Goal: Task Accomplishment & Management: Manage account settings

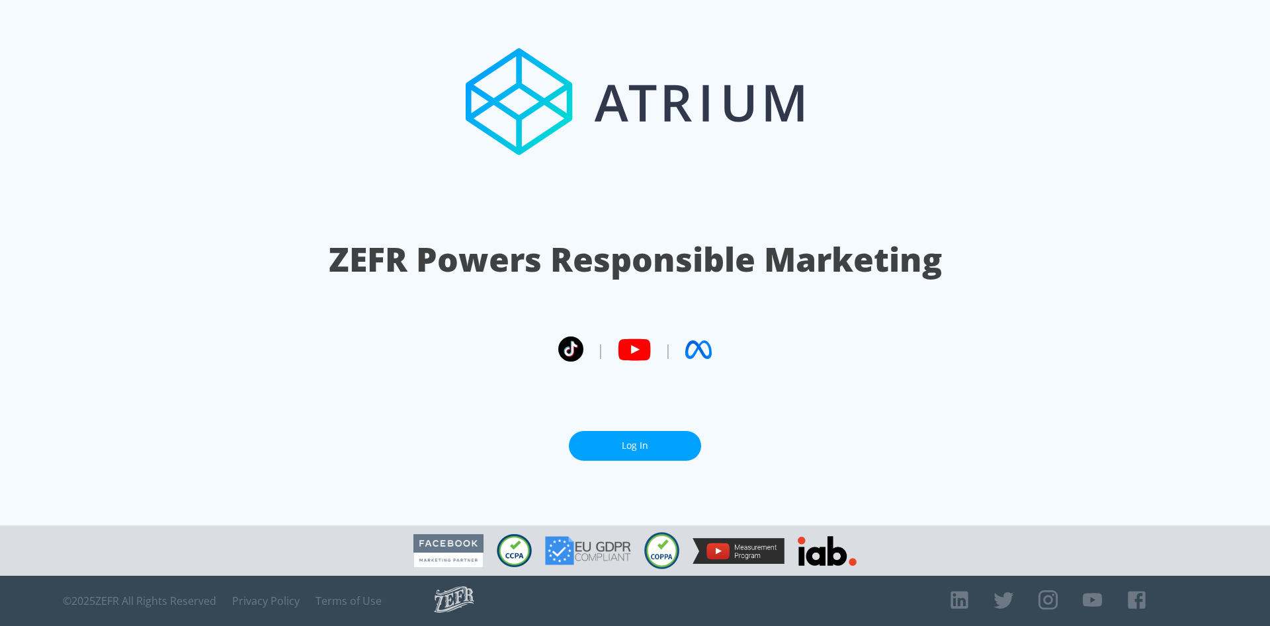
click at [631, 452] on link "Log In" at bounding box center [635, 446] width 132 height 30
click at [614, 447] on link "Log In" at bounding box center [635, 446] width 132 height 30
click at [679, 439] on link "Log In" at bounding box center [635, 446] width 132 height 30
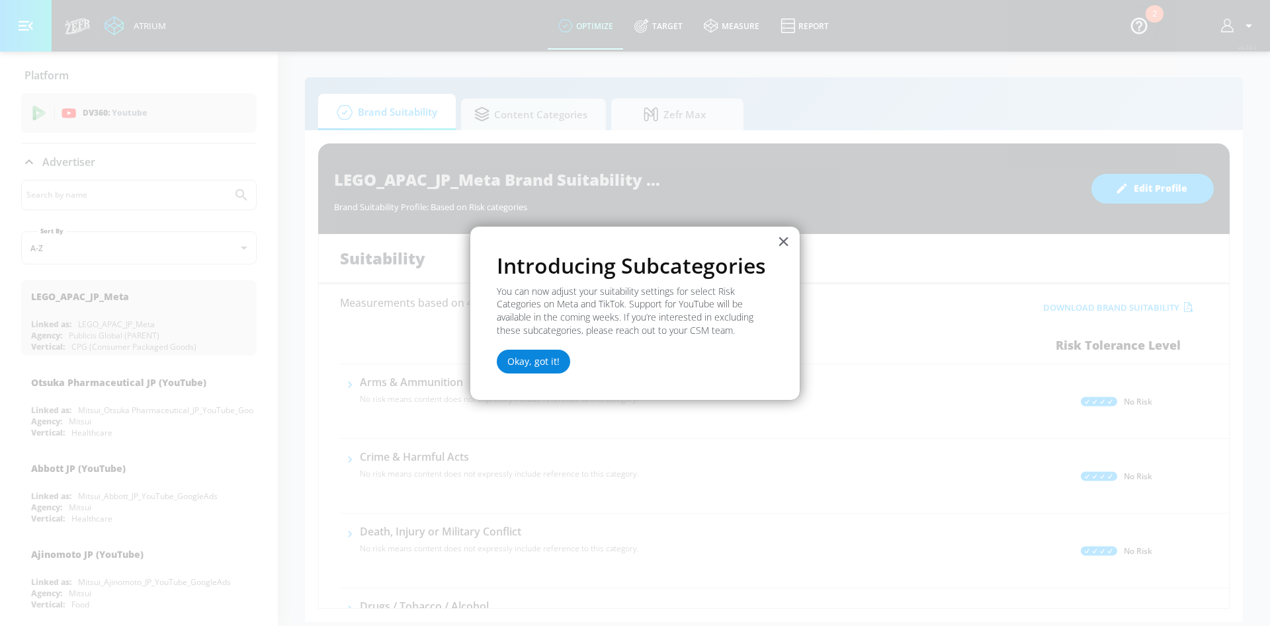
click at [531, 362] on button "Okay, got it!" at bounding box center [533, 362] width 73 height 24
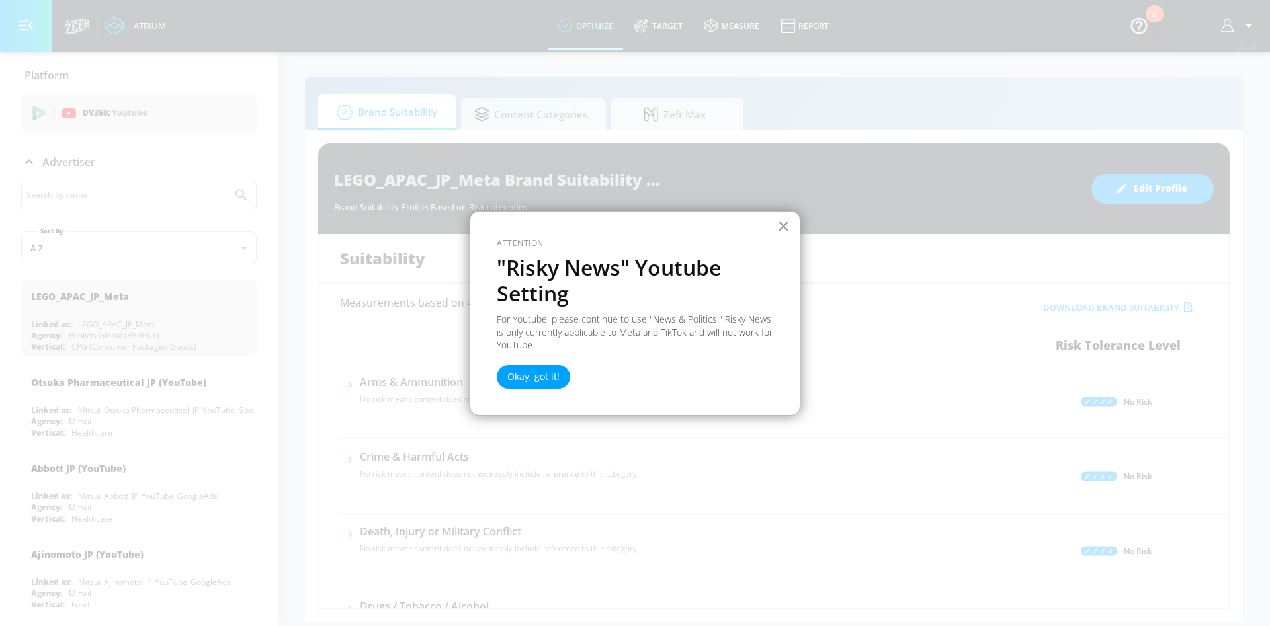
click at [783, 229] on button "×" at bounding box center [783, 226] width 13 height 21
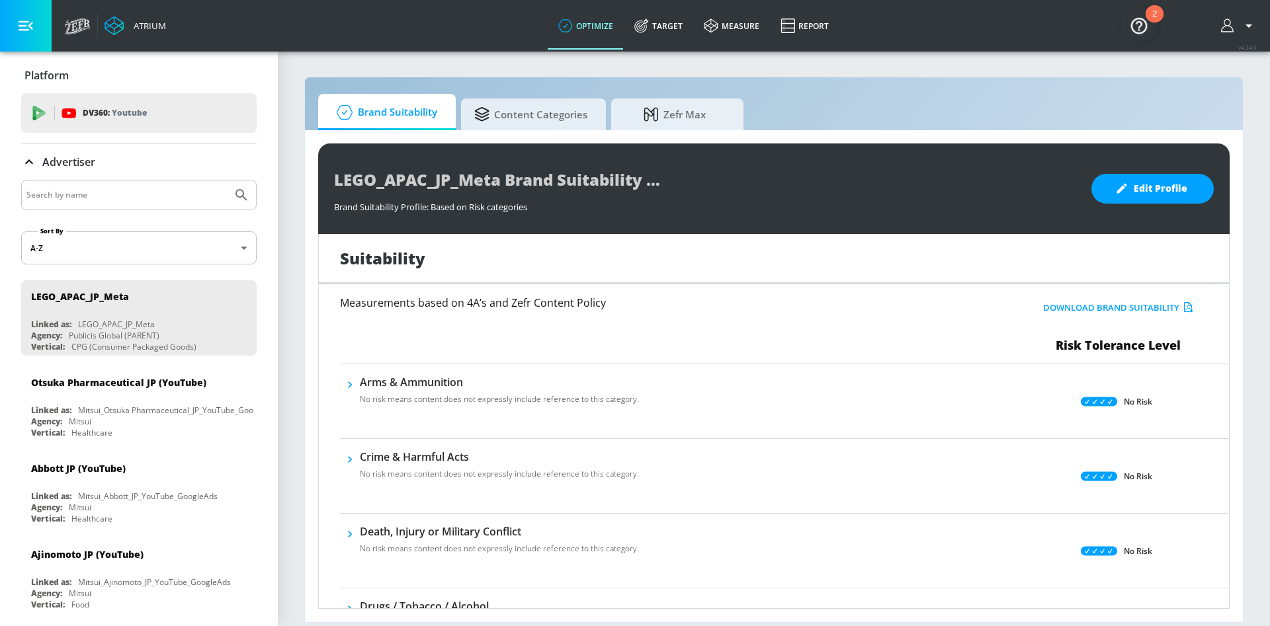
click at [88, 191] on input "Search by name" at bounding box center [126, 195] width 200 height 17
type input "otsuka"
click at [227, 181] on button "Submit Search" at bounding box center [241, 195] width 29 height 29
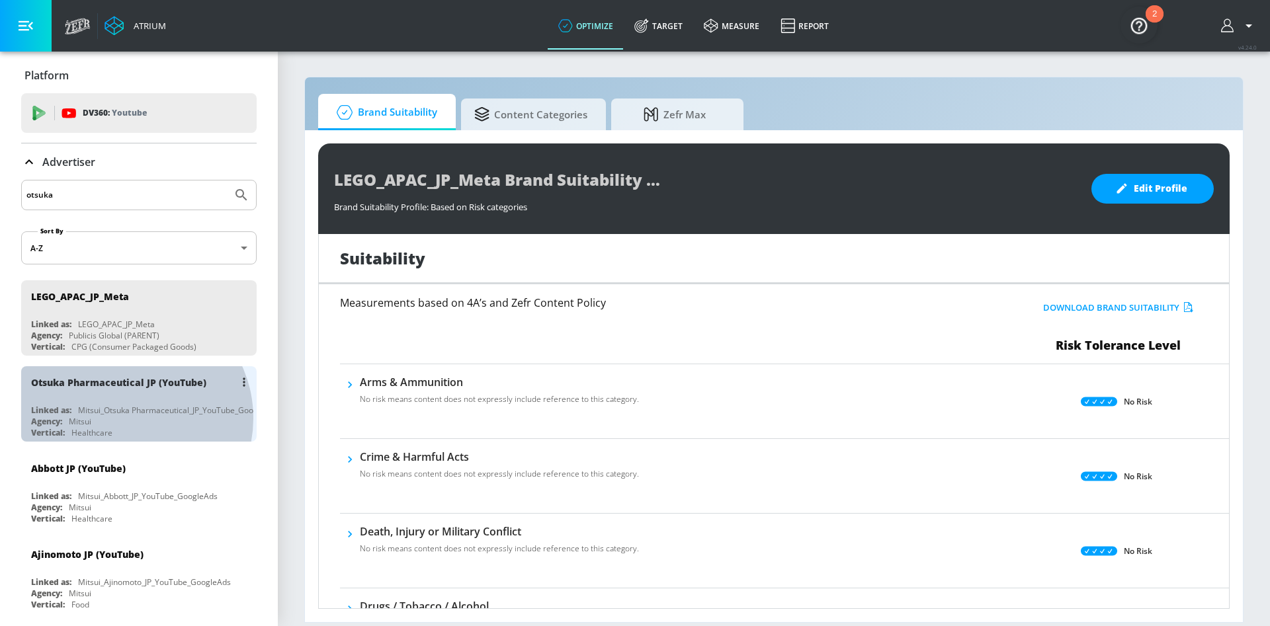
click at [128, 418] on div "Agency: Mitsui" at bounding box center [142, 421] width 222 height 11
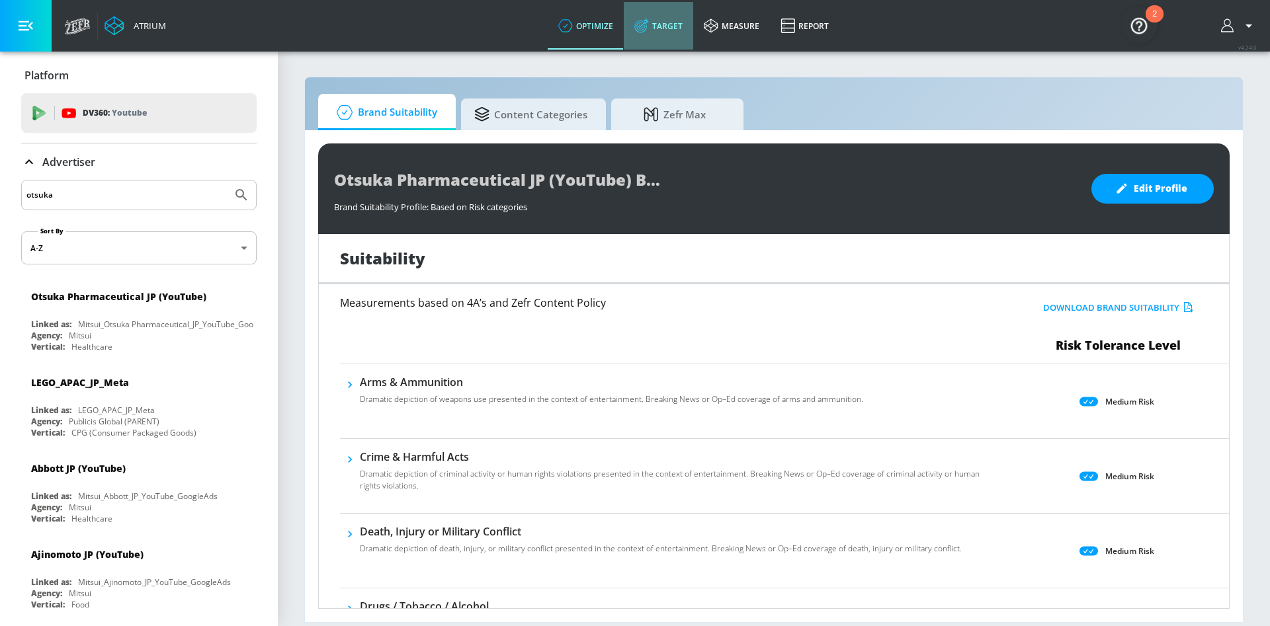
click at [656, 38] on link "Target" at bounding box center [658, 26] width 69 height 48
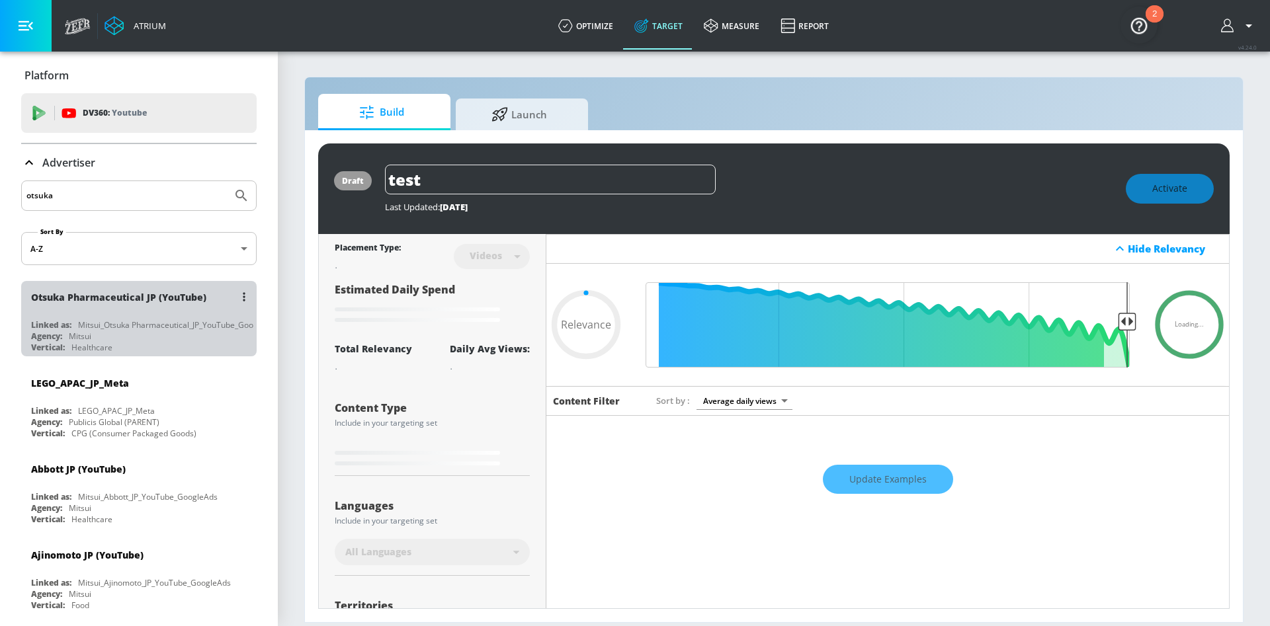
click at [142, 324] on div "Mitsui_Otsuka Pharmaceutical_JP_YouTube_GoogleAds" at bounding box center [178, 325] width 200 height 11
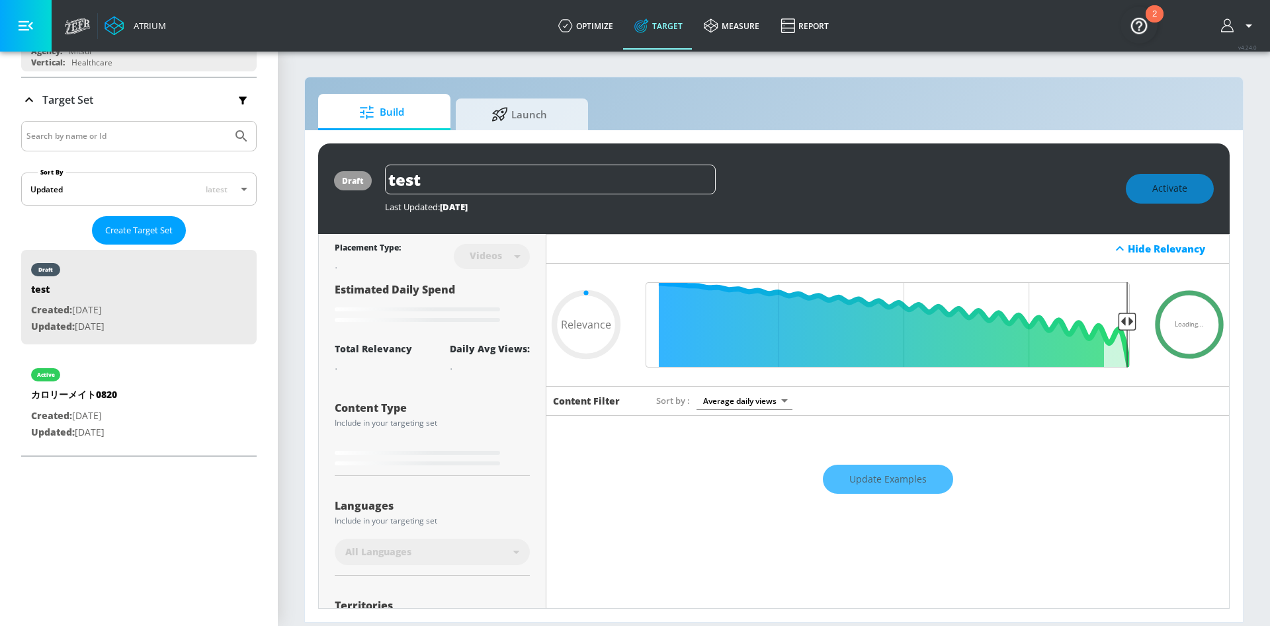
scroll to position [189, 0]
type input "0.52"
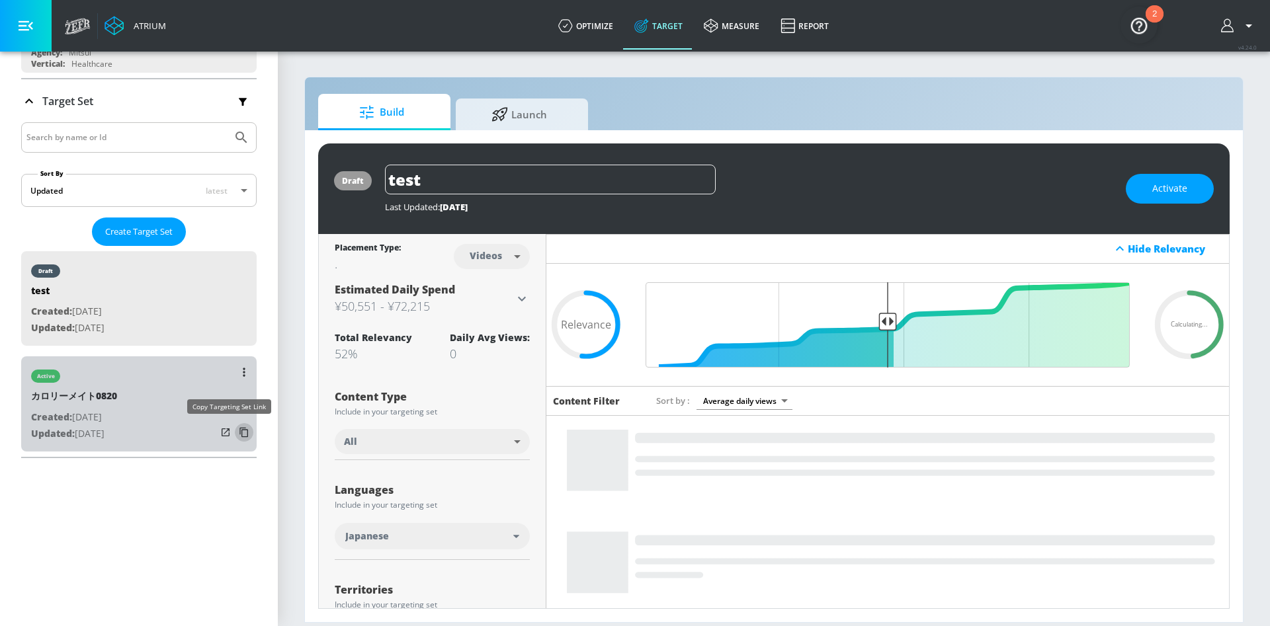
click at [239, 430] on icon "list of Target Set" at bounding box center [243, 433] width 9 height 10
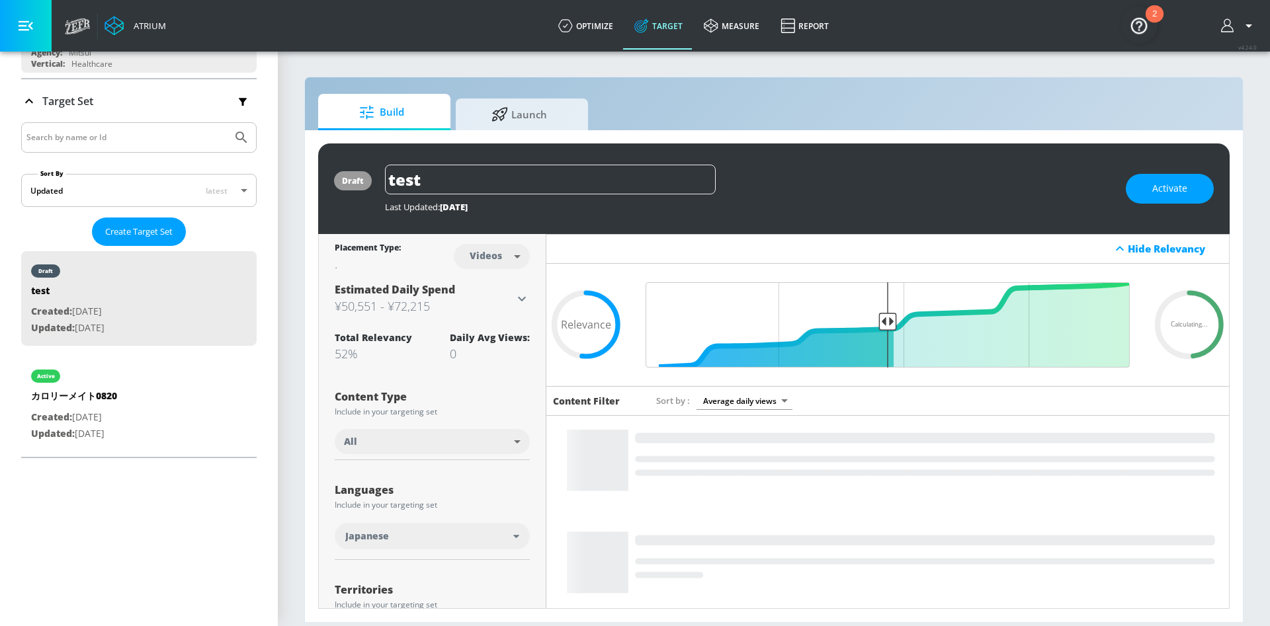
click at [153, 521] on div "Platform DV360: Youtube DV360: Youtube Advertiser otsuka Sort By A-Z asc ​ Otsu…" at bounding box center [139, 339] width 278 height 575
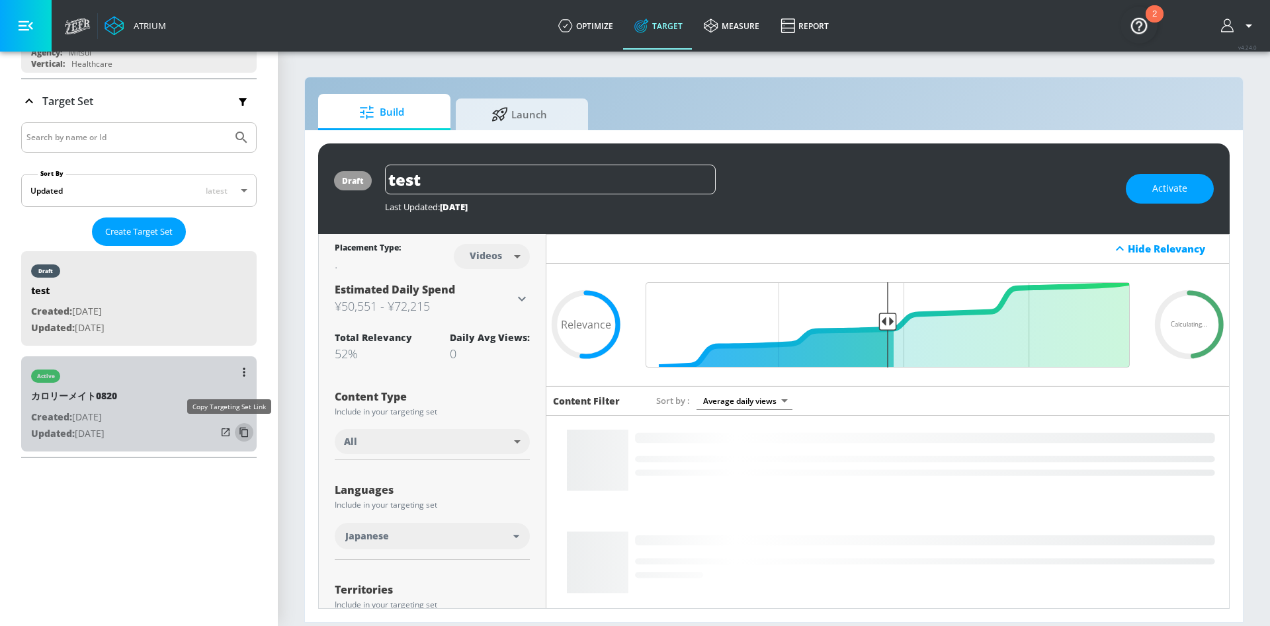
click at [239, 435] on icon "list of Target Set" at bounding box center [243, 433] width 9 height 10
click at [235, 377] on button "list of Target Set" at bounding box center [244, 372] width 19 height 19
click at [153, 402] on li "Duplicate" at bounding box center [172, 399] width 131 height 23
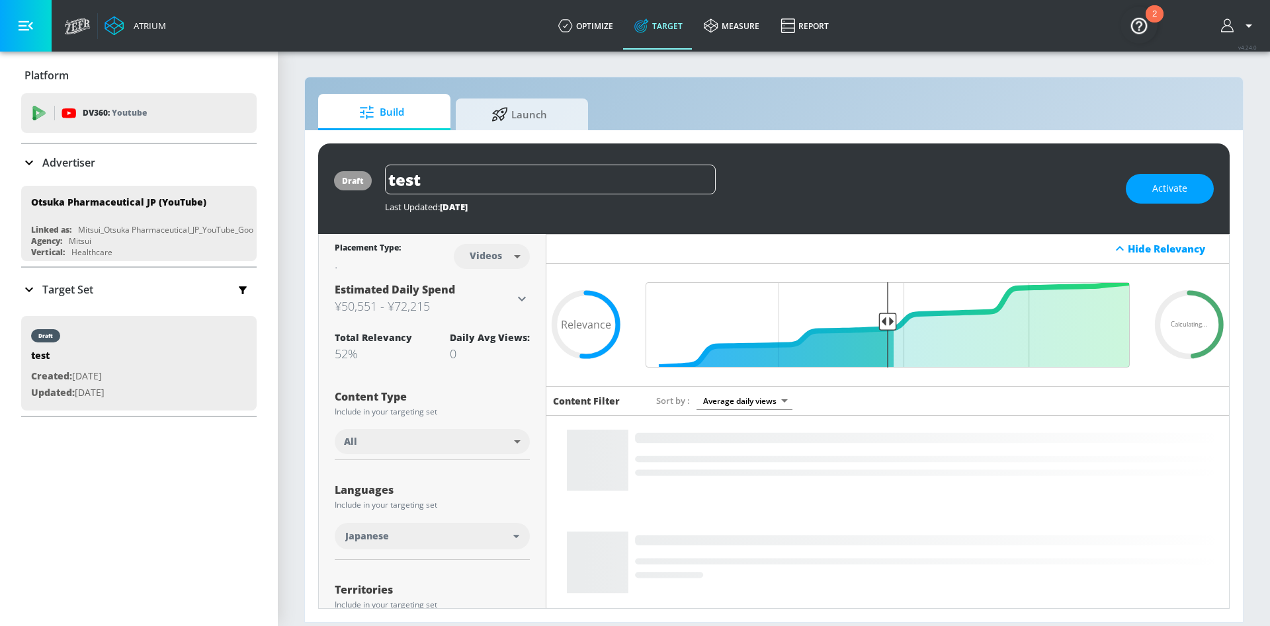
click at [28, 290] on icon at bounding box center [29, 290] width 8 height 5
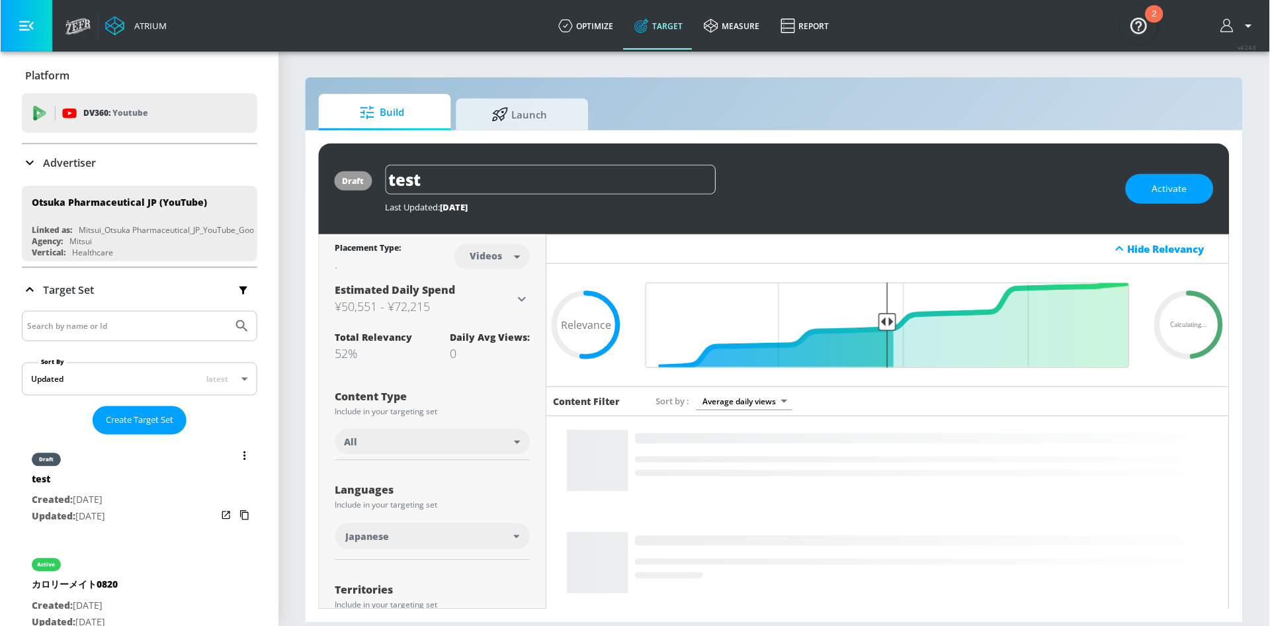
scroll to position [216, 0]
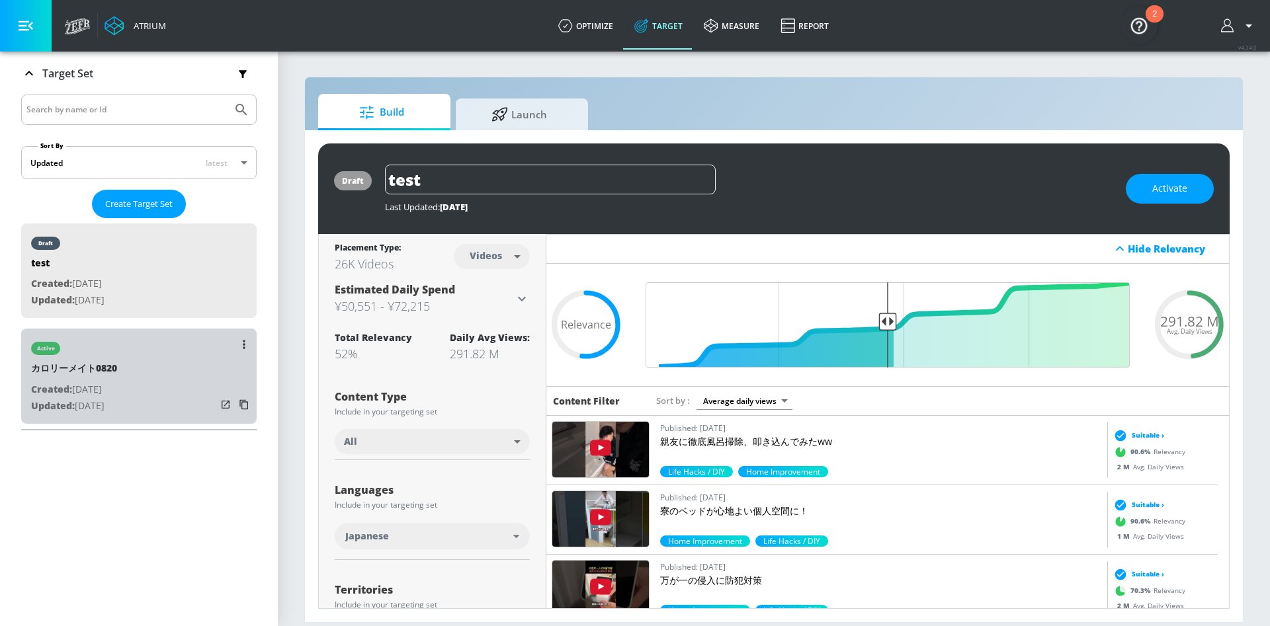
click at [161, 373] on div "active カロリーメイト0820 Created: Aug. 20, 2025 Updated: Aug. 28, 2025" at bounding box center [139, 376] width 236 height 95
type input "カロリーメイト0820"
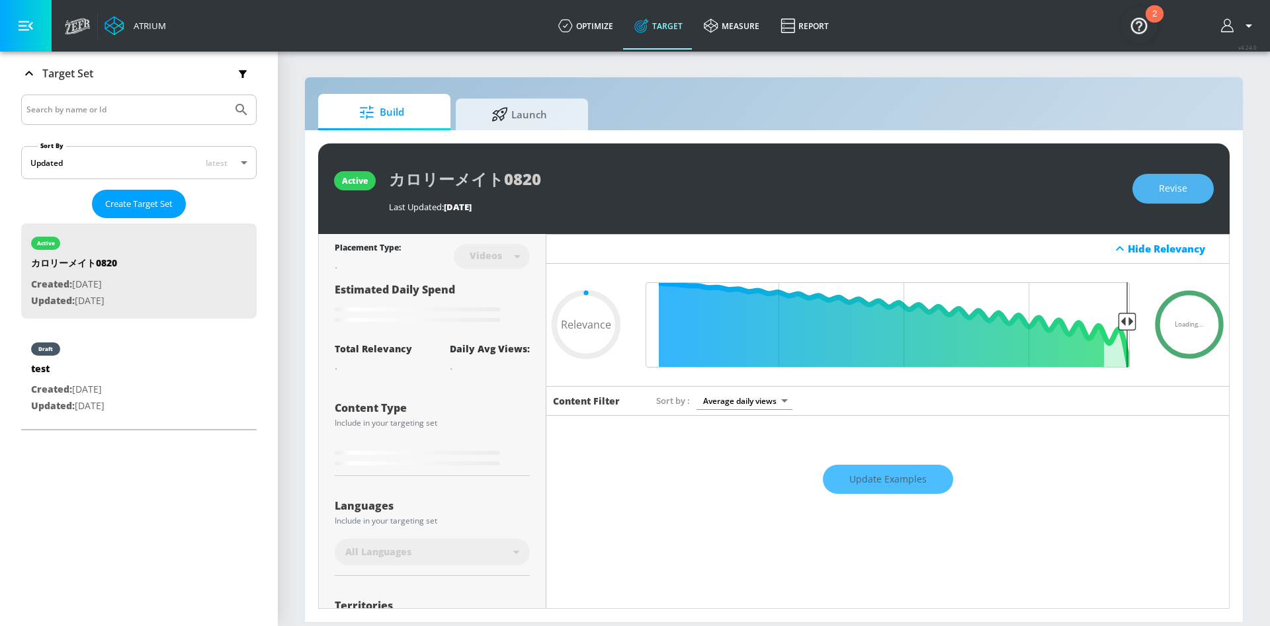
click at [1171, 189] on span "Revise" at bounding box center [1173, 189] width 28 height 17
type input "0.05"
click at [564, 187] on input "カロリーメイト0820" at bounding box center [554, 180] width 331 height 30
type input "カロリーメイト0820-"
type input "0.05"
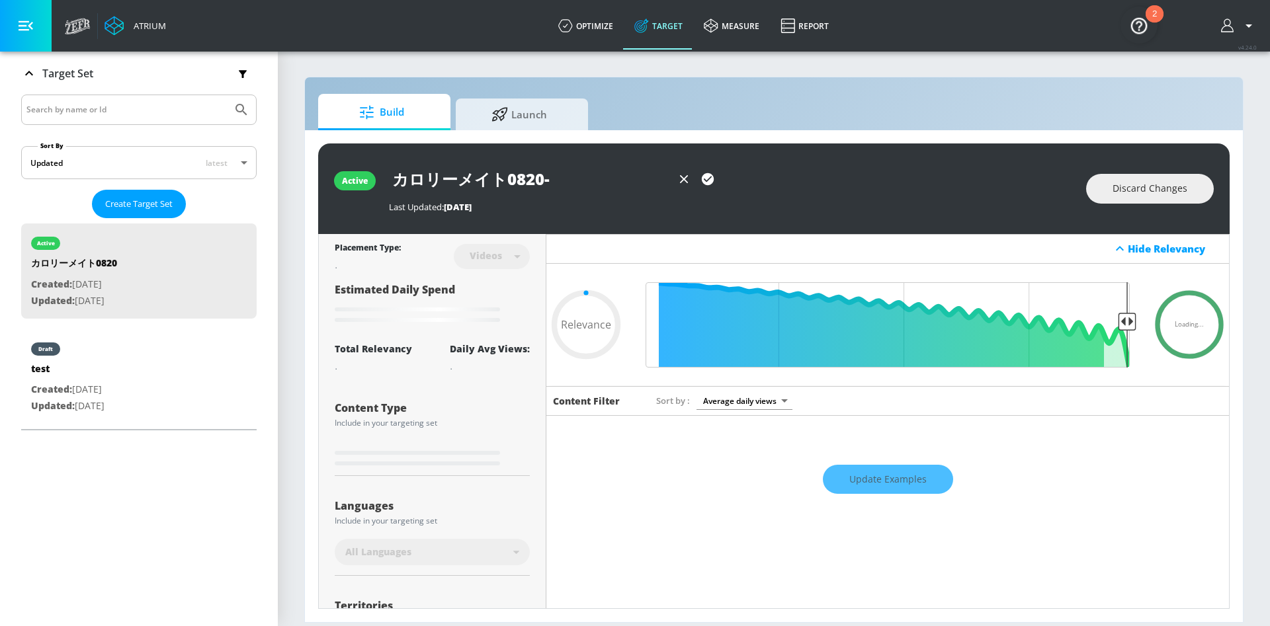
type input "カロリーメイト0820-S"
type input "0.05"
type input "カロリーメイト0820-SH"
type input "0.05"
type input "カロリーメイト0820-SHo"
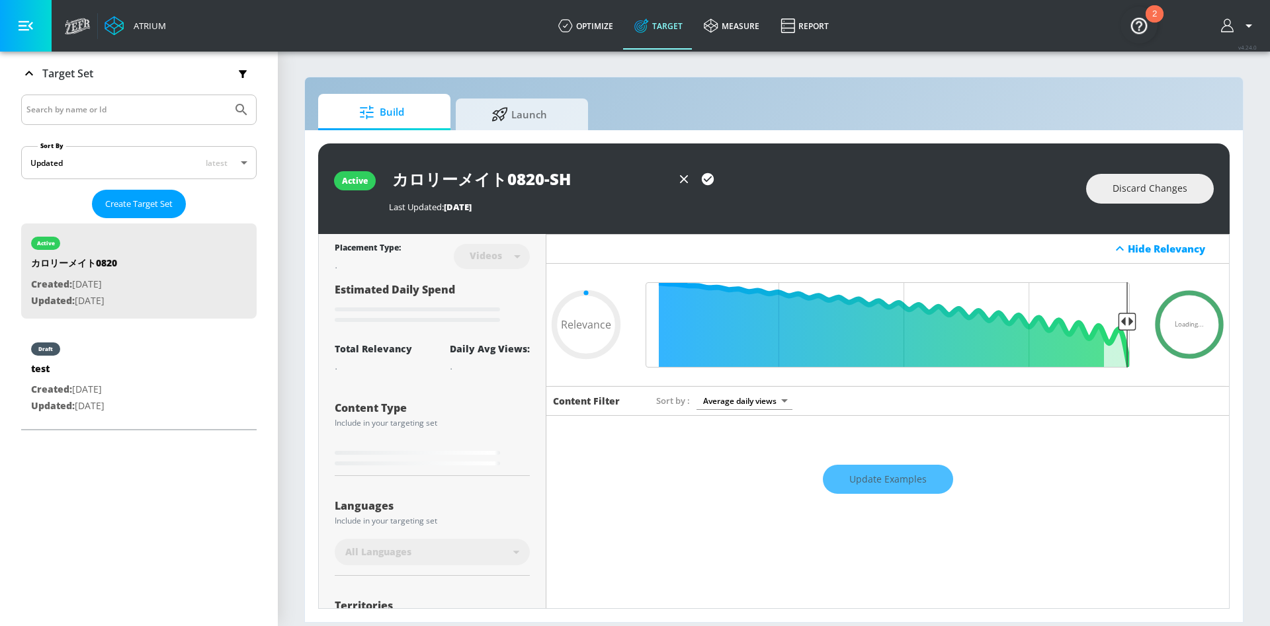
type input "0.05"
type input "カロリーメイト0820-SH"
type input "0.05"
type input "カロリーメイト0820-S"
type input "0.05"
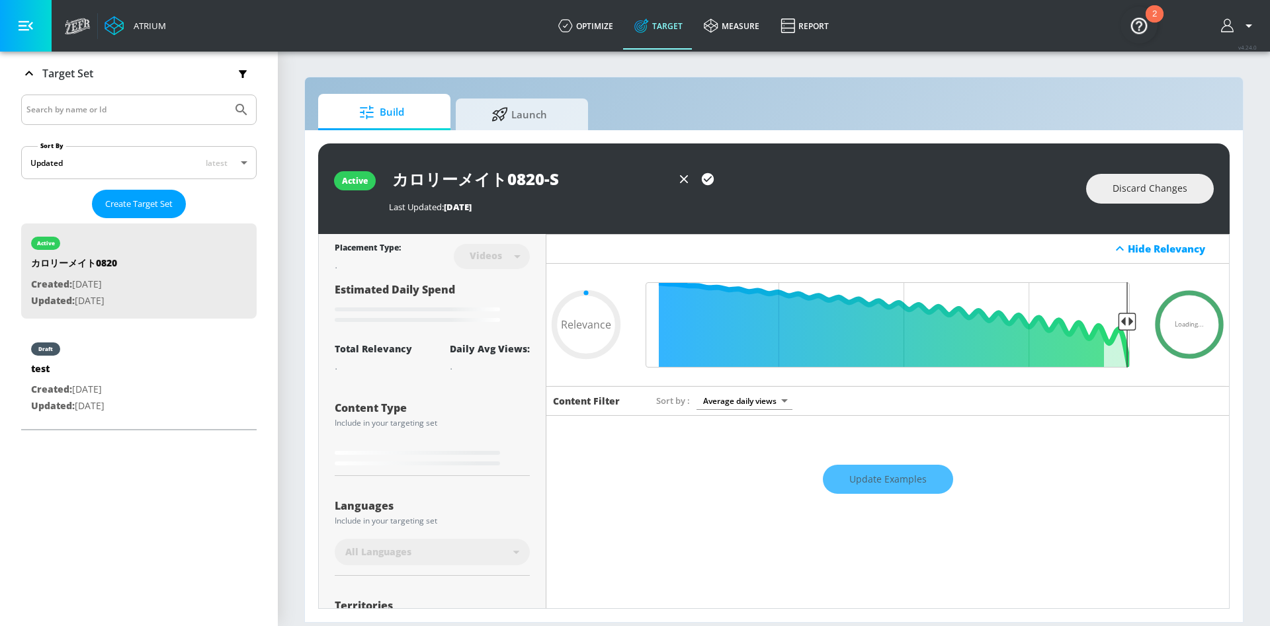
type input "カロリーメイト0820-Sh"
type input "0.05"
type input "カロリーメイト0820-Sho"
type input "0.05"
type input "カロリーメイト0820-Shot"
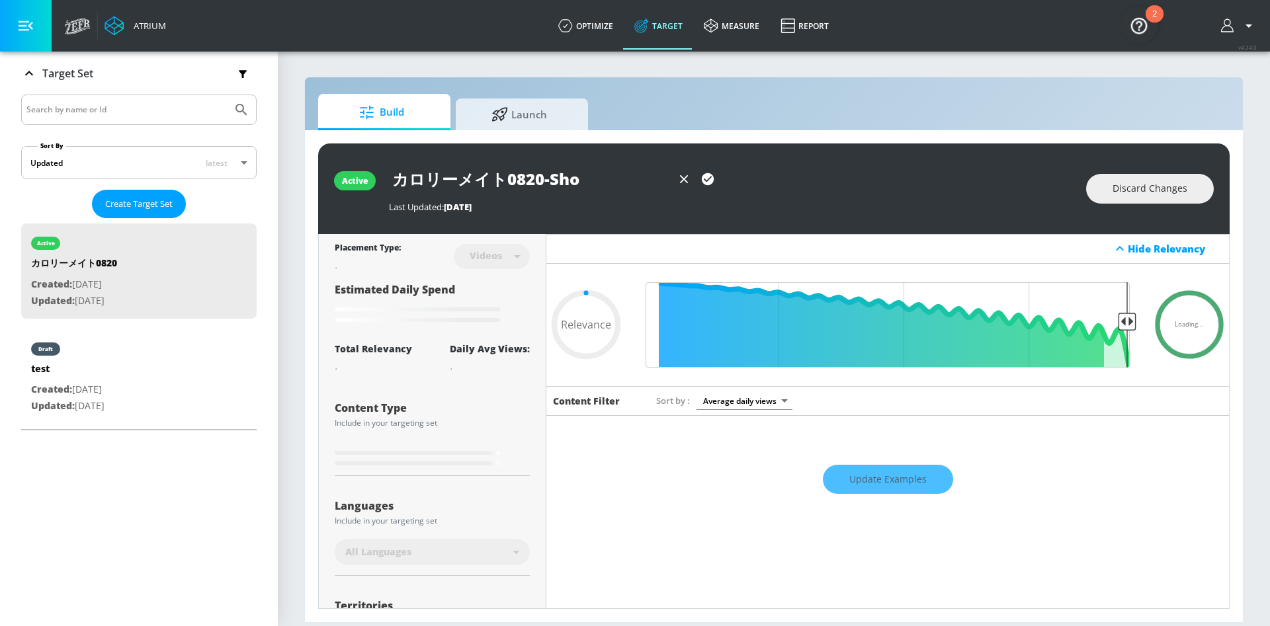
type input "0.05"
type input "カロリーメイト0820-Shott"
type input "0.05"
type input "カロリーメイト0820-Shotts"
type input "0.05"
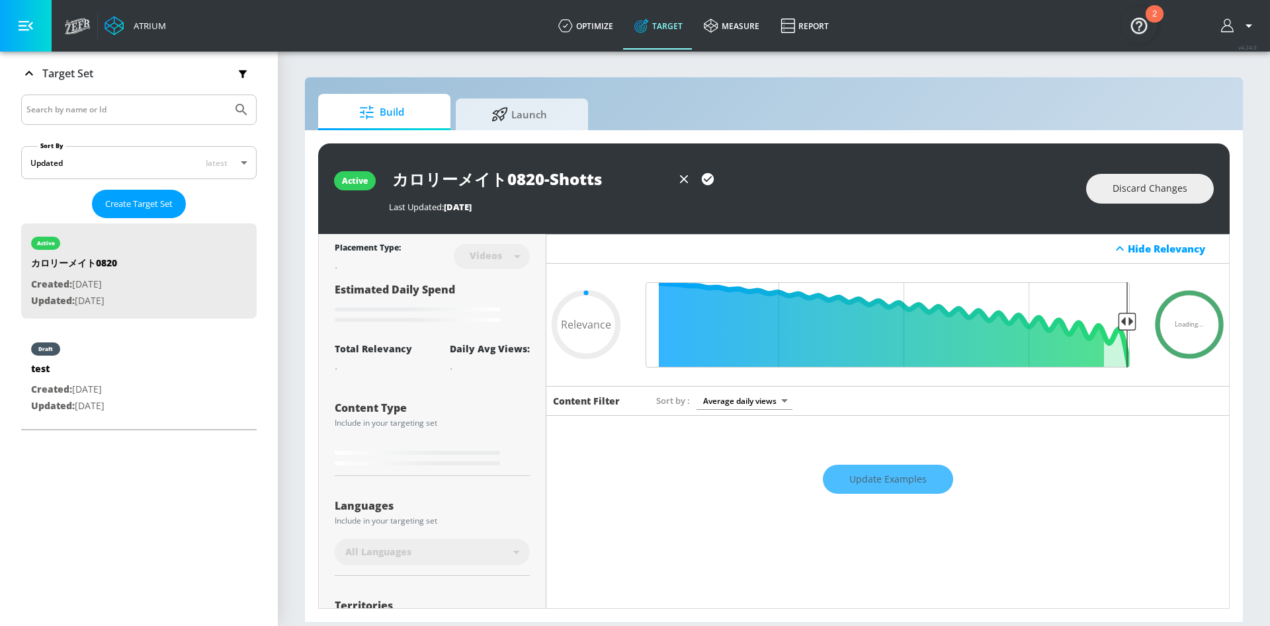
type input "カロリーメイト0820-Shott"
type input "0.05"
type input "カロリーメイト0820-Shot"
type input "0.05"
type input "カロリーメイト0820-Sho"
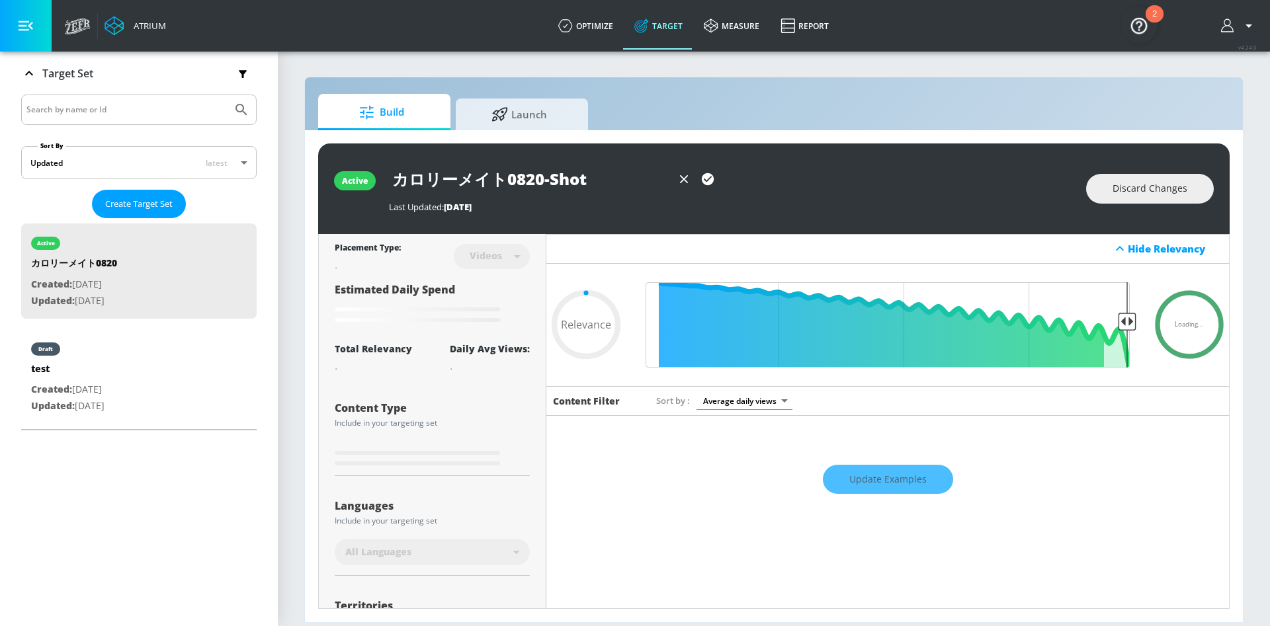
type input "0.05"
type input "カロリーメイト0820-Shor"
type input "0.05"
type input "カロリーメイト0820-Short"
type input "0.05"
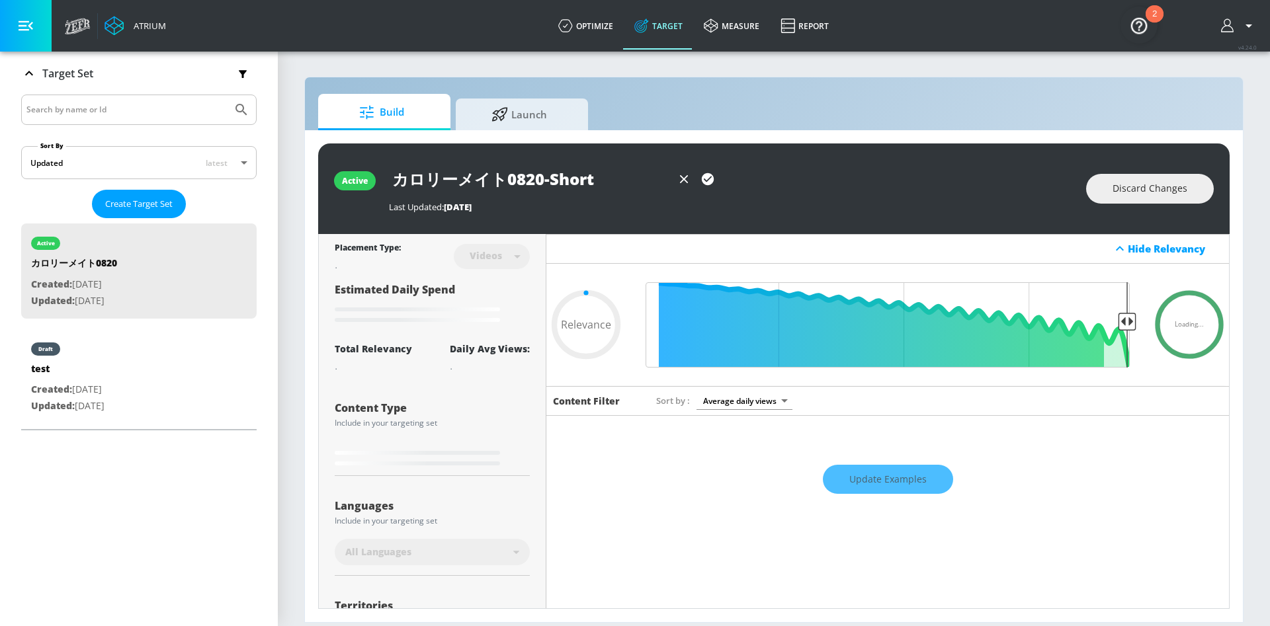
type input "カロリーメイト0820-Shorts"
type input "0.05"
type input "カロリーメイト0820-Shorts"
click at [744, 234] on div "Hide Relevancy" at bounding box center [887, 249] width 683 height 30
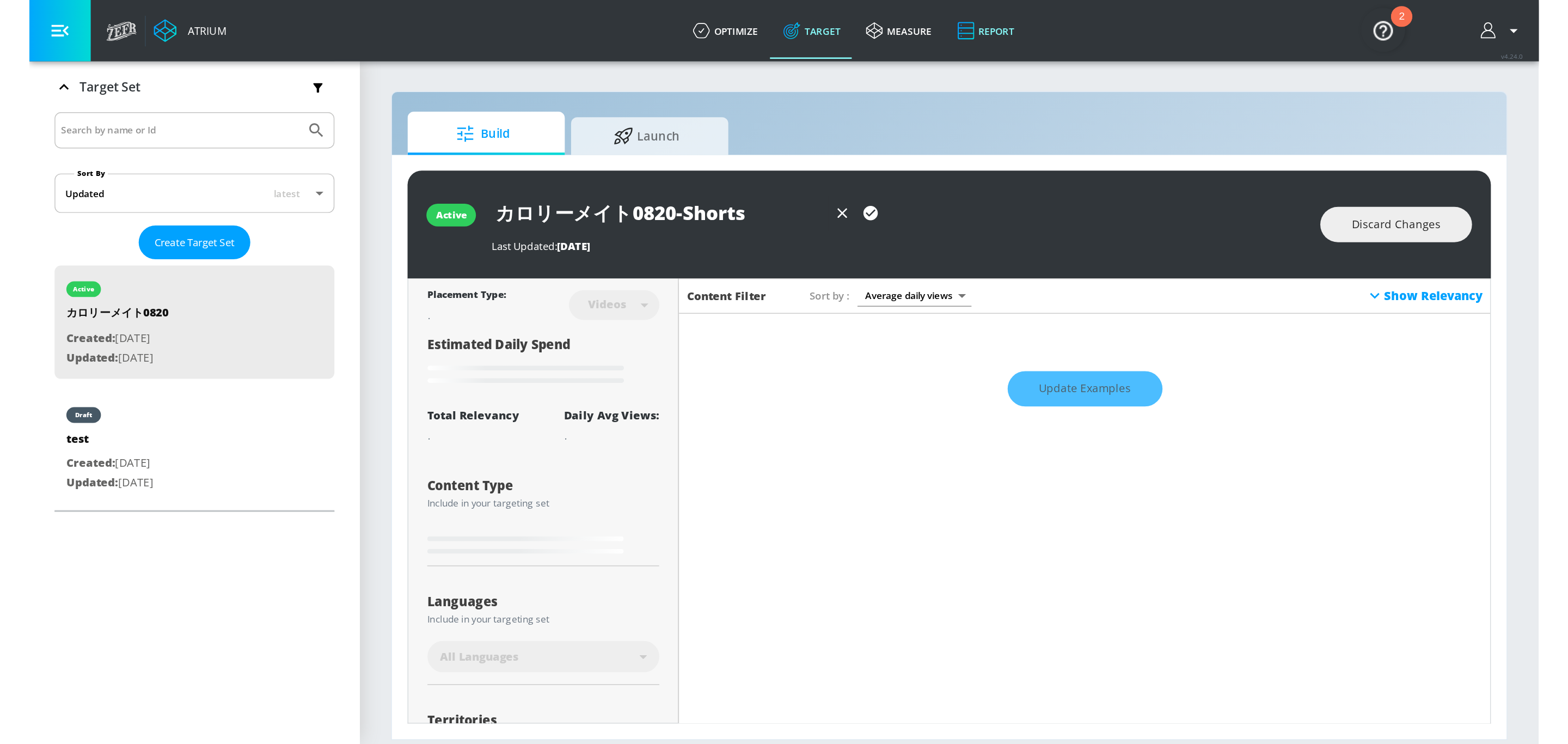
scroll to position [178, 0]
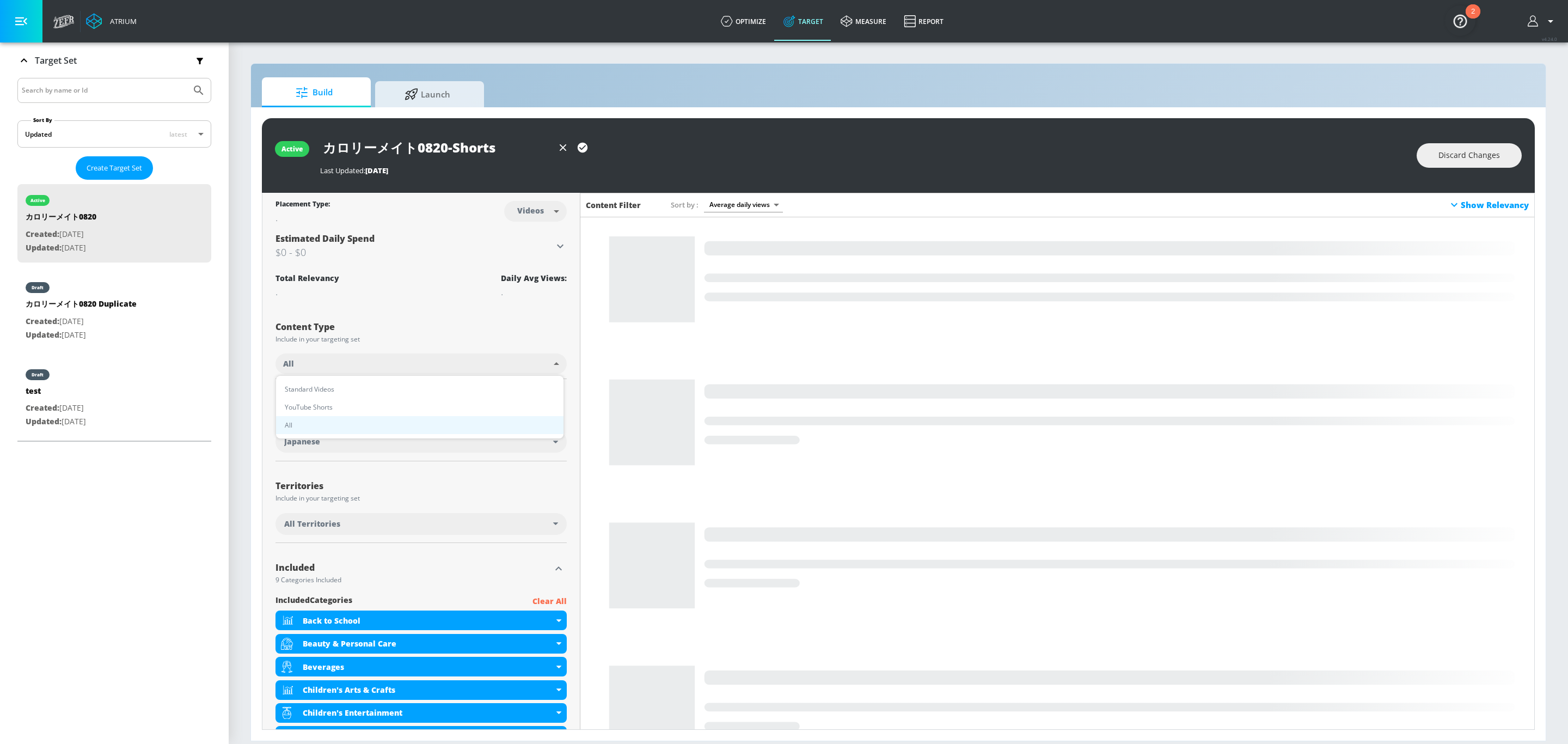
click at [541, 366] on body "Atrium optimize Target measure Report optimize Target measure Report v 4.24.0 P…" at bounding box center [784, 372] width 1568 height 744
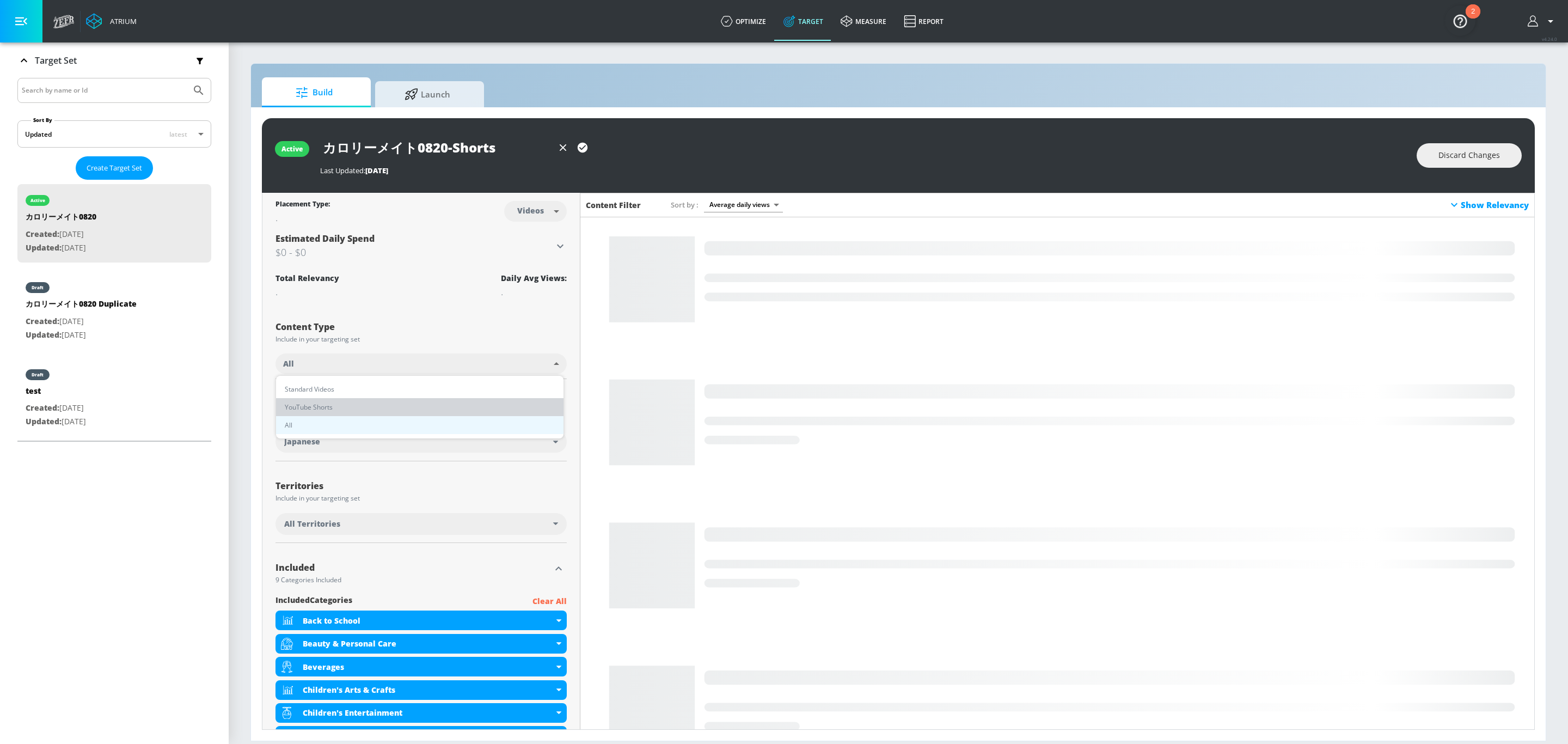
click at [435, 409] on li "YouTube Shorts" at bounding box center [419, 407] width 287 height 18
type input "shorts"
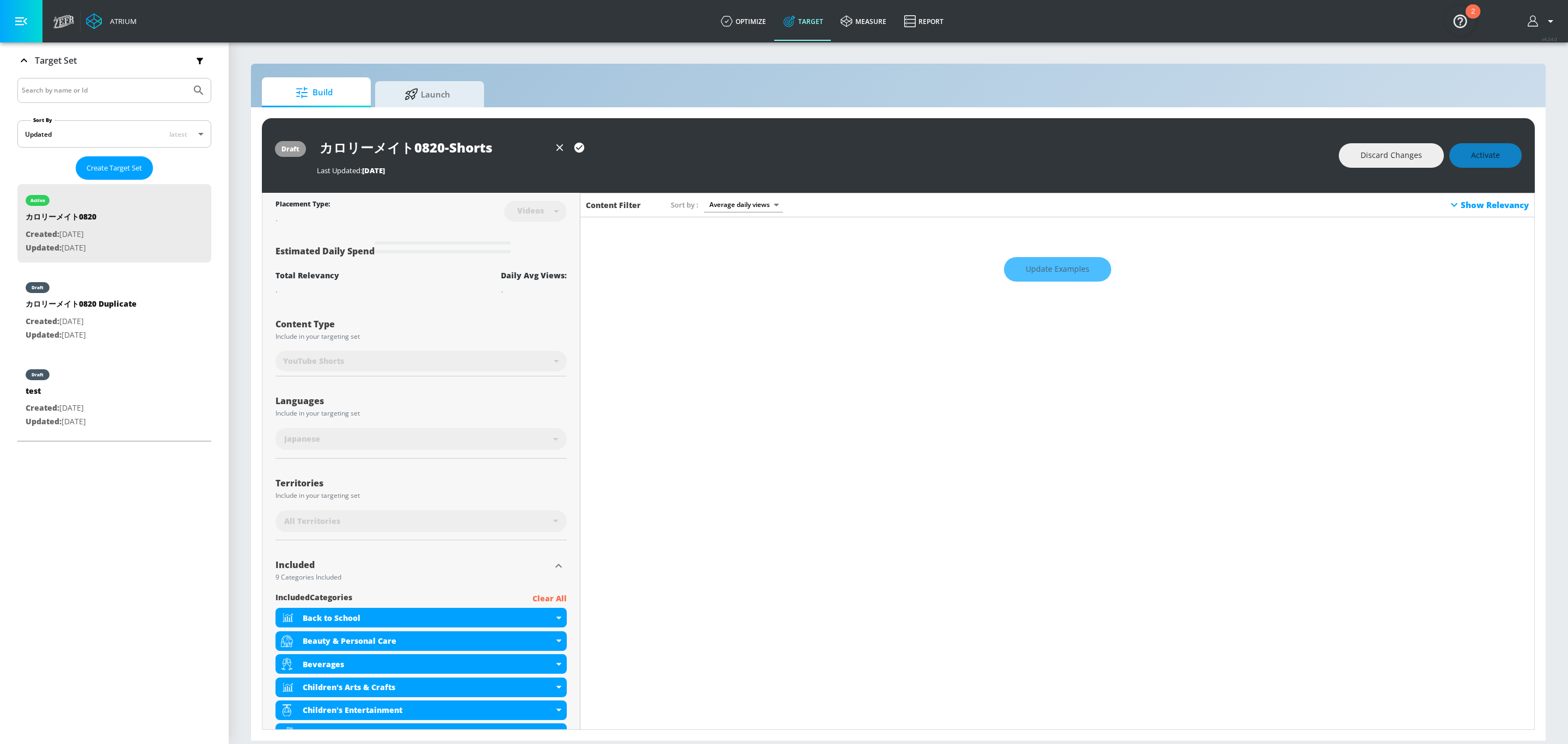
click at [1045, 160] on div "Discard Changes Activate" at bounding box center [1431, 156] width 183 height 25
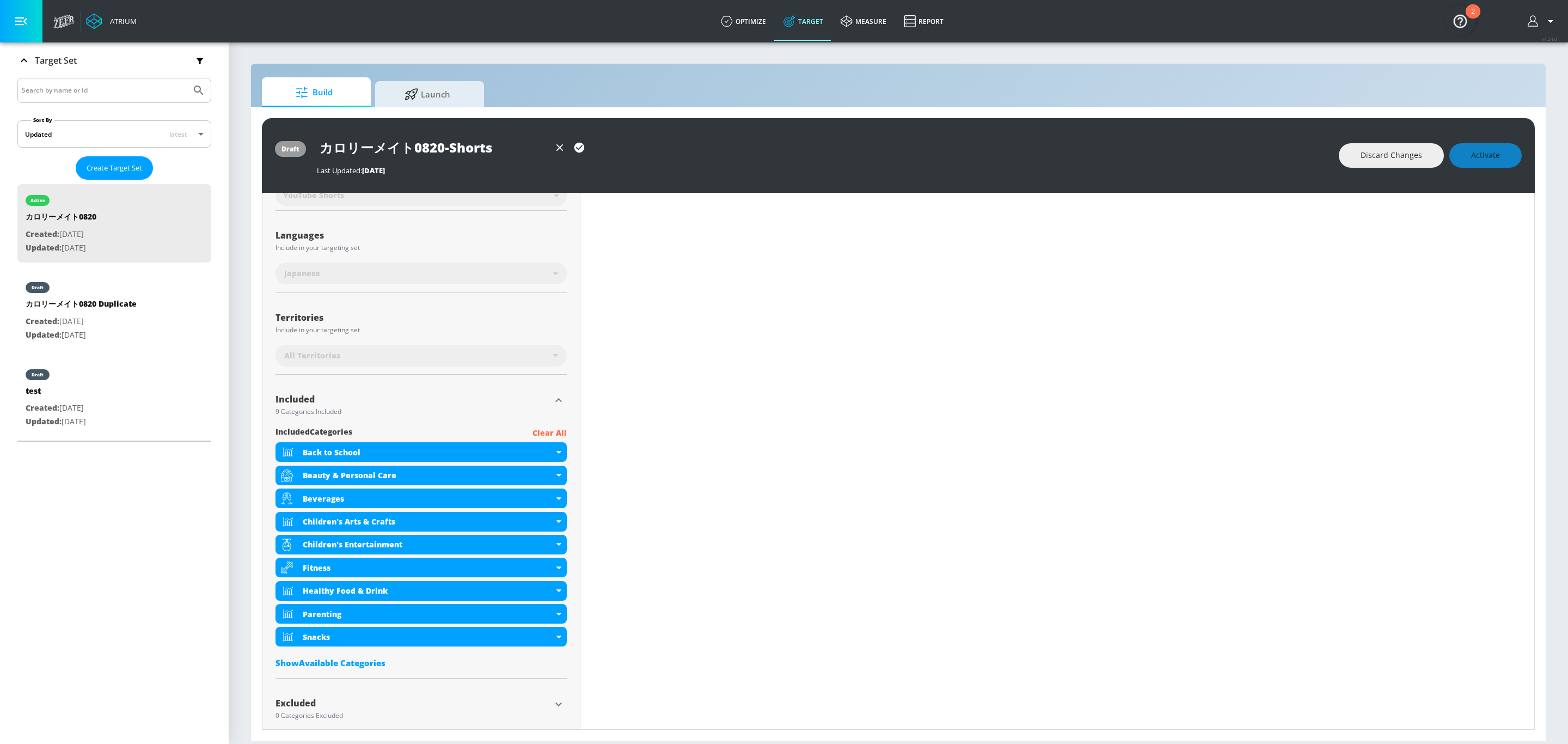
scroll to position [0, 0]
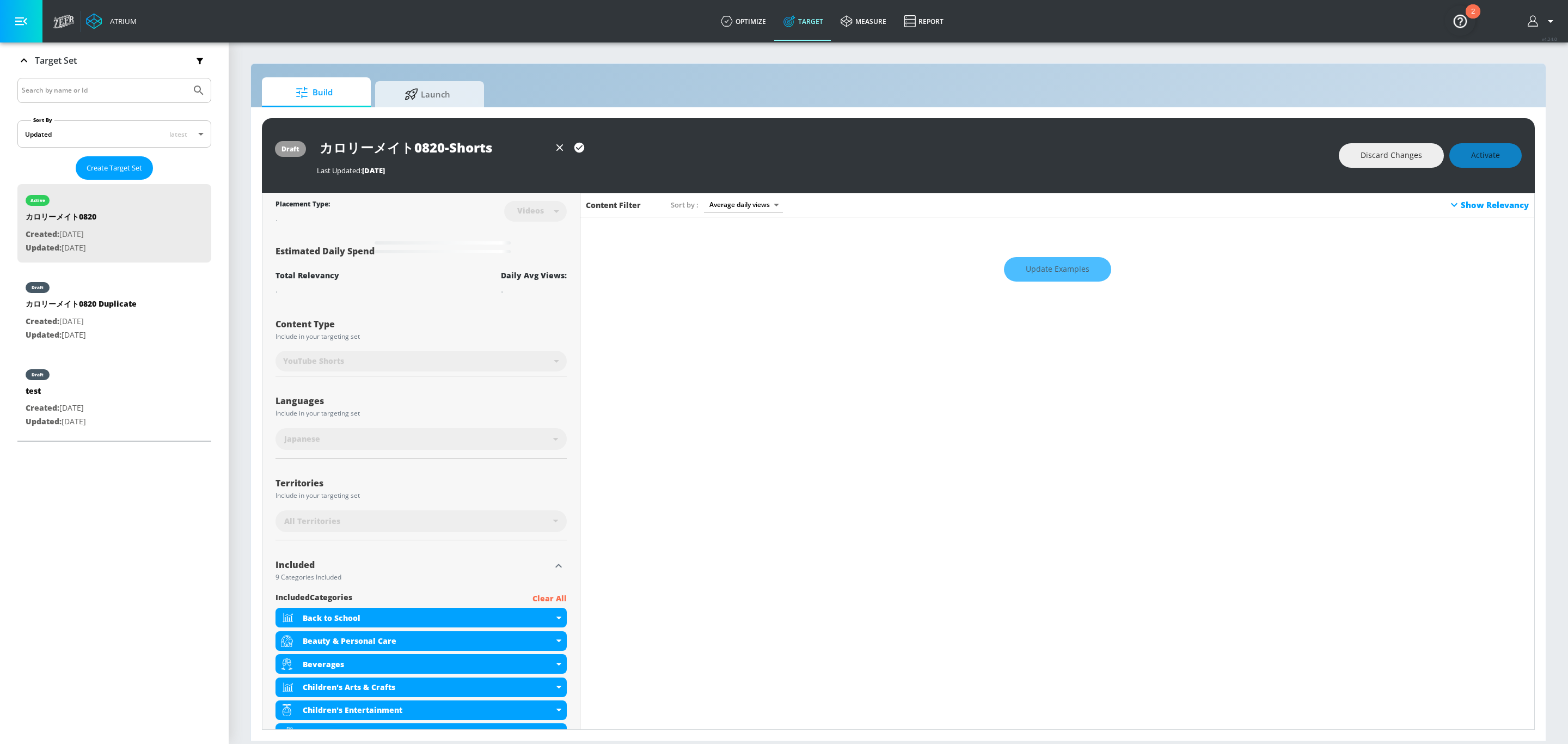
click at [1045, 157] on div "Discard Changes Activate" at bounding box center [1431, 156] width 183 height 25
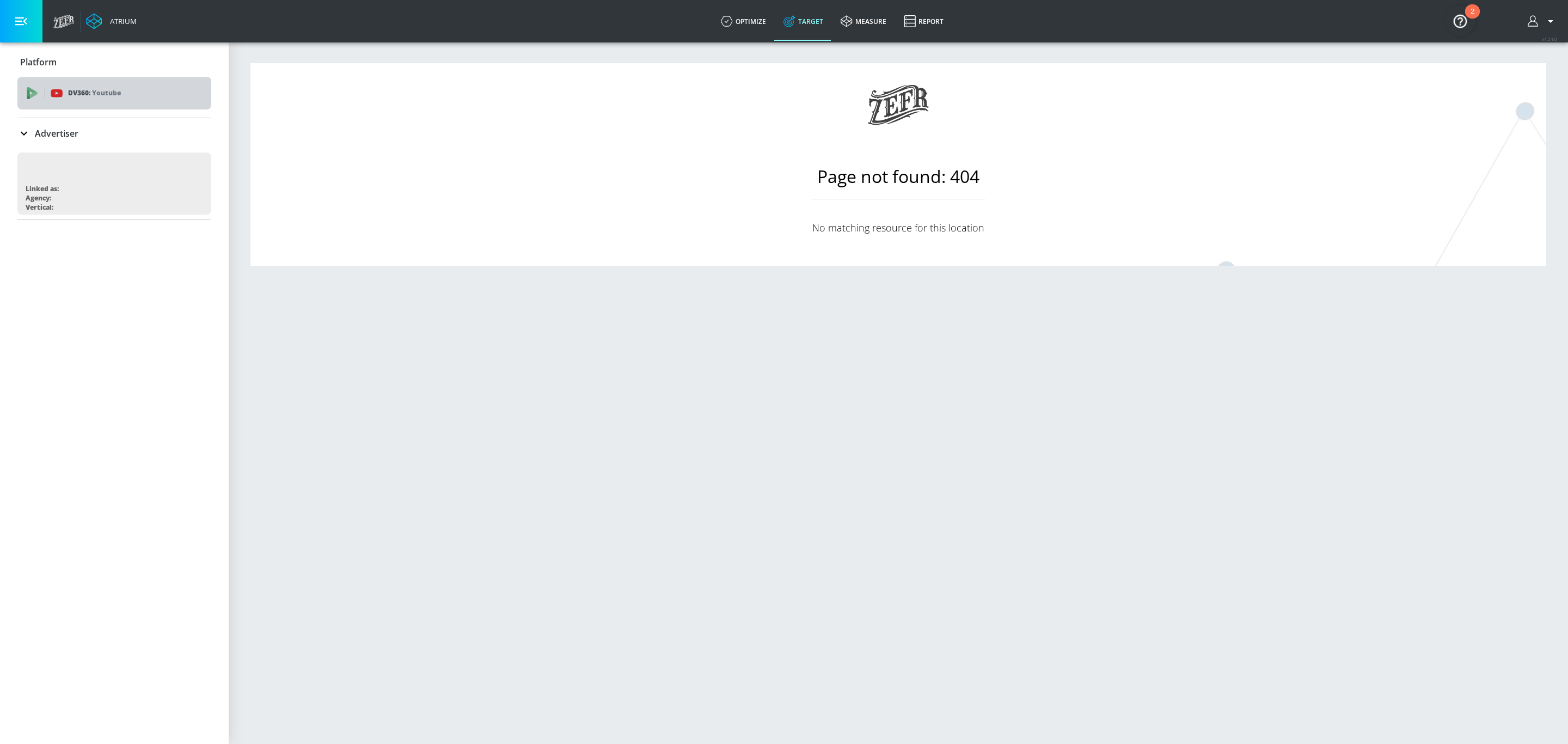
click at [123, 81] on div "DV360: Youtube" at bounding box center [114, 93] width 194 height 33
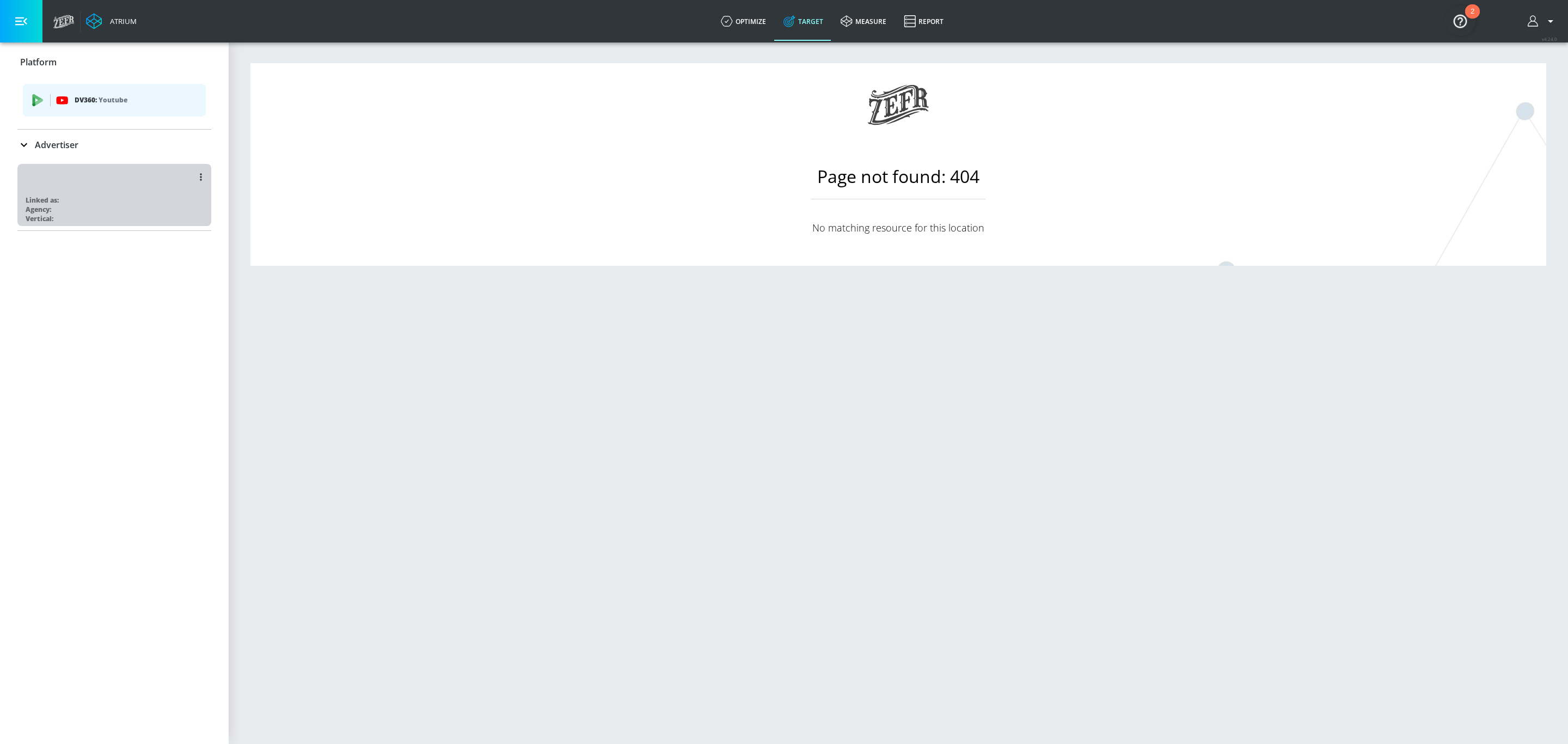
click at [109, 182] on div at bounding box center [117, 177] width 183 height 26
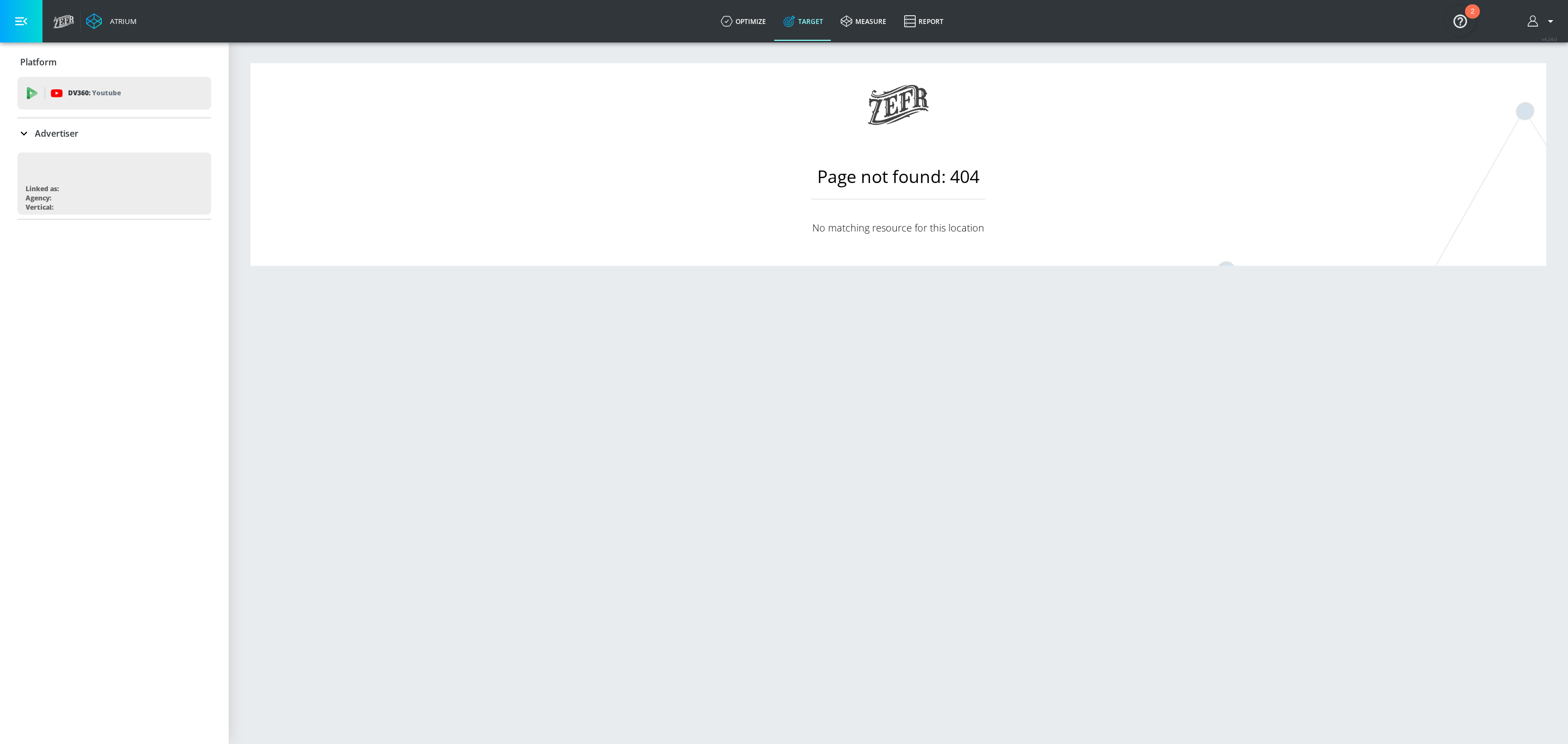
drag, startPoint x: 66, startPoint y: 31, endPoint x: 31, endPoint y: 28, distance: 35.1
click at [31, 28] on header "Atrium optimize Target measure Report optimize Target measure Report v 4.24.0" at bounding box center [784, 21] width 1568 height 43
click at [23, 23] on icon "button" at bounding box center [21, 21] width 12 height 12
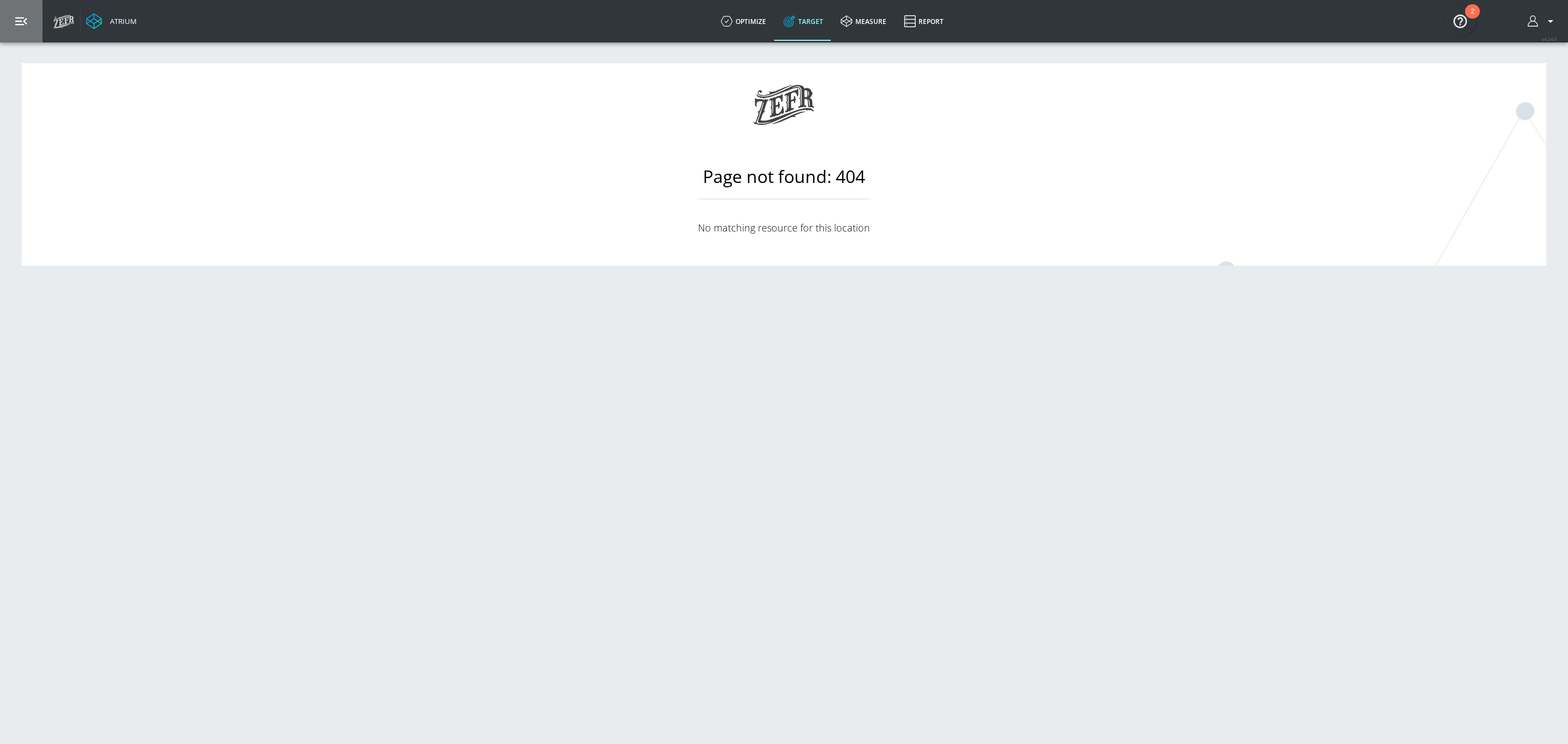
click at [23, 23] on icon "button" at bounding box center [21, 21] width 12 height 12
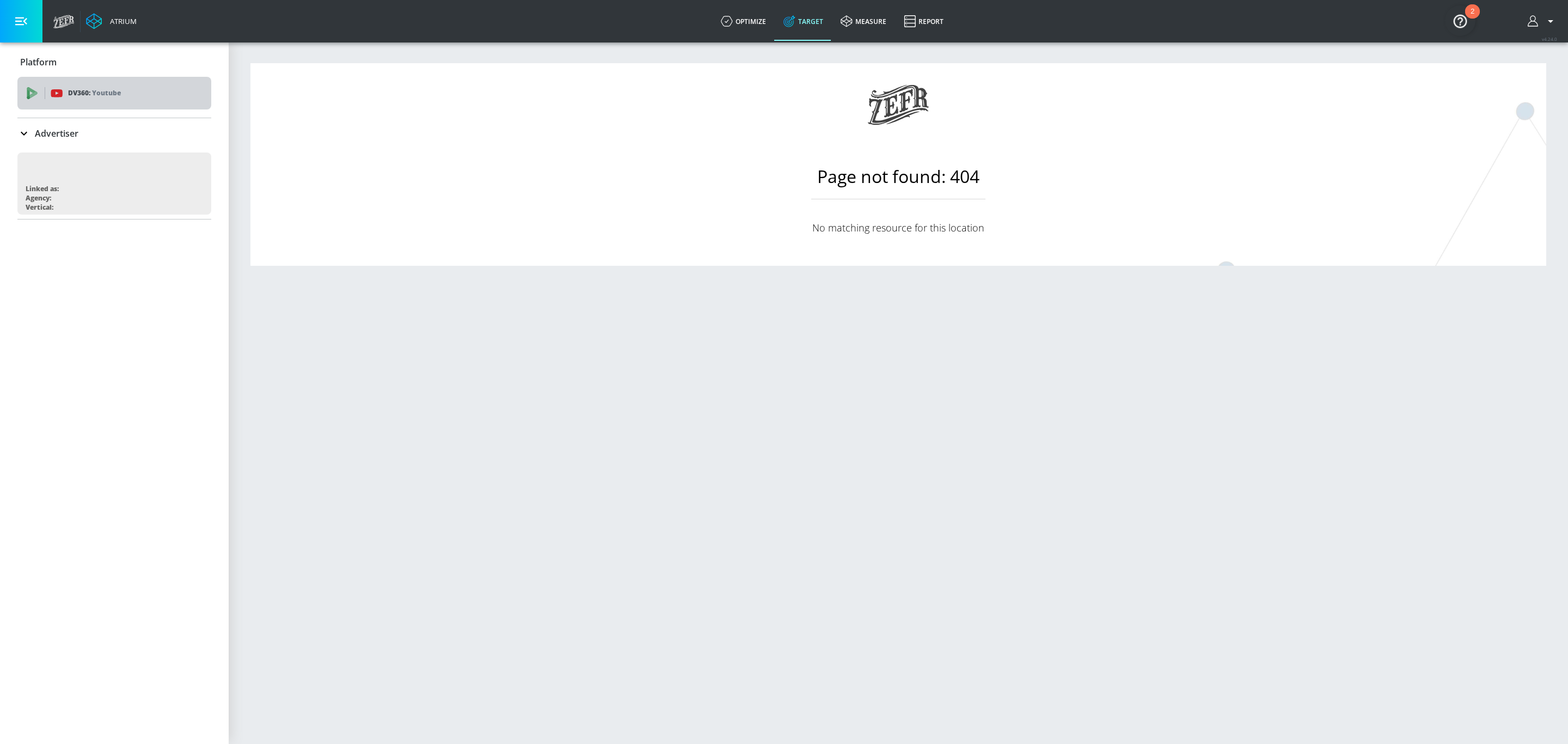
click at [117, 84] on div "DV360: Youtube" at bounding box center [114, 93] width 194 height 33
click at [31, 141] on div "Advertiser" at bounding box center [48, 145] width 61 height 13
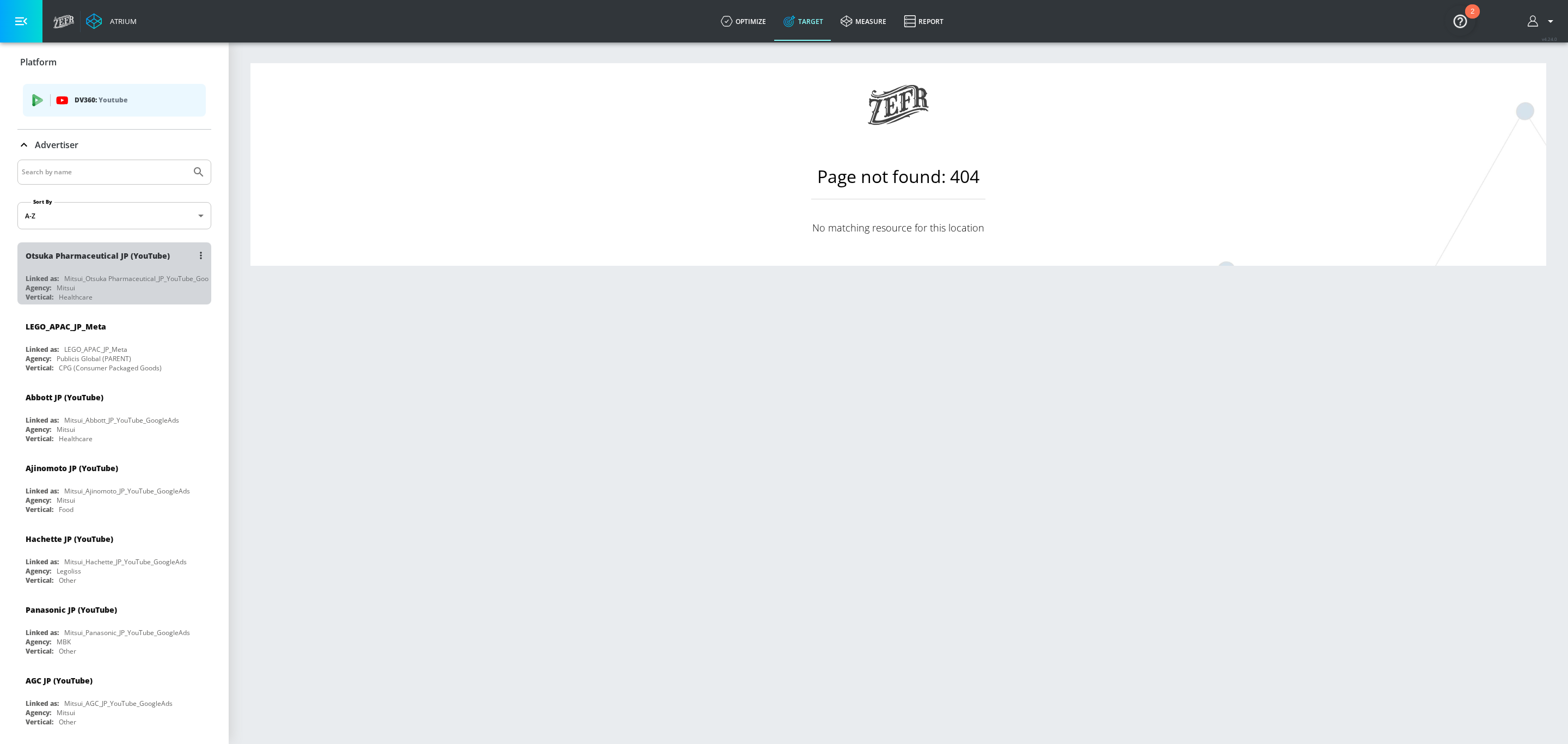
click at [121, 263] on div "Otsuka Pharmaceutical JP (YouTube)" at bounding box center [117, 255] width 183 height 26
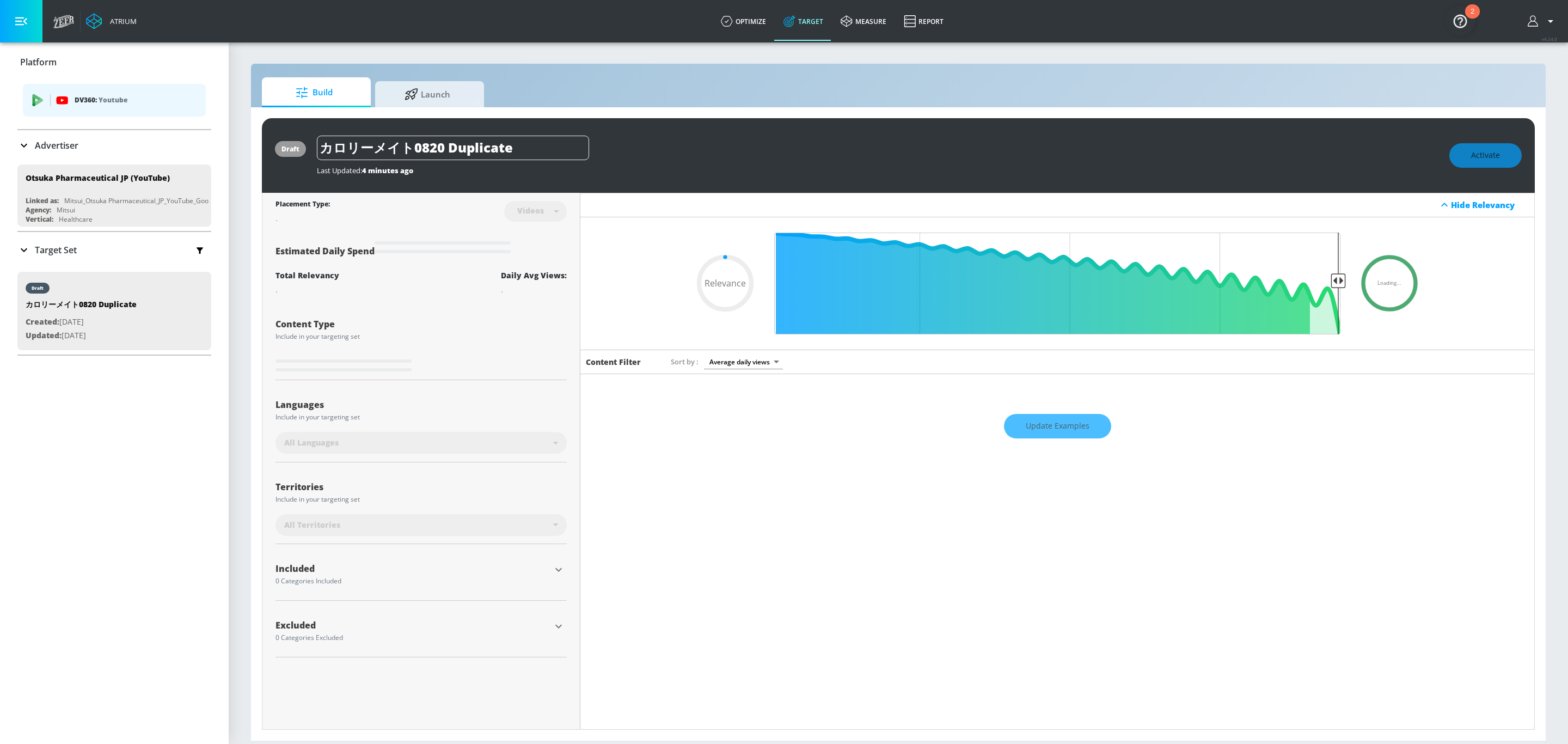
type input "0.6"
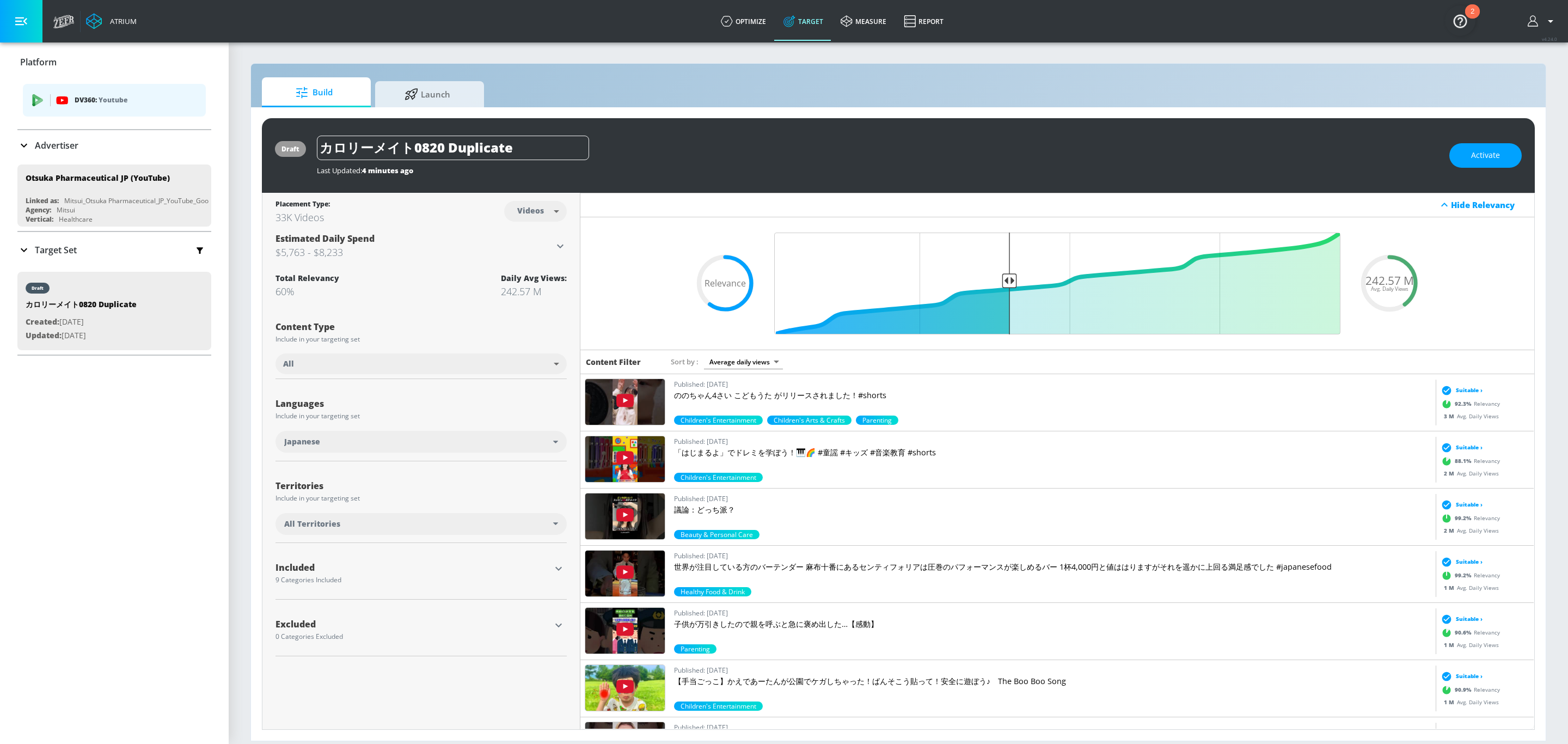
click at [23, 252] on icon at bounding box center [24, 250] width 13 height 13
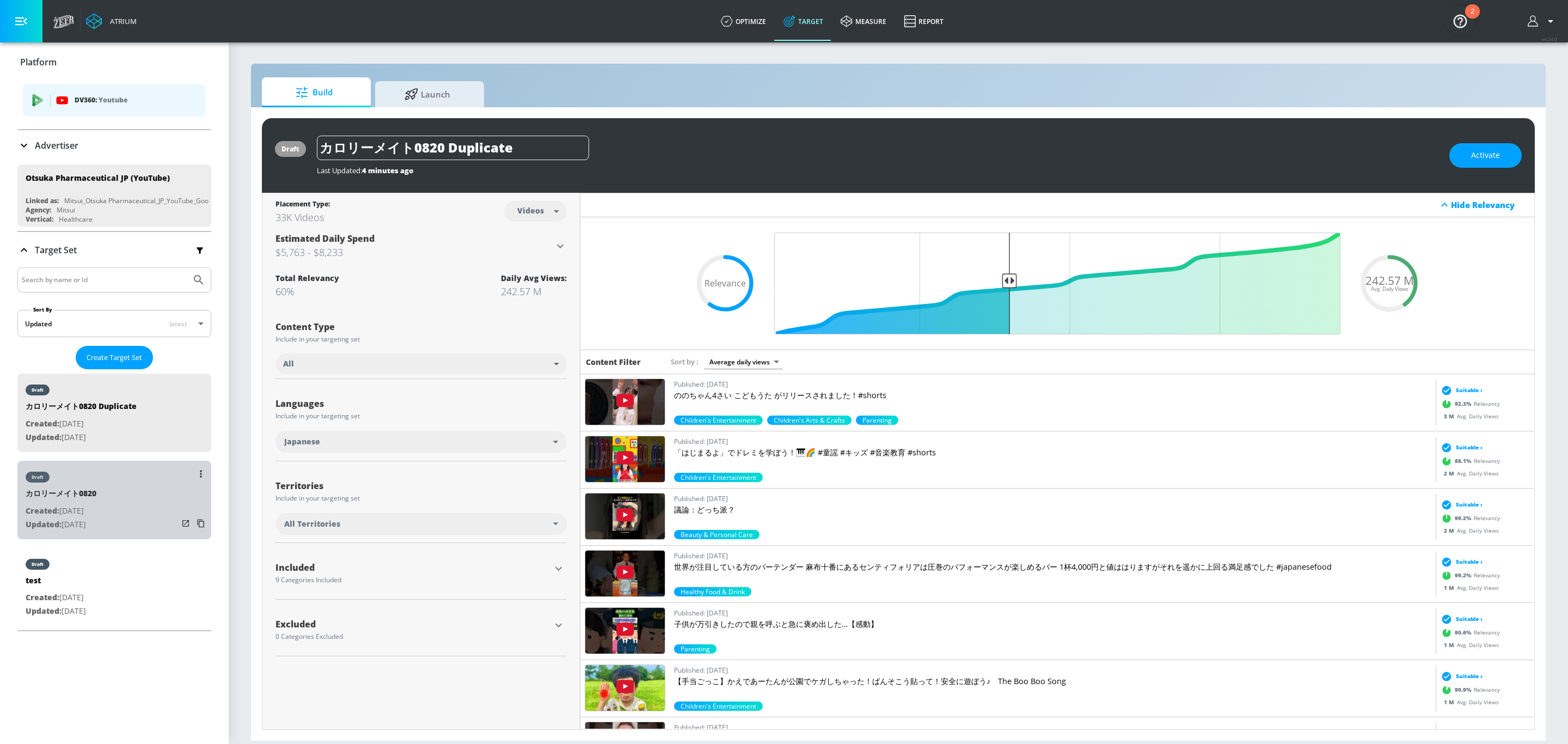
click at [124, 488] on div "draft カロリーメイト0820 Created: [DATE] Updated: [DATE]" at bounding box center [114, 500] width 194 height 78
type input "カロリーメイト0820"
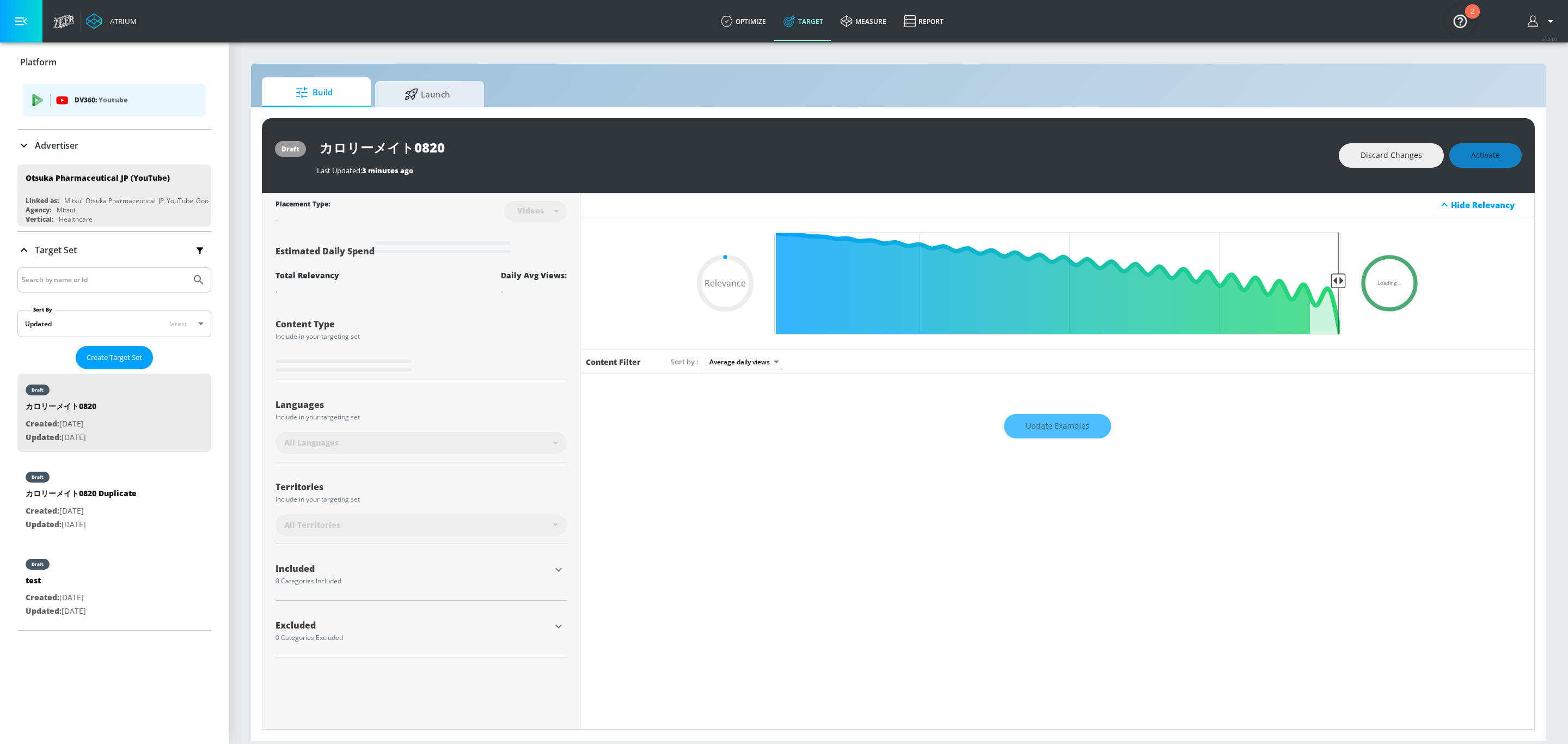
type input "0.6"
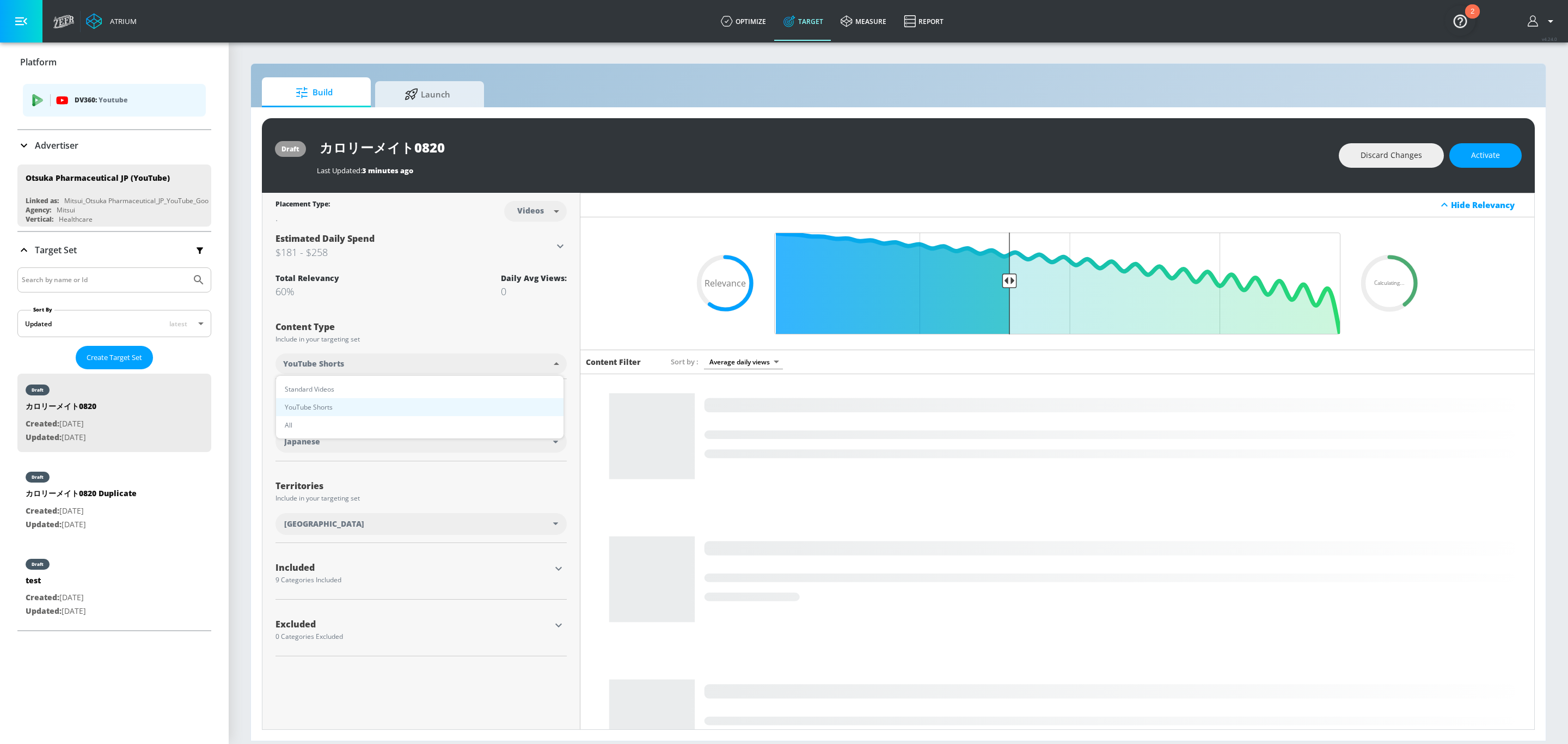
click at [523, 363] on body "Atrium optimize Target measure Report optimize Target measure Report v 4.24.0 P…" at bounding box center [784, 372] width 1568 height 744
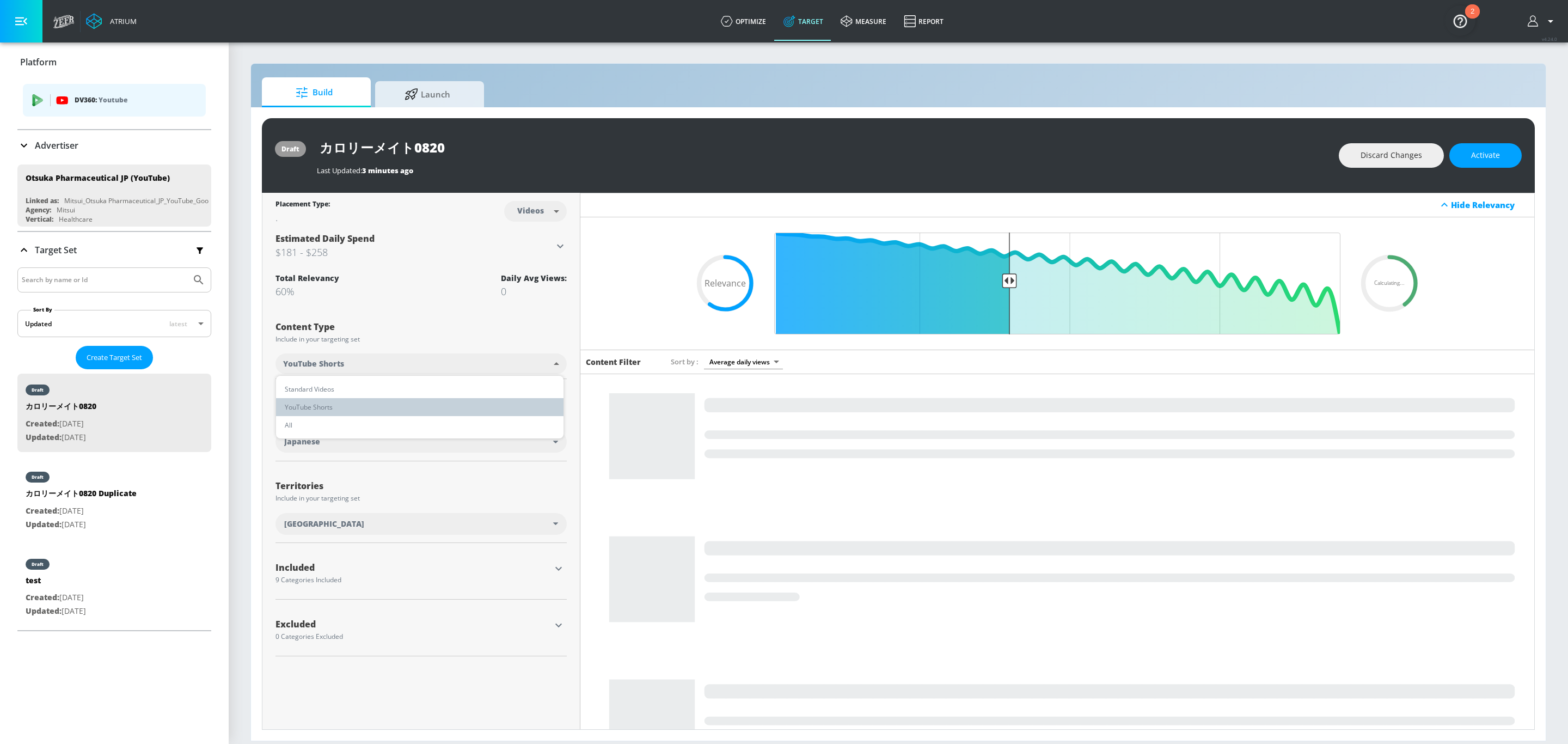
click at [366, 406] on li "YouTube Shorts" at bounding box center [419, 407] width 287 height 18
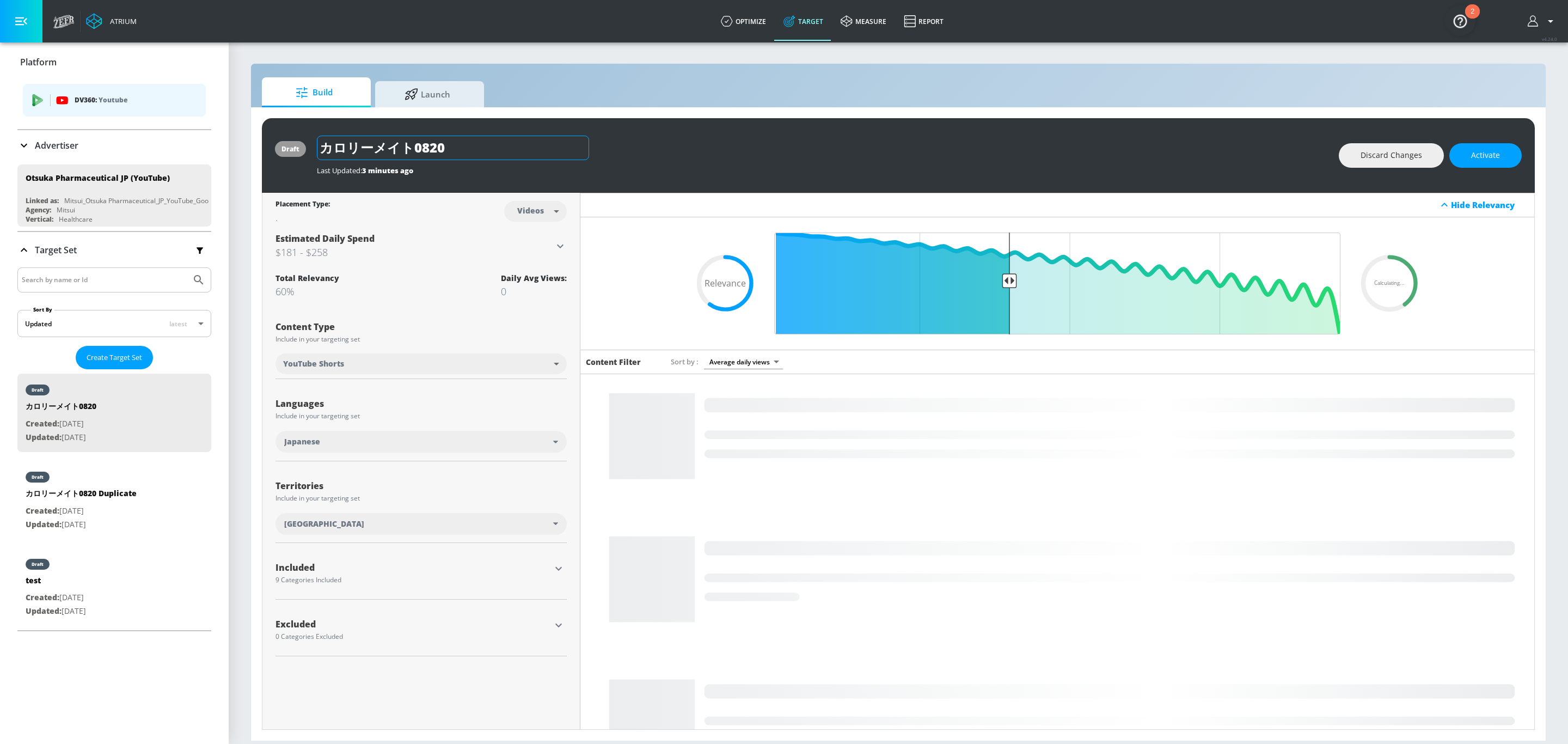
click at [456, 147] on input "カロリーメイト0820" at bounding box center [453, 148] width 272 height 25
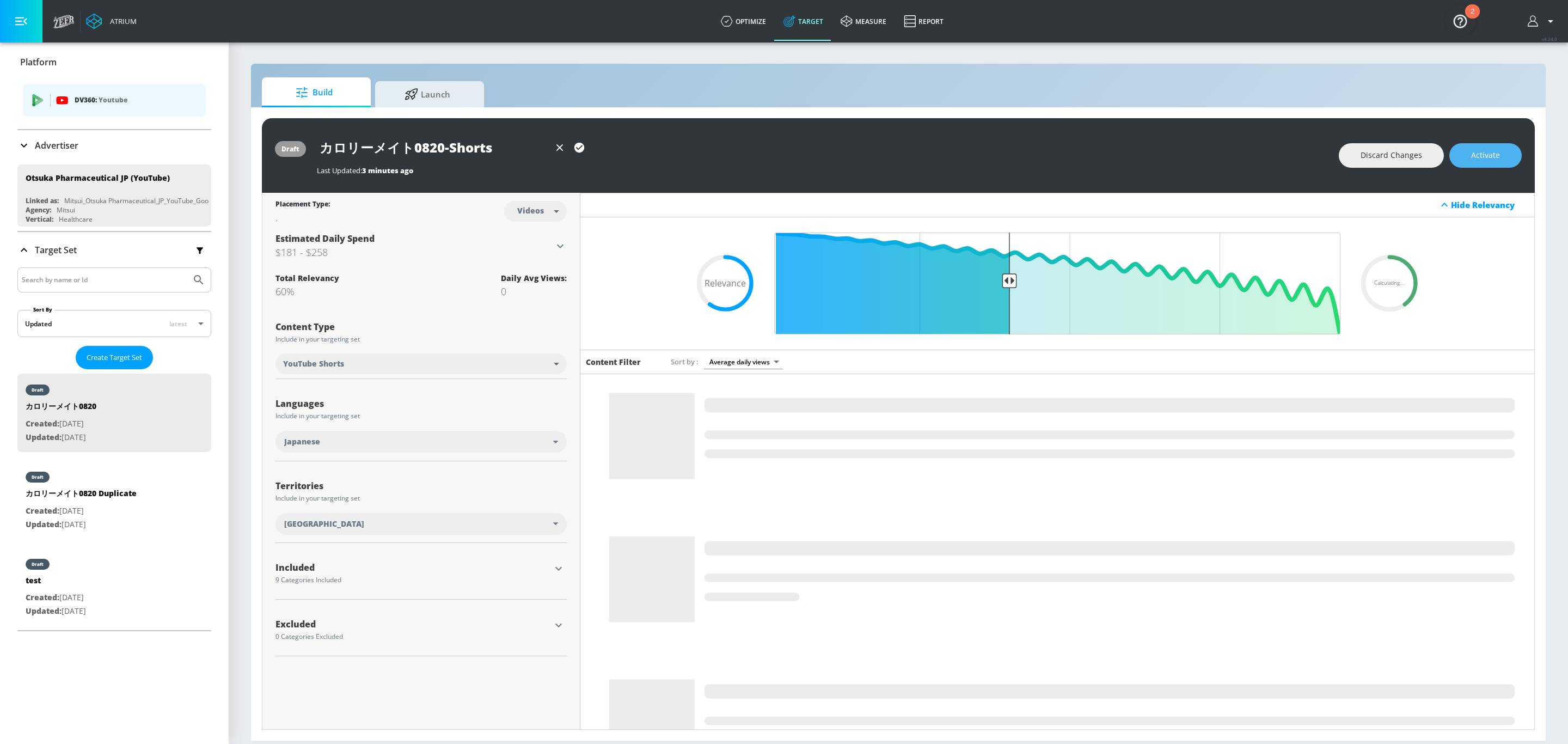
click at [1473, 157] on span "Activate" at bounding box center [1485, 156] width 29 height 14
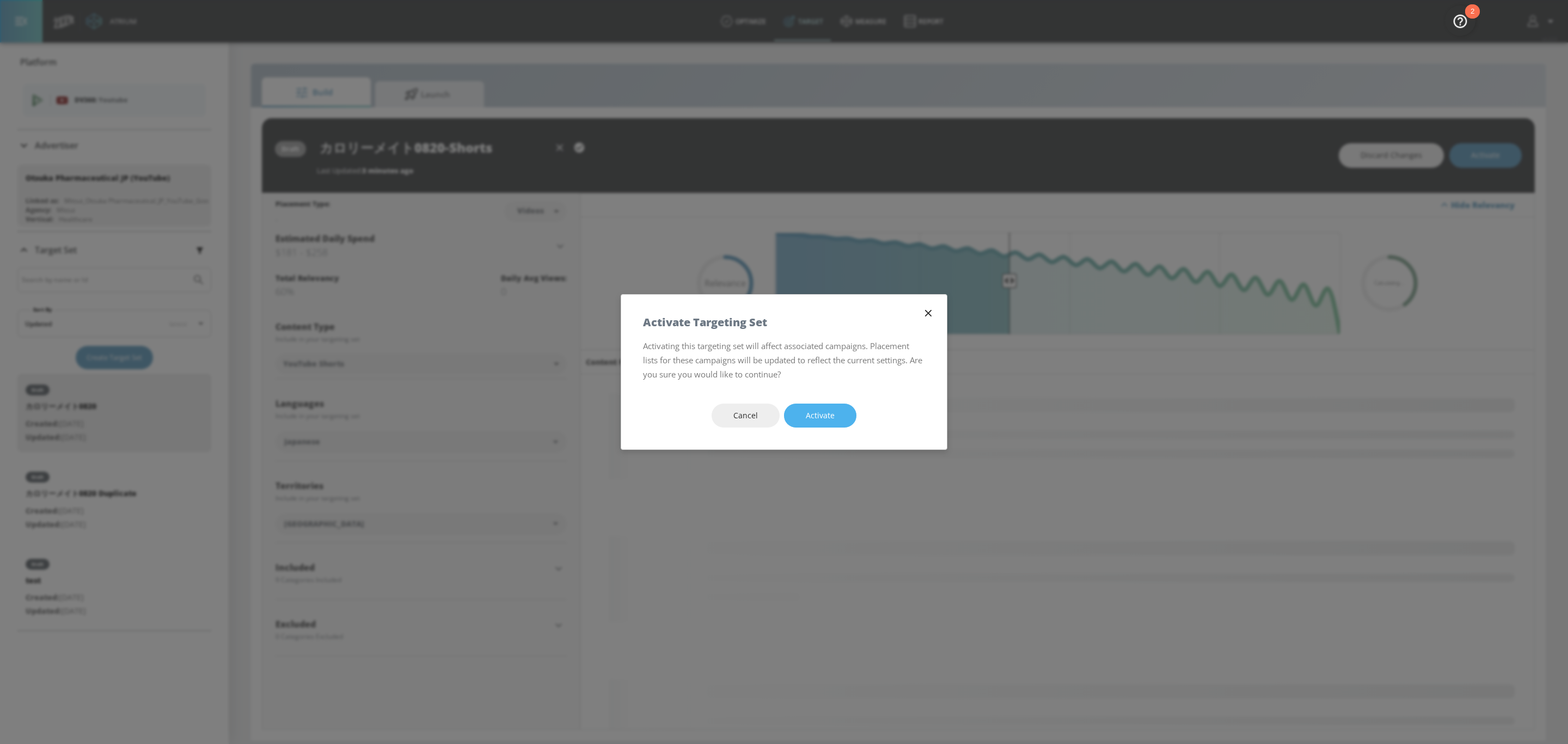
click at [824, 421] on span "Activate" at bounding box center [820, 416] width 29 height 14
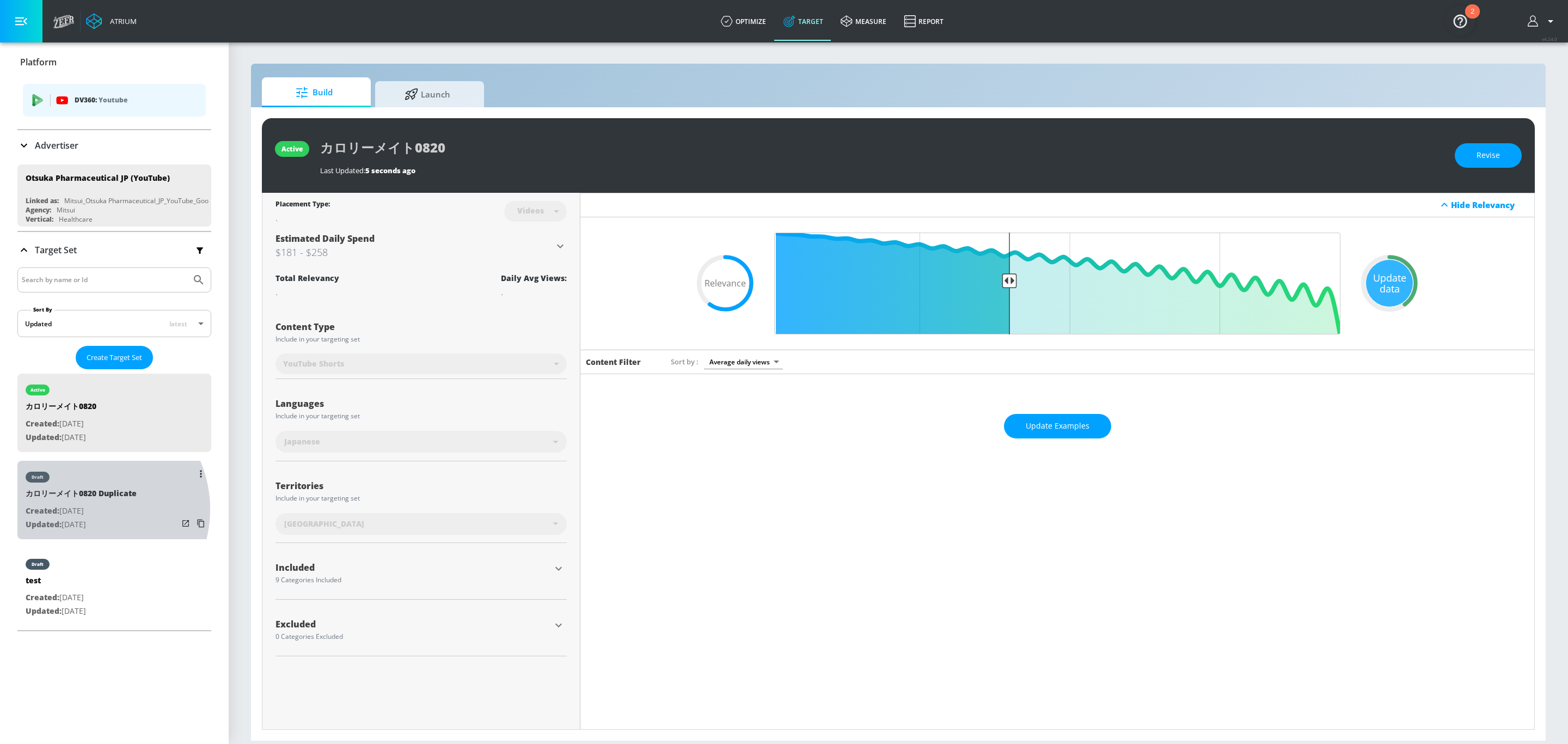
click at [87, 509] on p "Created: [DATE]" at bounding box center [81, 511] width 111 height 14
type input "カロリーメイト0820 Duplicate"
type input "0.05"
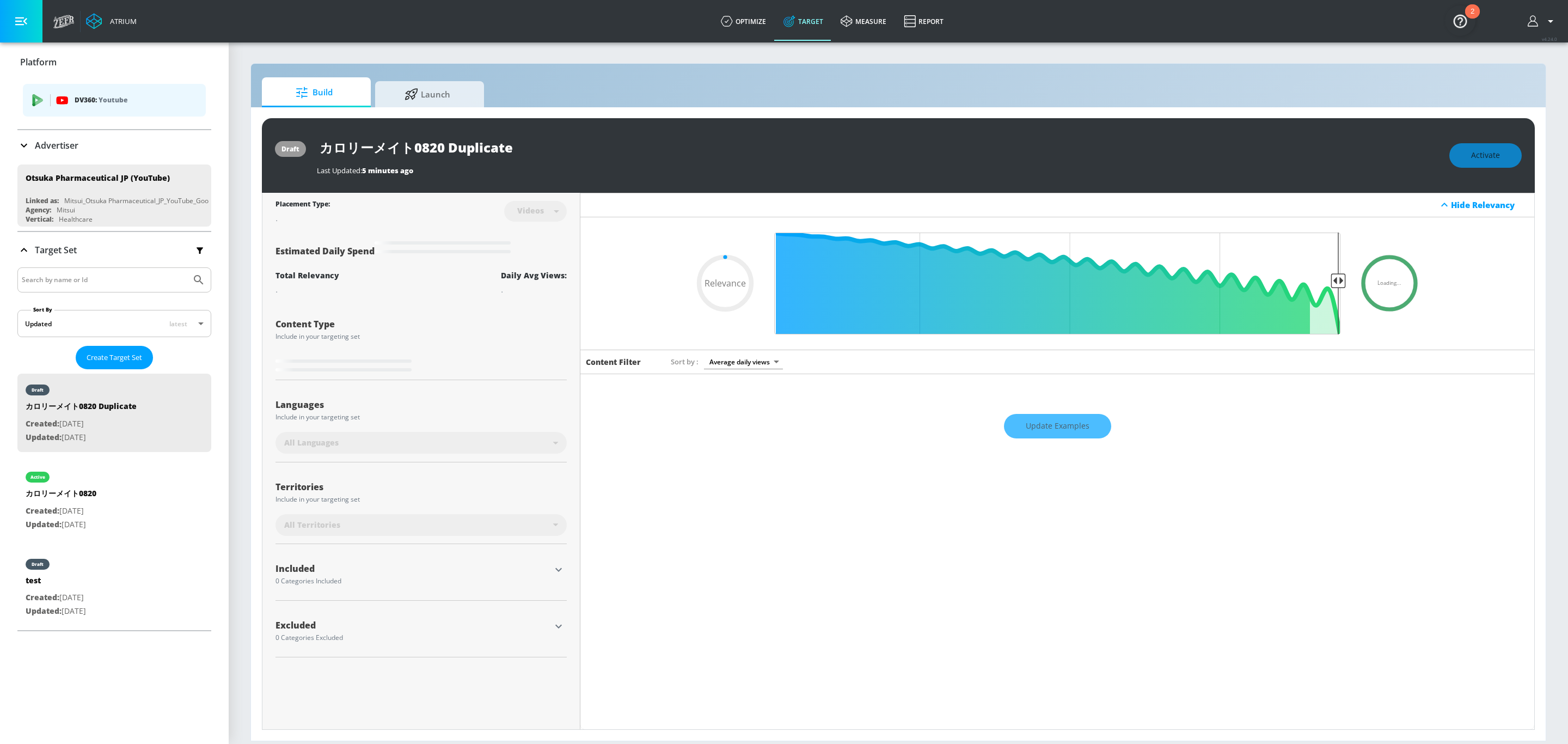
click at [522, 147] on input "カロリーメイト0820 Duplicate" at bounding box center [453, 148] width 272 height 25
type input "カロリーメイト0820 Duplicat"
type input "0.05"
type input "カロリーメイト0820 Duplica"
type input "0.05"
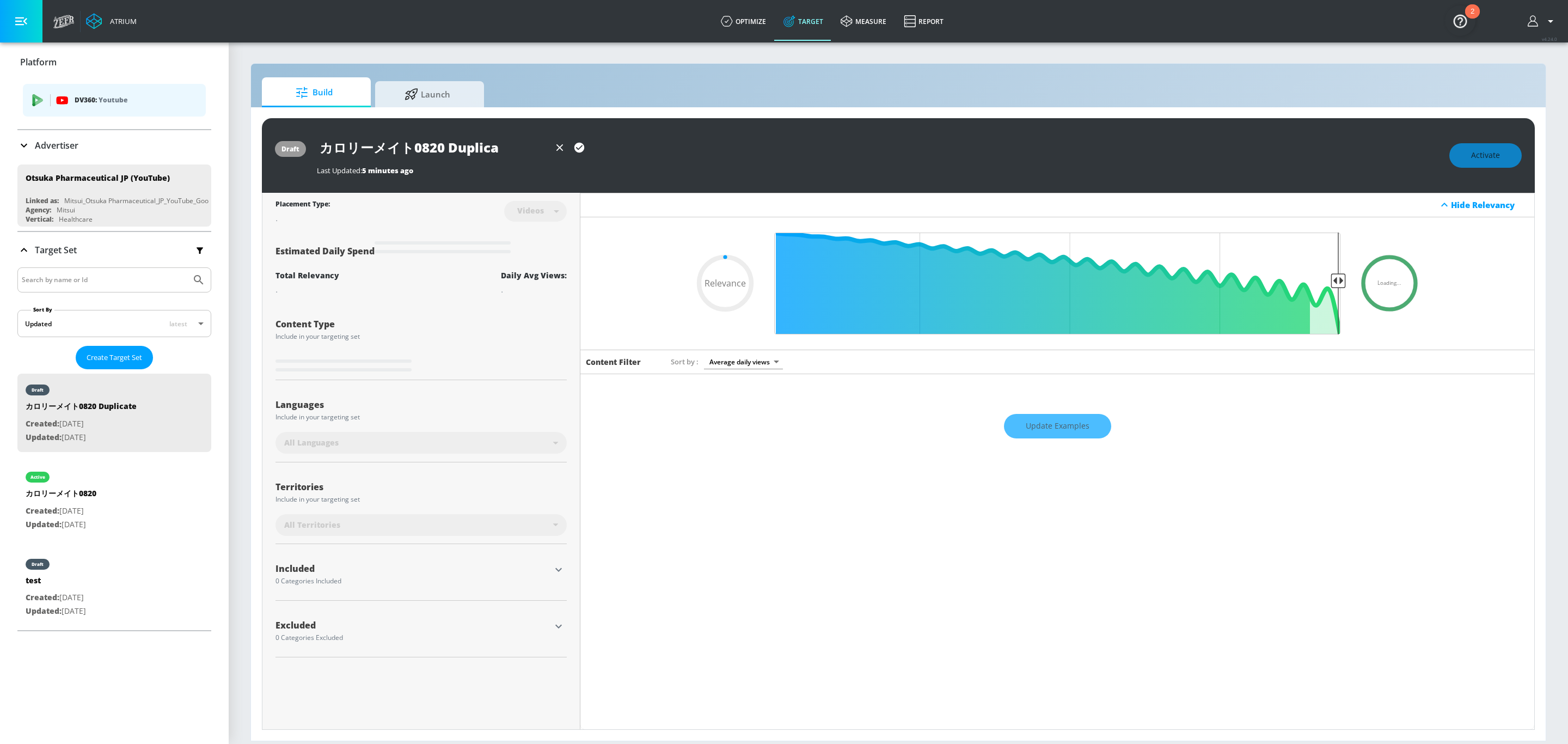
type input "カロリーメイト0820 Duplic"
type input "0.05"
type input "カロリーメイト0820 Dupli"
type input "0.05"
type input "カロリーメイト0820 Dupl"
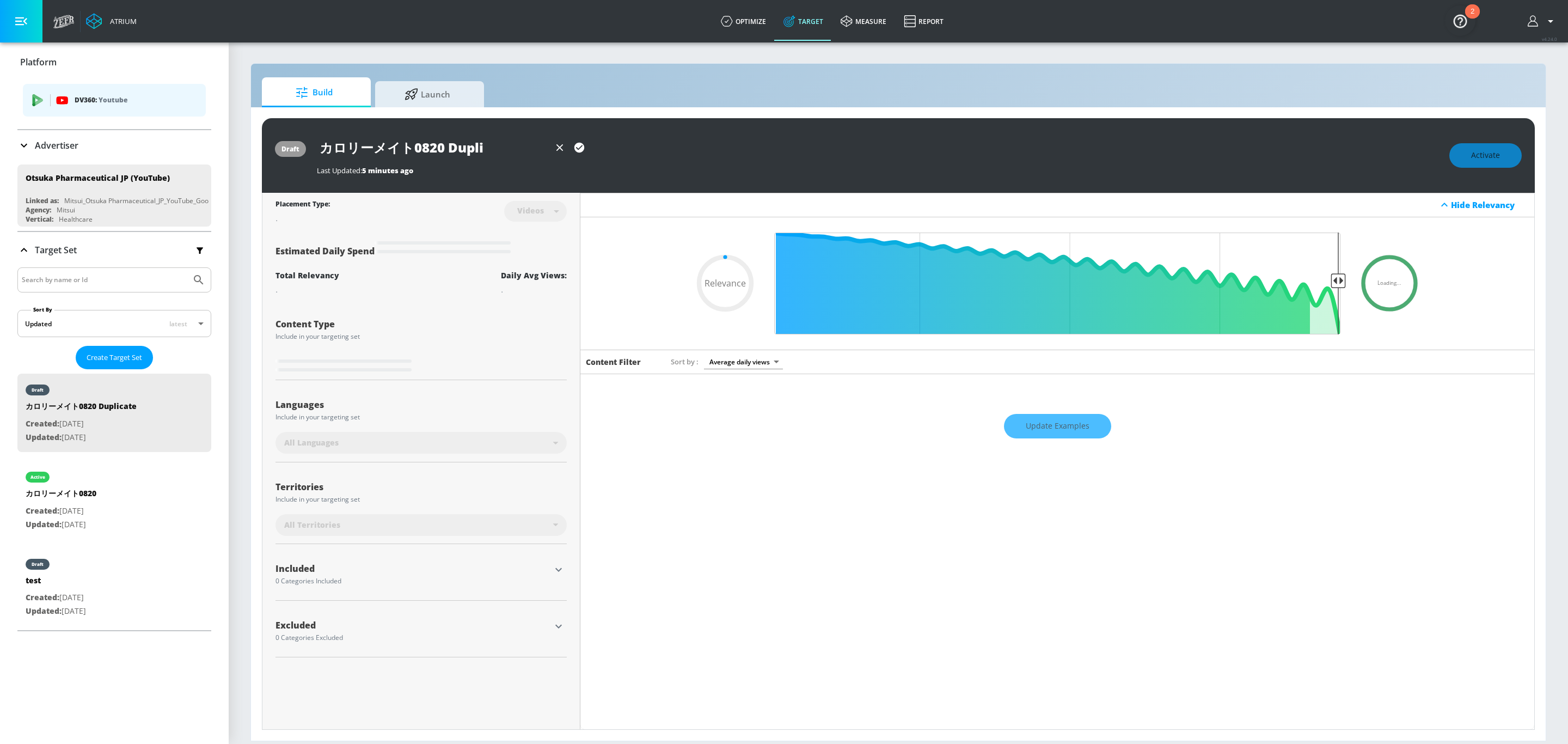
type input "0.05"
type input "カロリーメイト0820 Dup"
type input "0.05"
type input "カロリーメイト0820 Du"
type input "0.05"
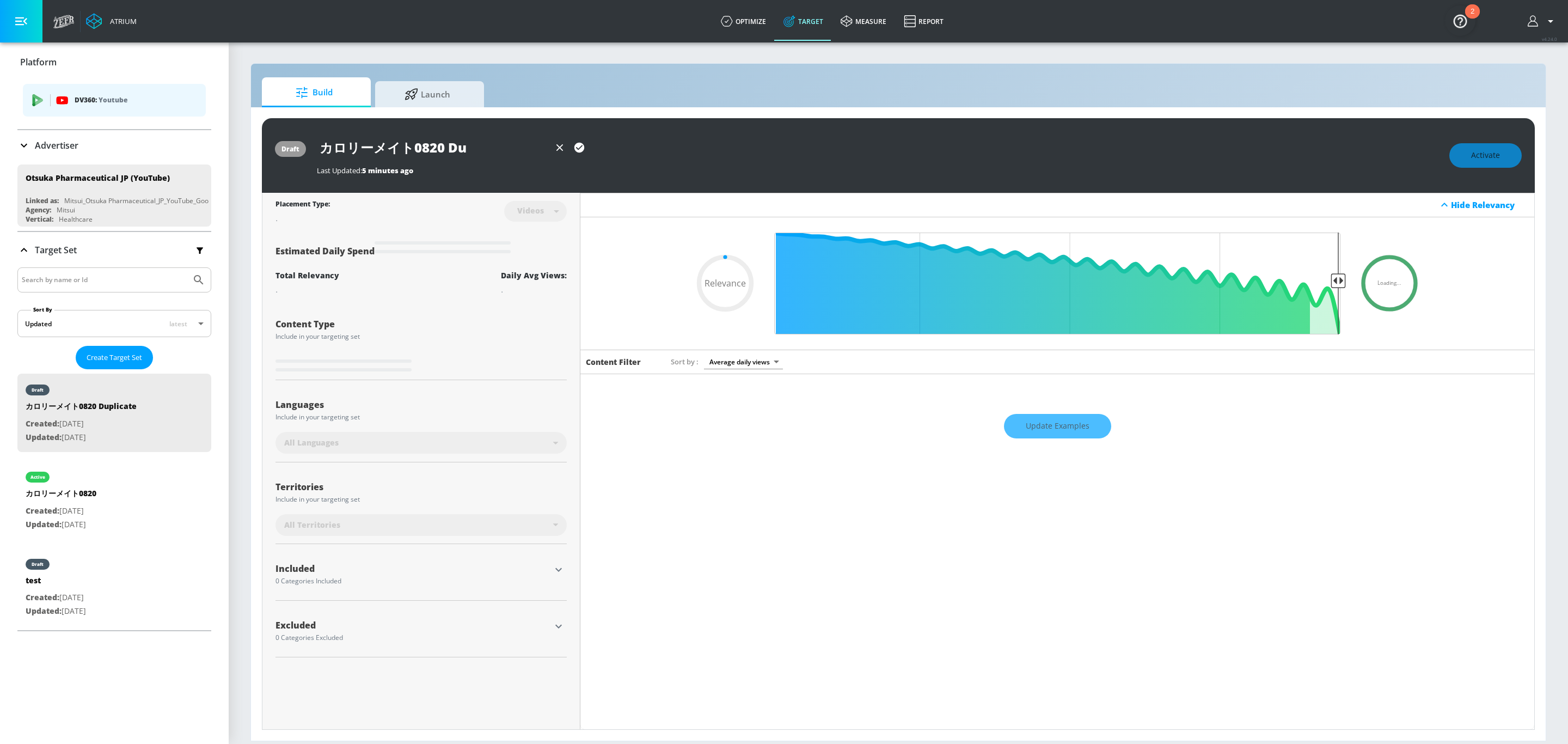
type input "カロリーメイト0820 D"
type input "0.05"
type input "カロリーメイト0820"
type input "0.05"
type input "カロリーメイト0820"
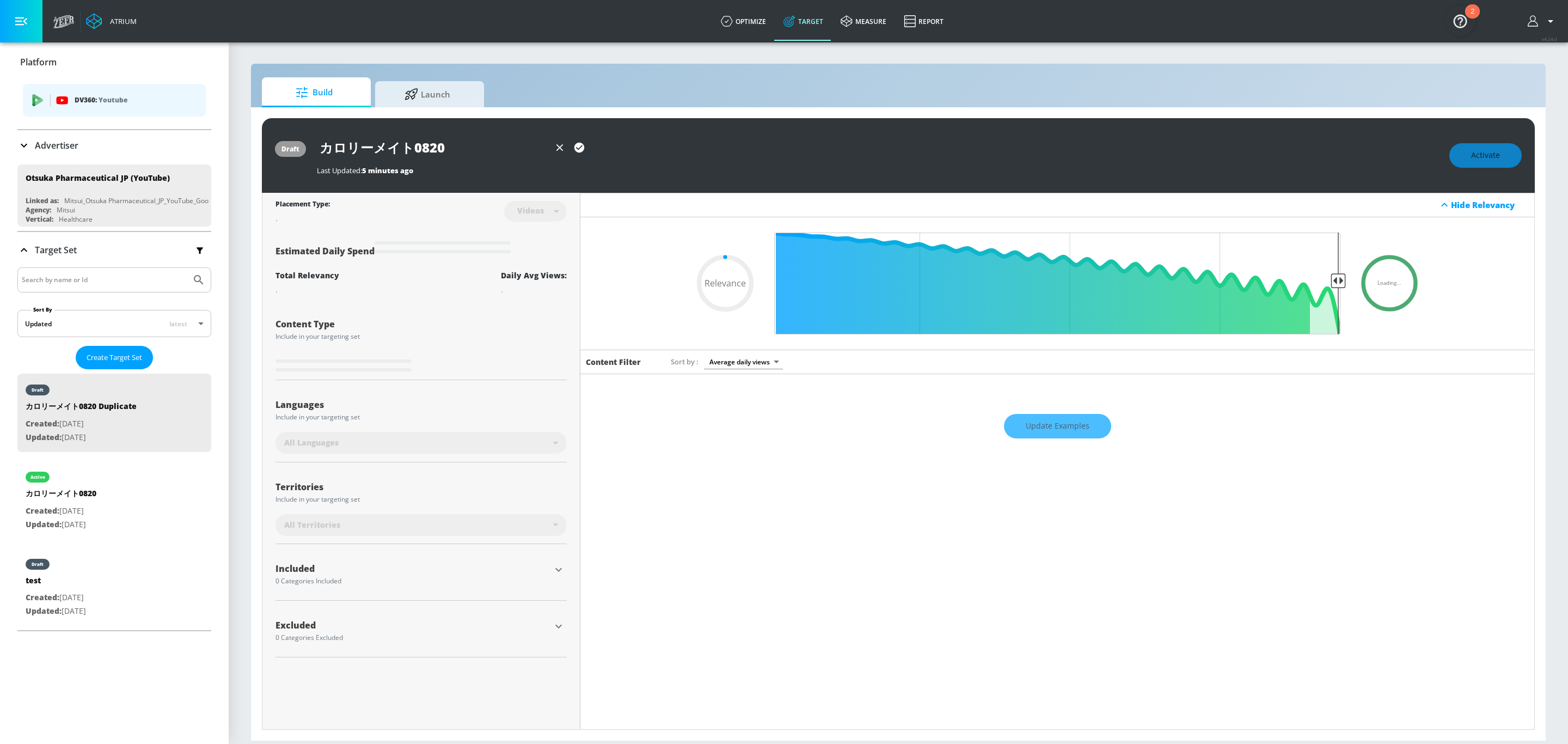
type input "0.05"
type input "カロリーメイト0820-"
type input "0.05"
type input "カロリーメイト0820-I"
type input "0.05"
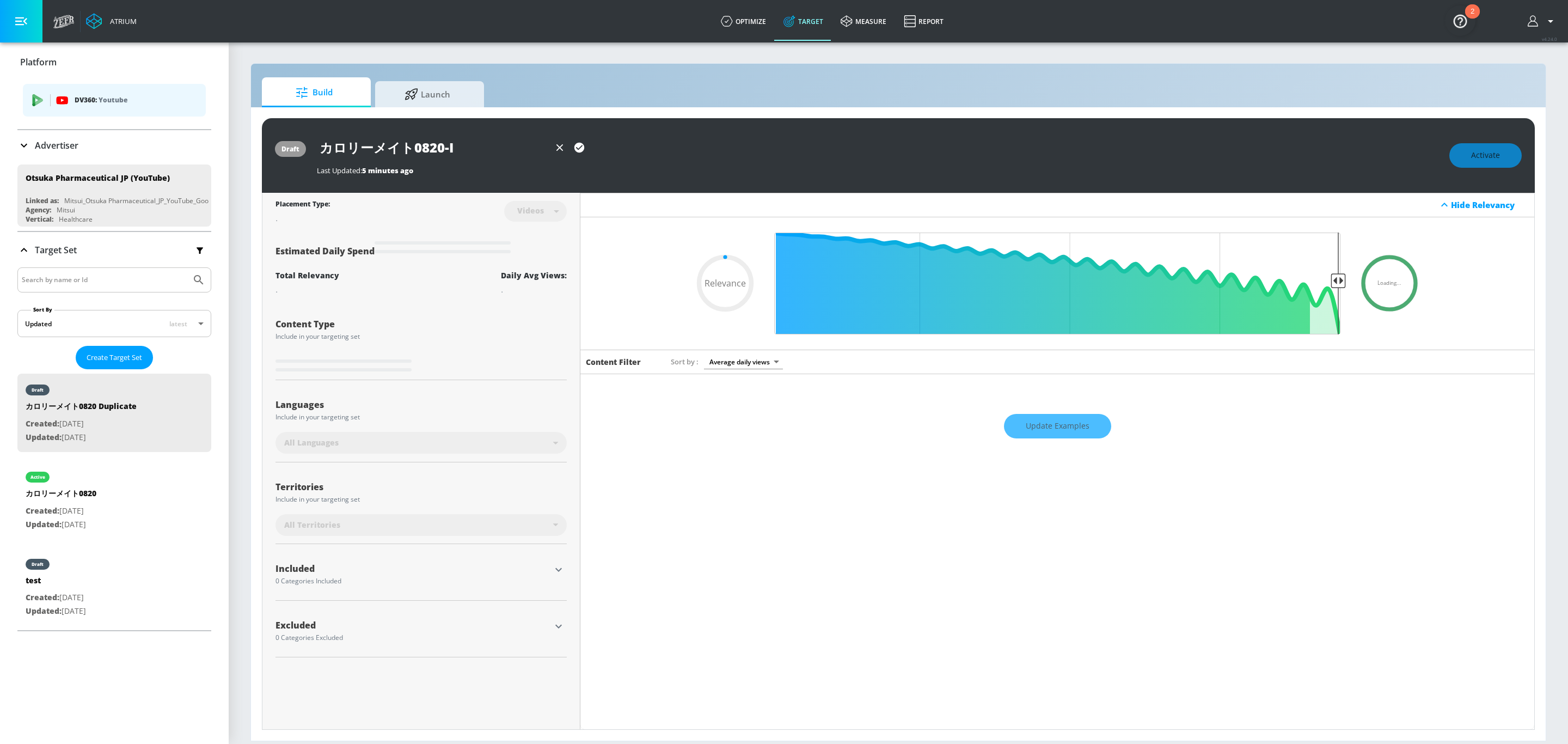
type input "カロリーメイト0820-In"
type input "0.05"
type input "カロリーメイト0820-Ins"
type input "0.05"
type input "カロリーメイト0820-Inst"
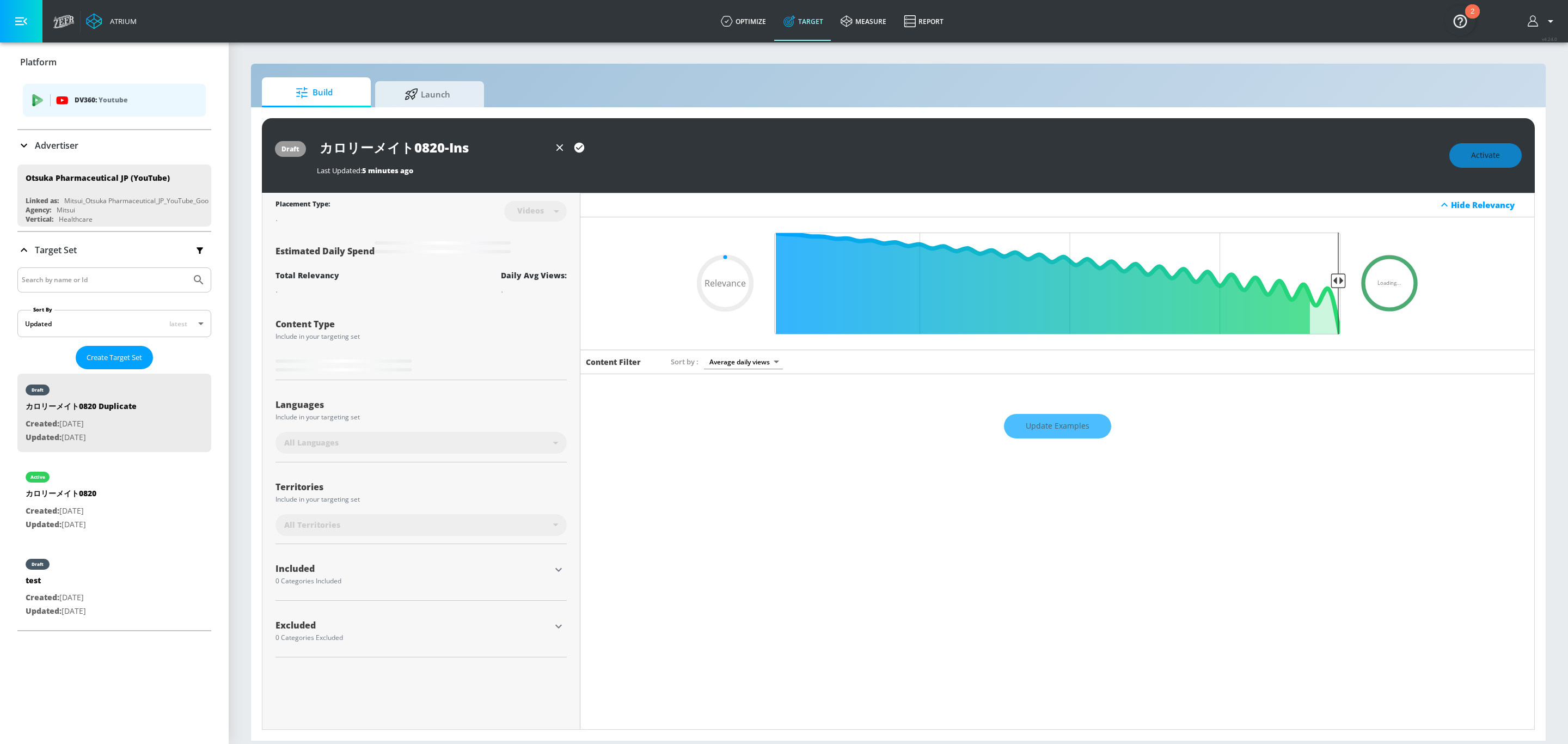
type input "0.05"
type input "カロリーメイト0820-Instr"
type input "0.05"
type input "カロリーメイト0820-Instre"
type input "0.05"
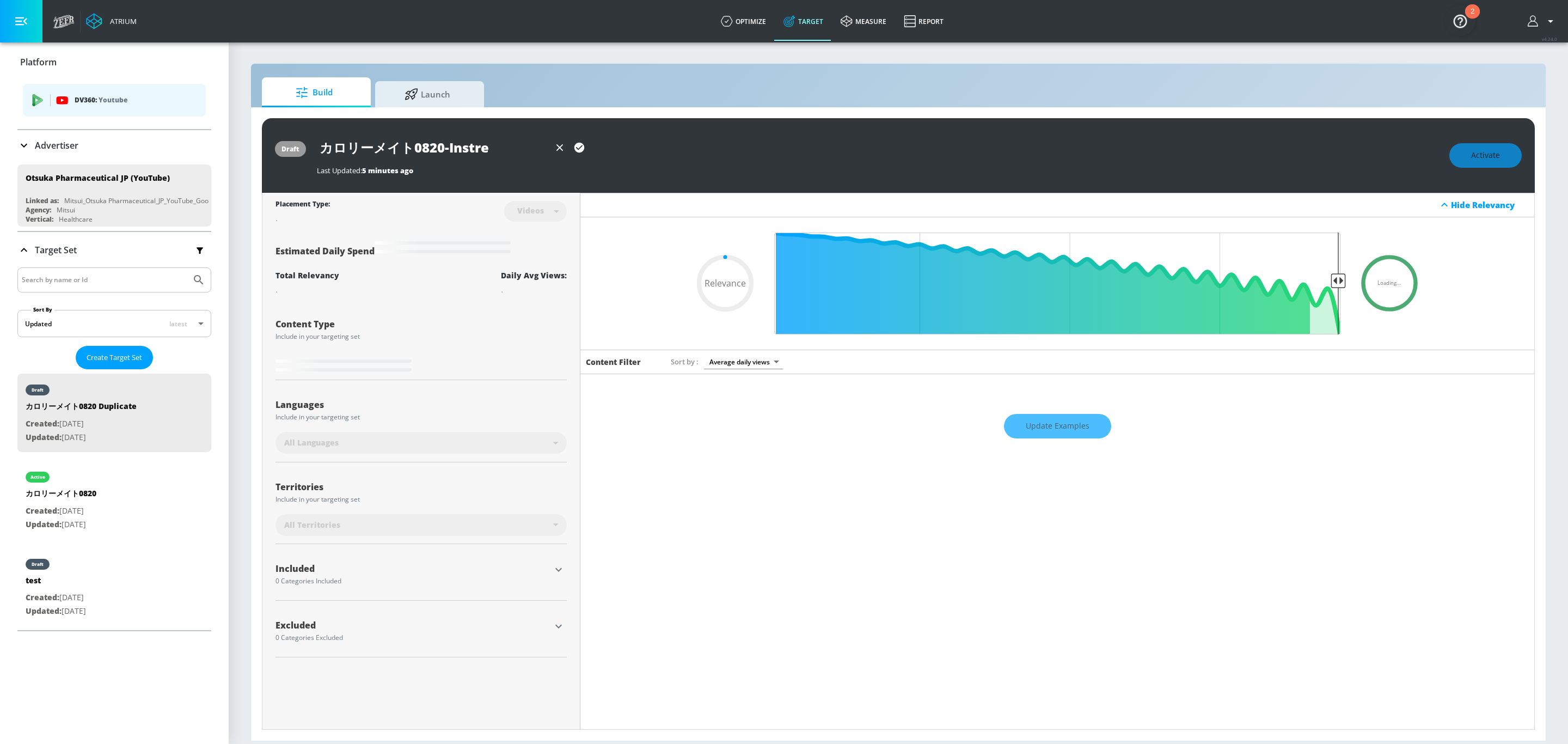
type input "カロリーメイト0820-Instrea"
type input "0.05"
type input "カロリーメイト0820-Instream"
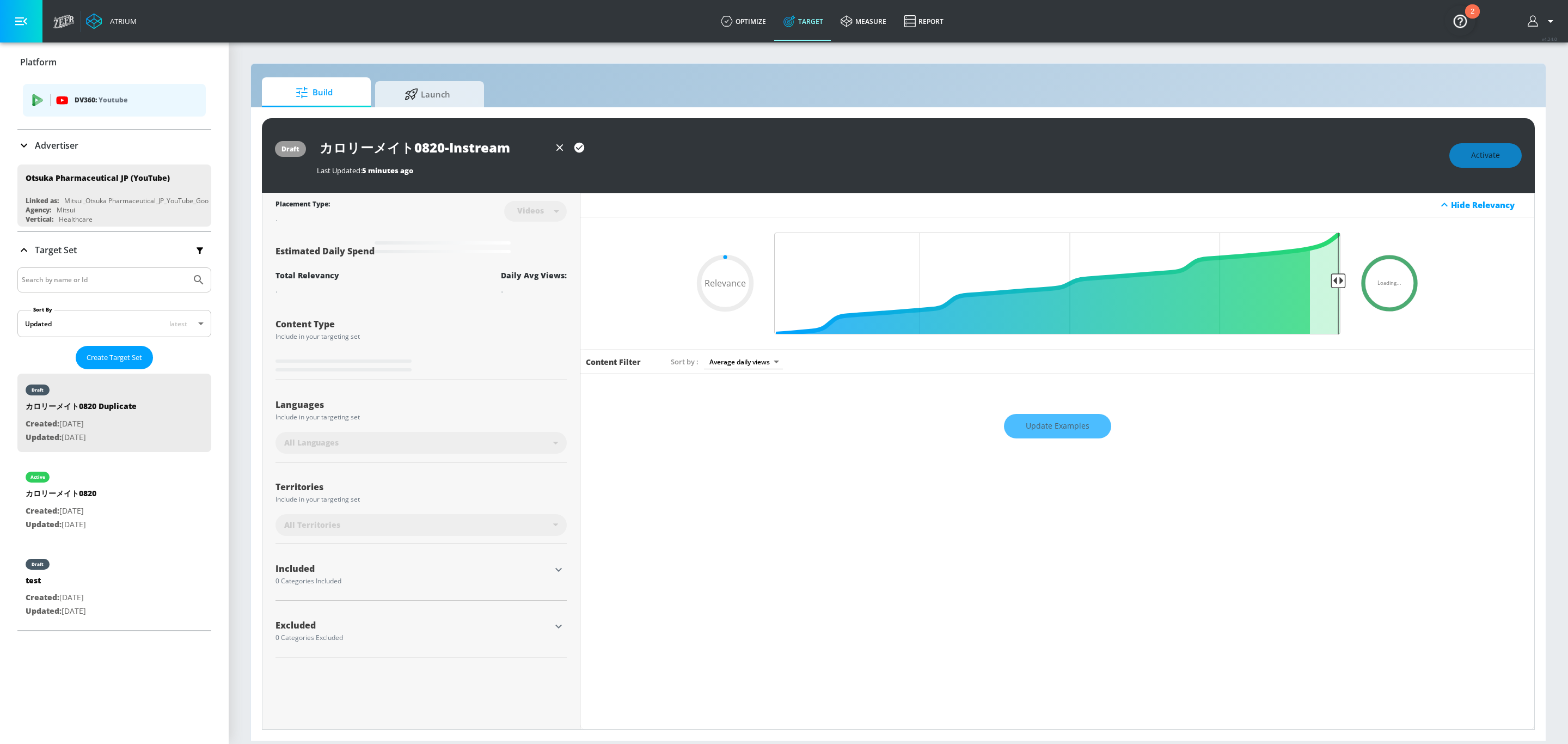
type input "0.6"
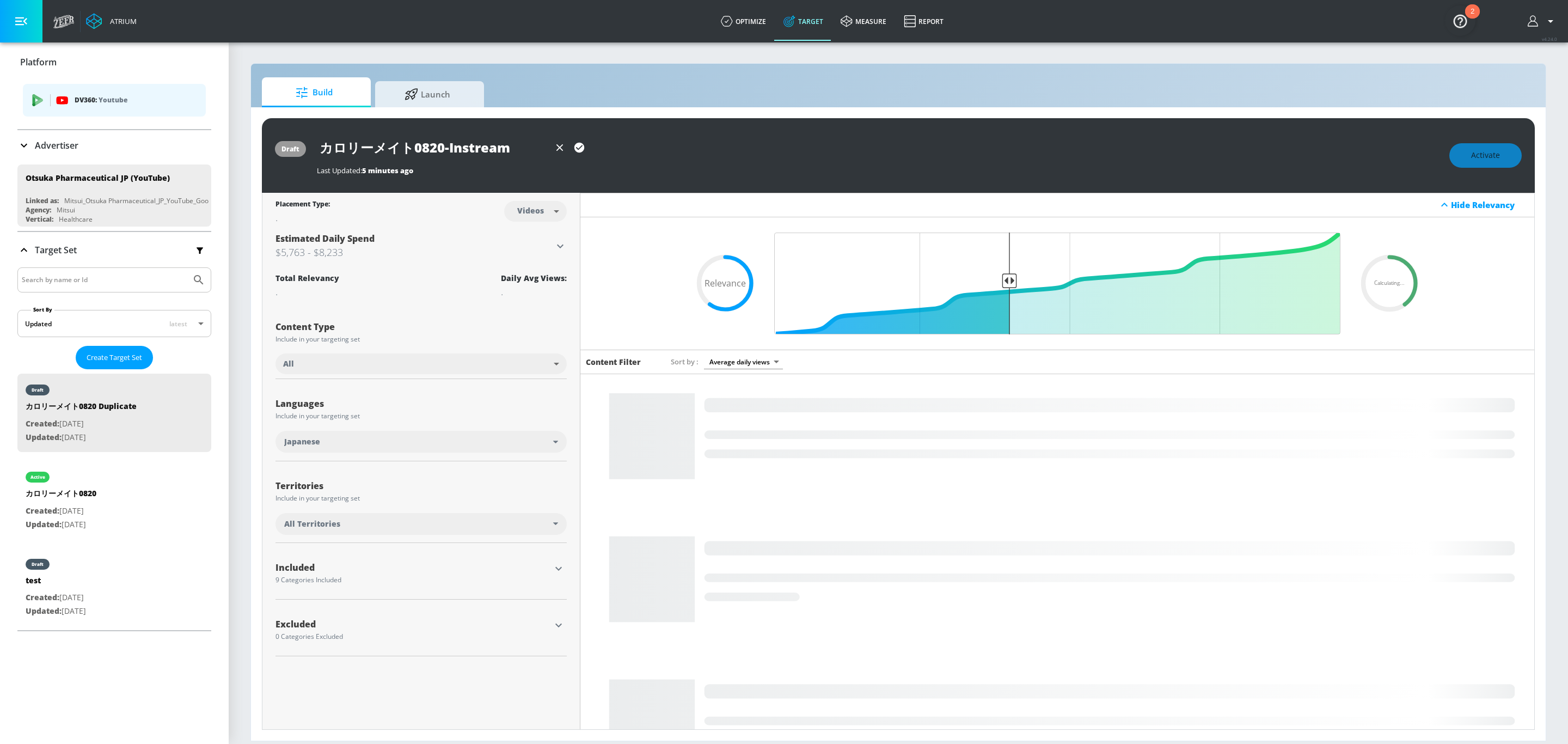
type input "カロリーメイト0820-Instream"
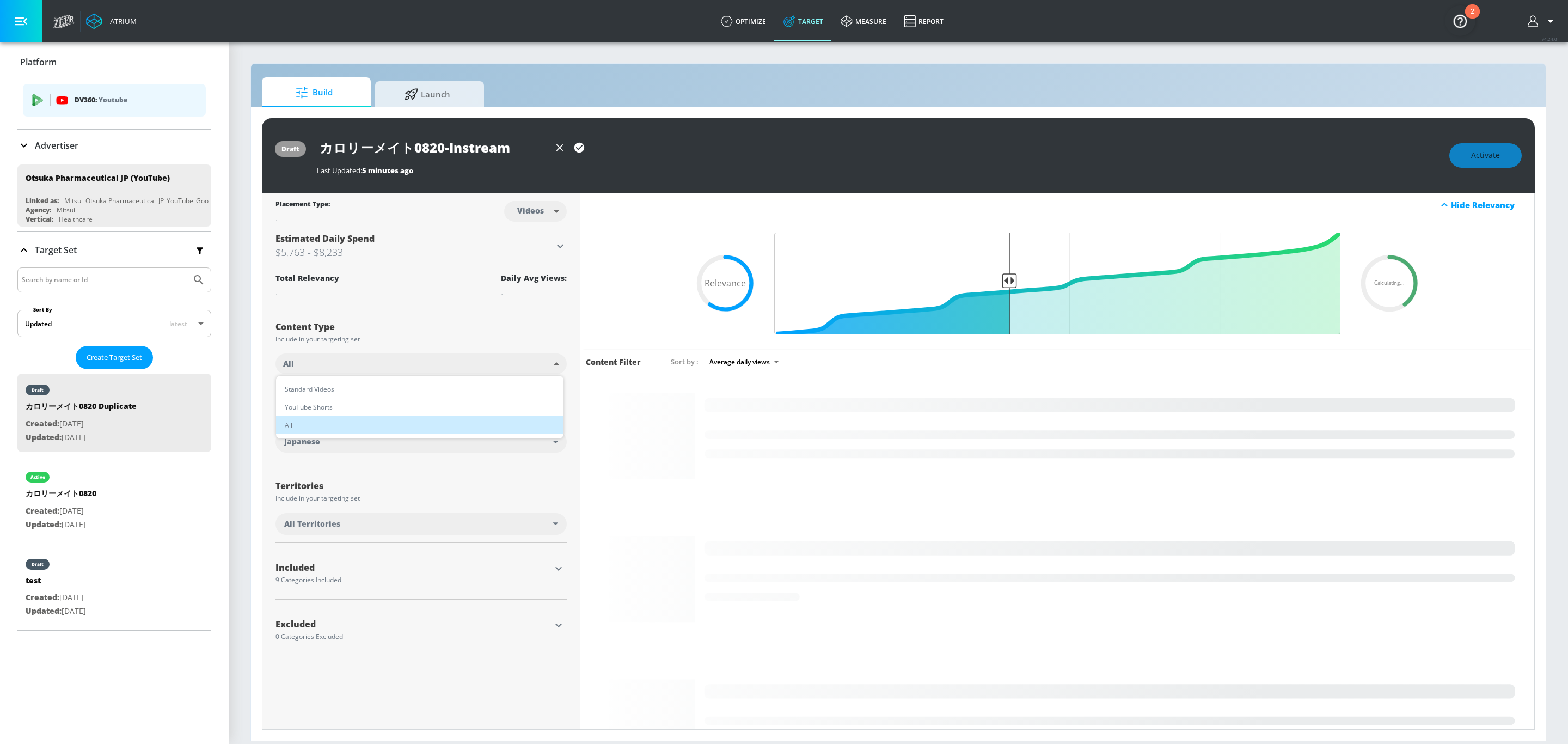
click at [421, 366] on body "Atrium optimize Target measure Report optimize Target measure Report v 4.24.0 P…" at bounding box center [784, 372] width 1568 height 744
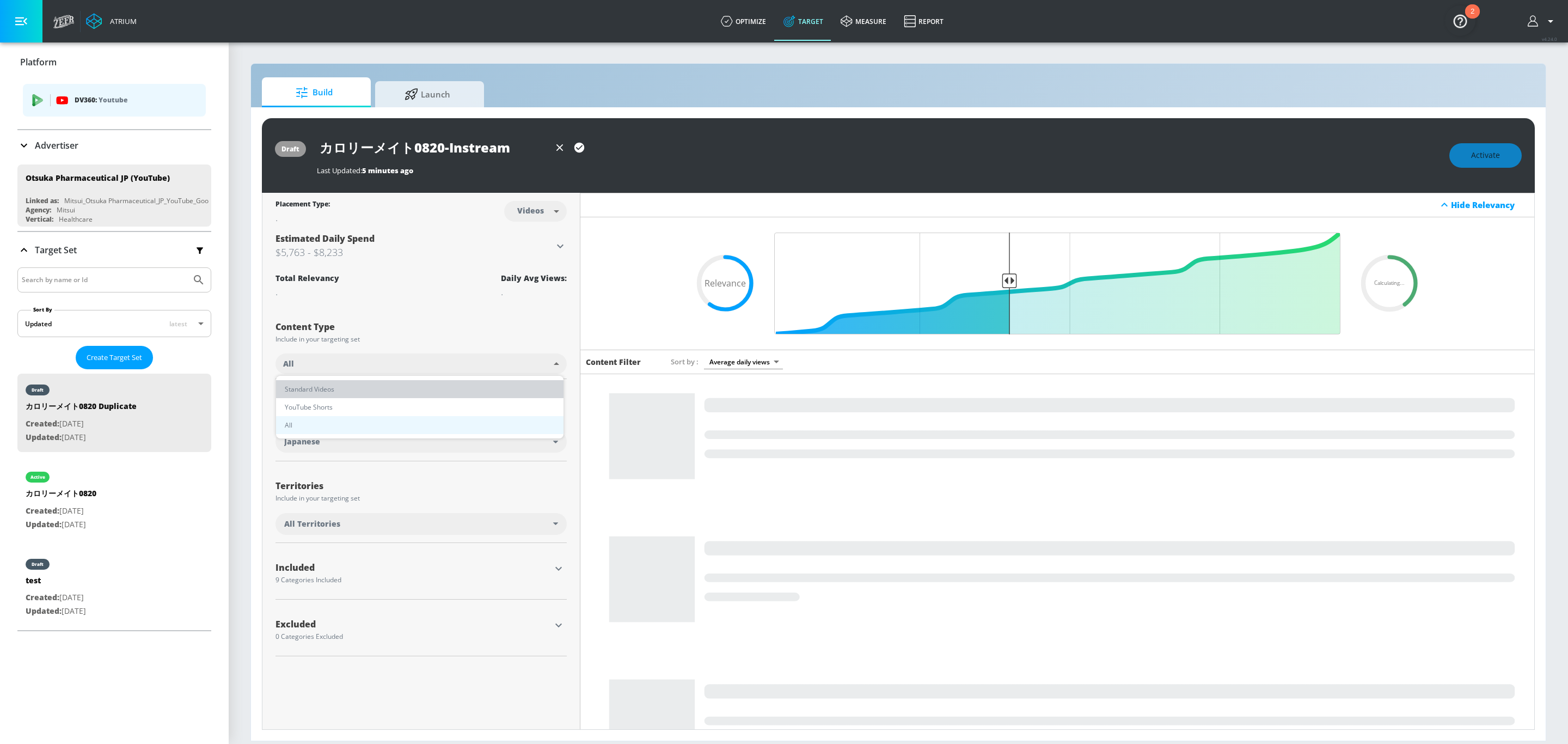
click at [397, 388] on li "Standard Videos" at bounding box center [419, 389] width 287 height 18
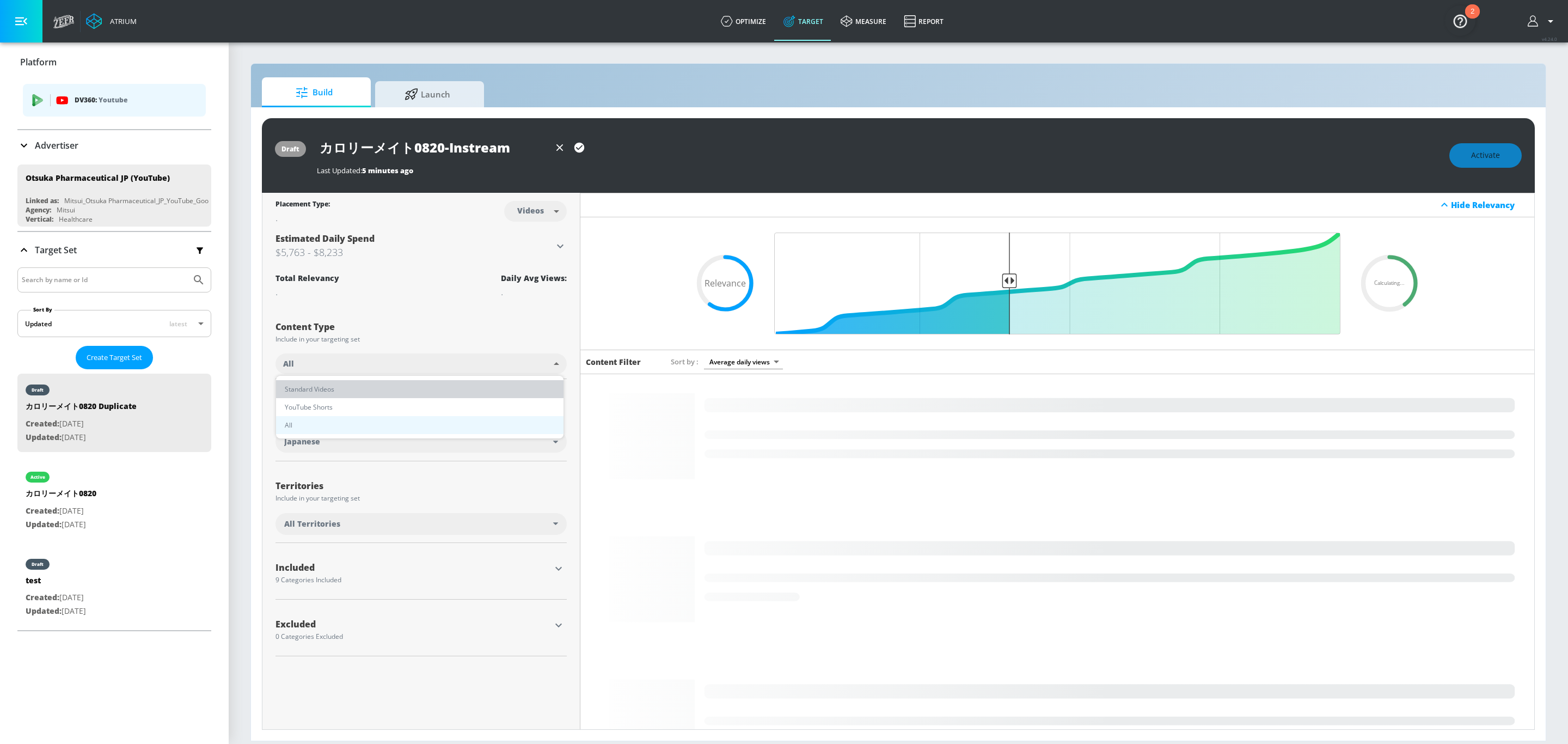
type input "standard"
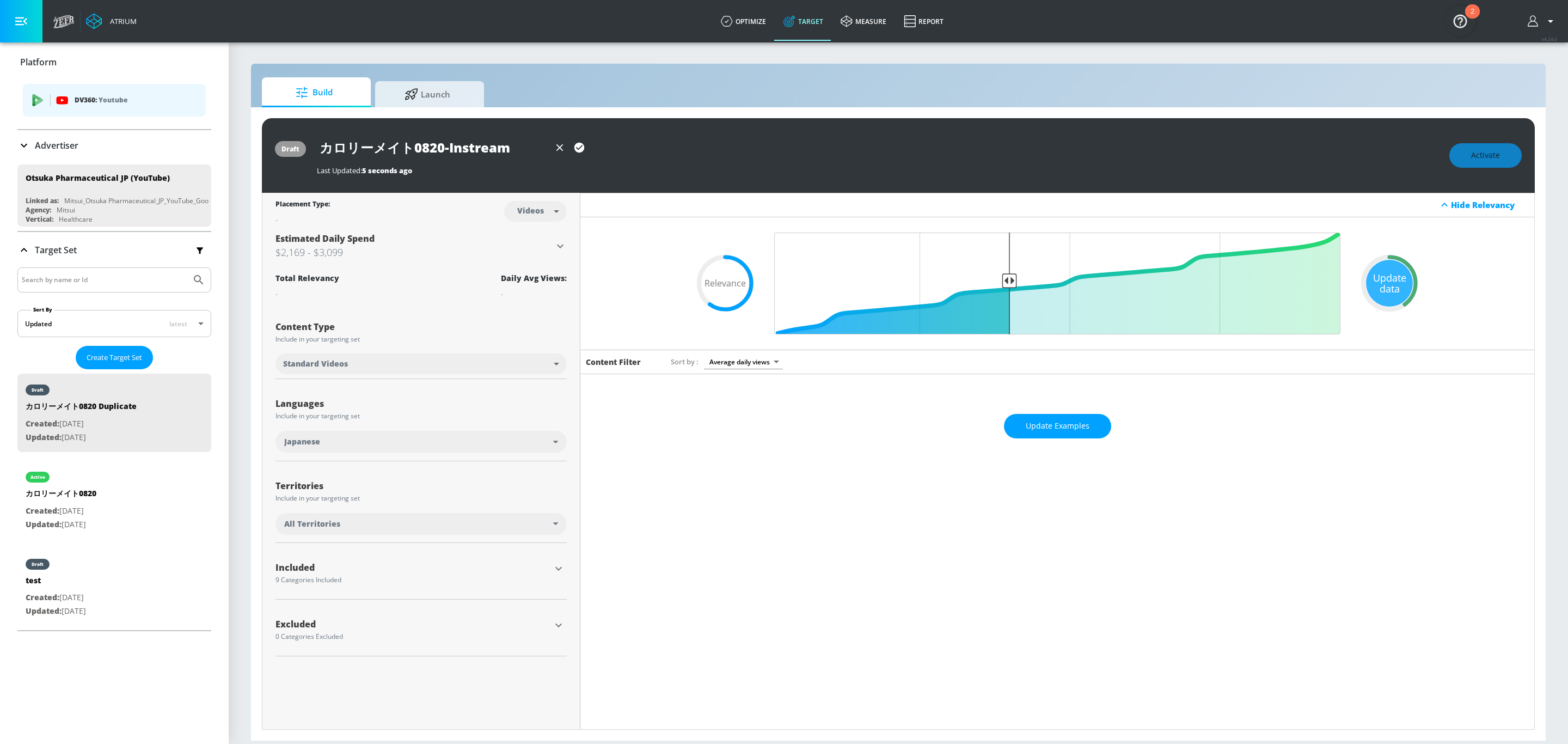
click at [1475, 154] on div "Activate" at bounding box center [1486, 156] width 72 height 25
click at [1475, 154] on span "Activate" at bounding box center [1485, 156] width 29 height 14
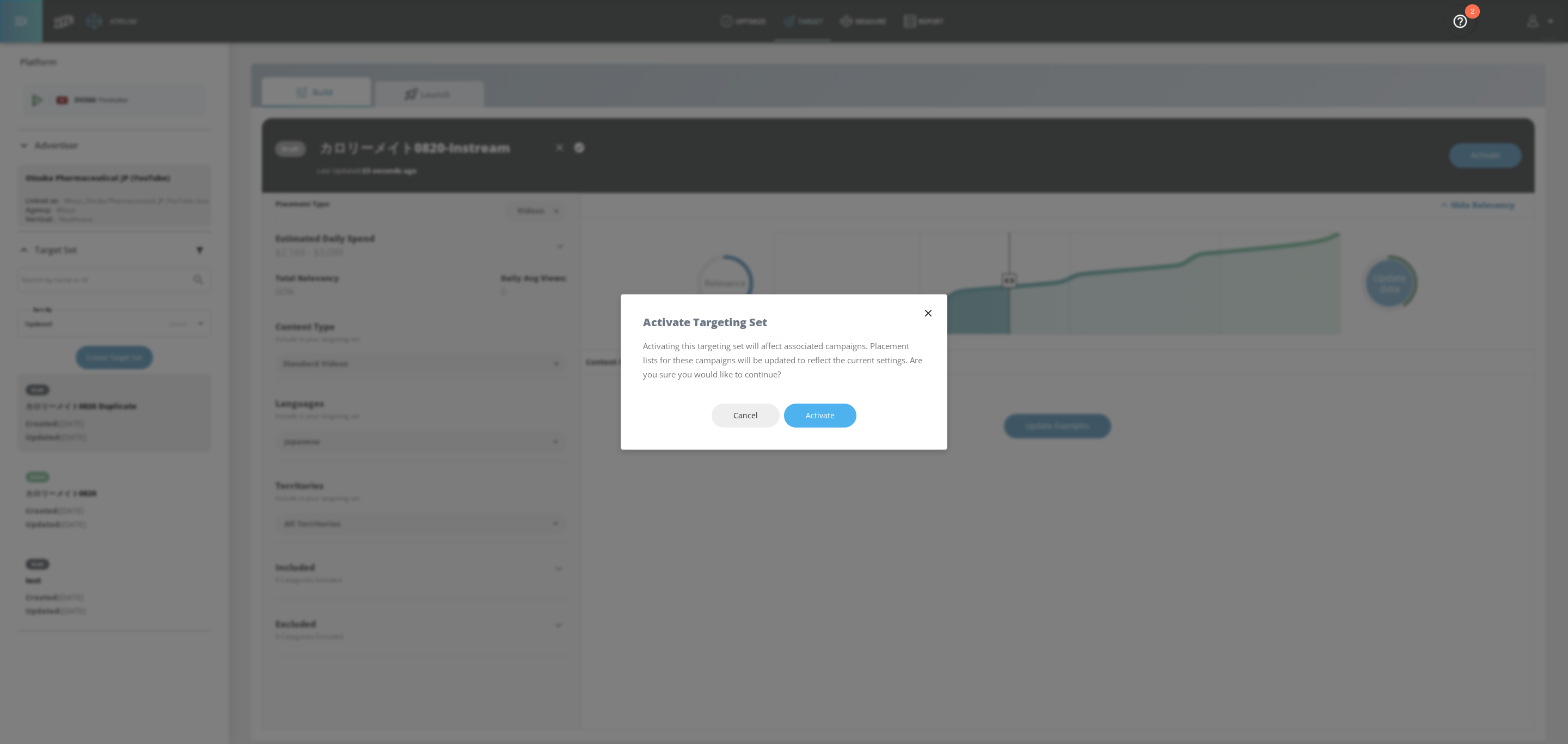
click at [824, 416] on span "Activate" at bounding box center [820, 416] width 29 height 14
type input "カロリーメイト0820 Duplicate"
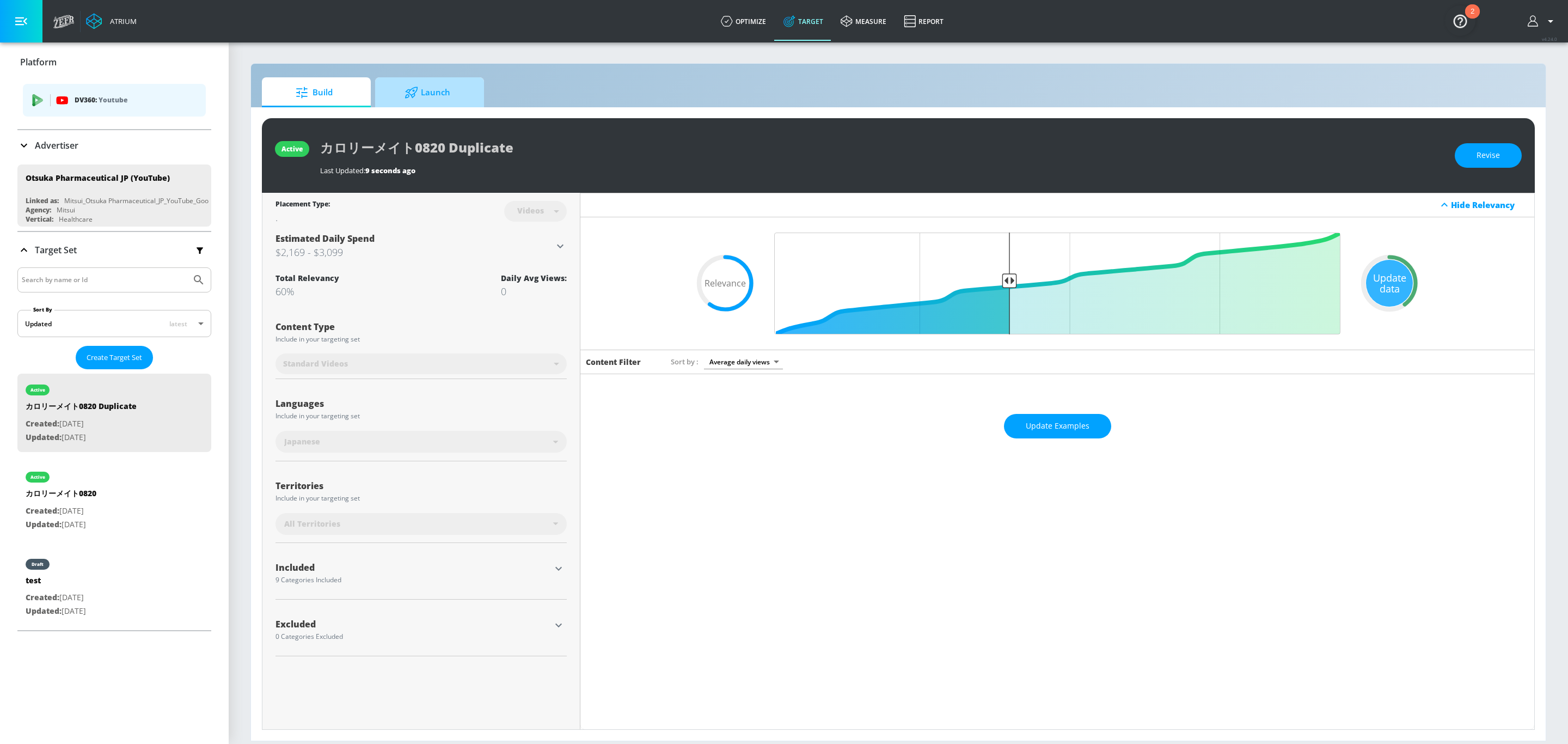
click at [448, 93] on span "Launch" at bounding box center [427, 93] width 83 height 26
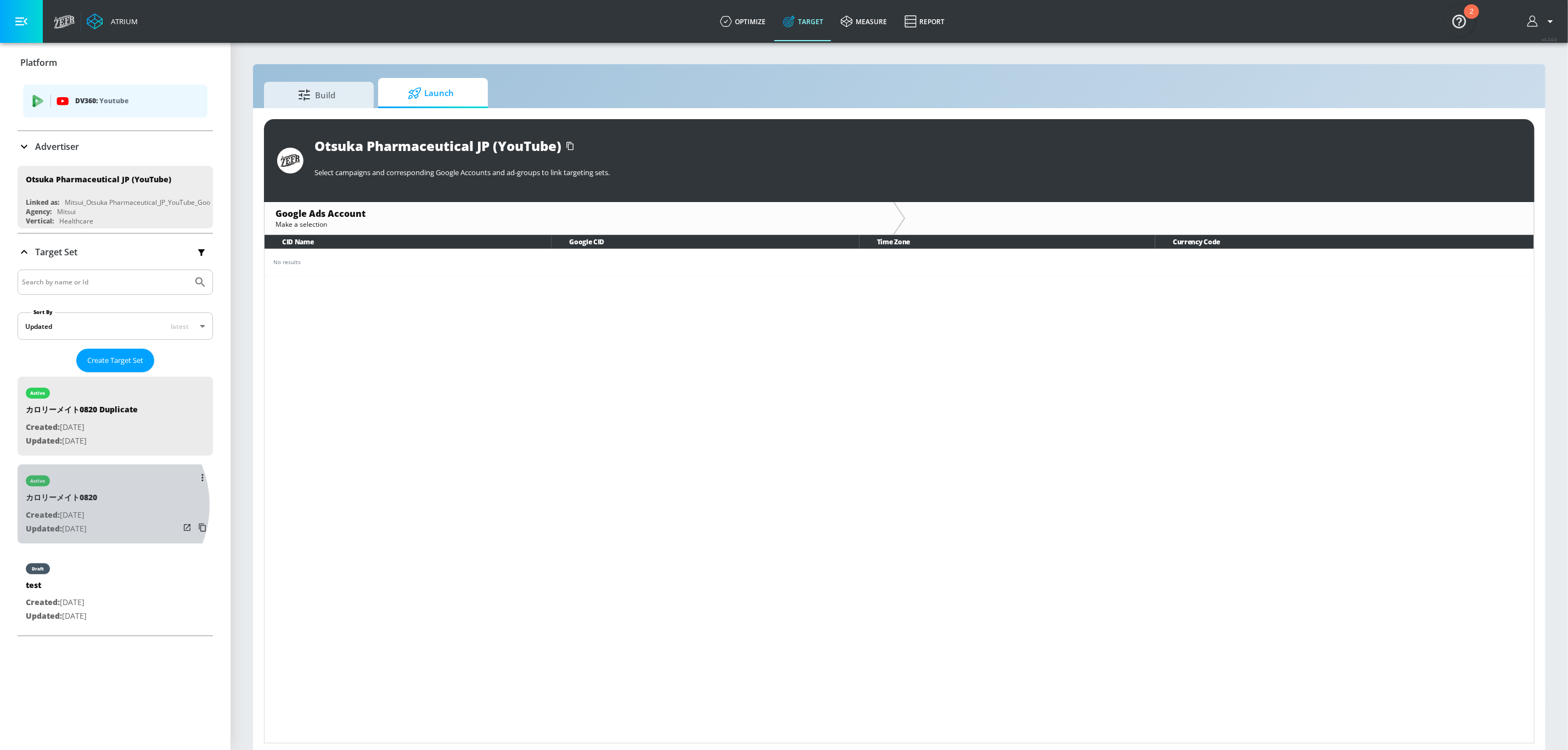
click at [97, 505] on div "カロリーメイト0820" at bounding box center [61, 500] width 71 height 17
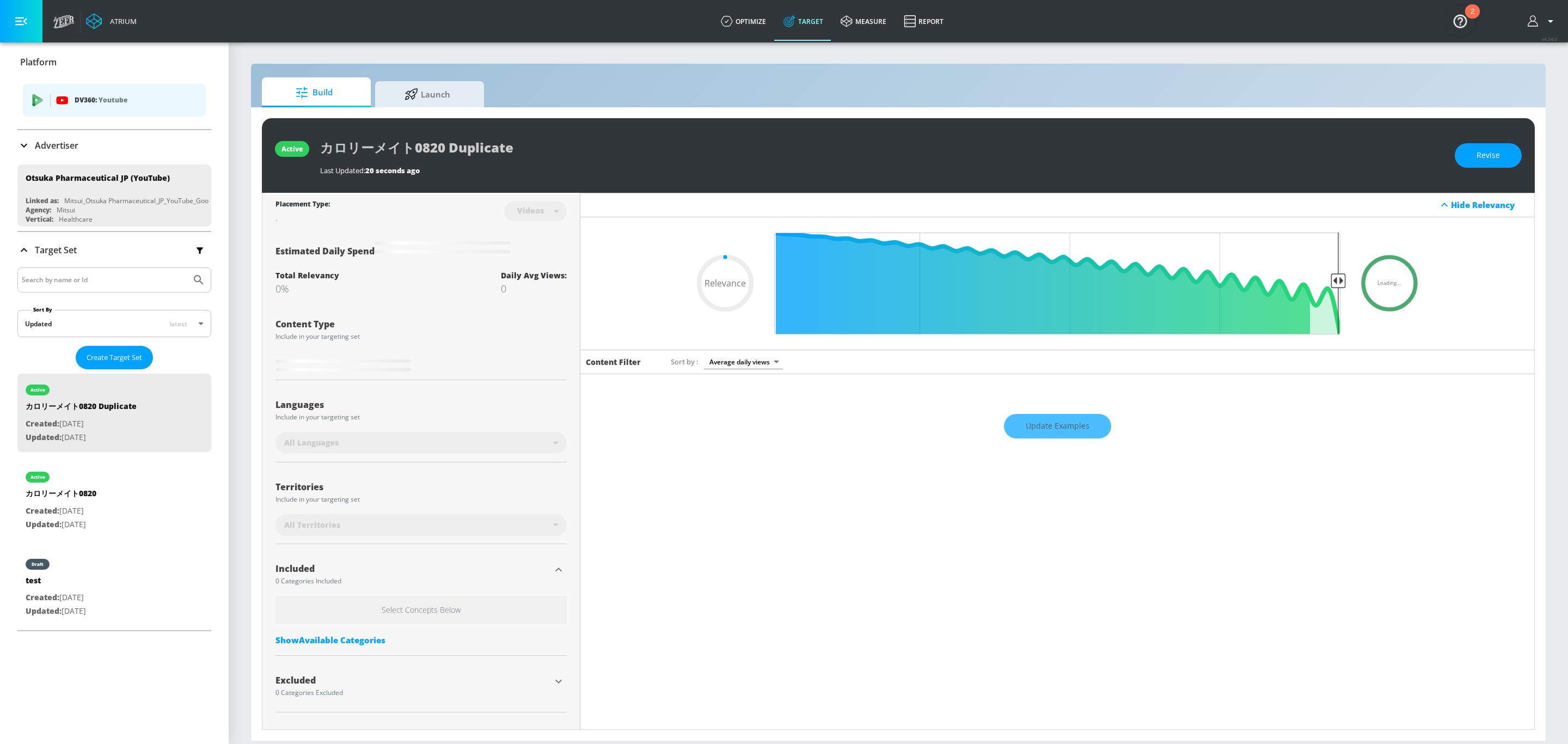
type input "0.6"
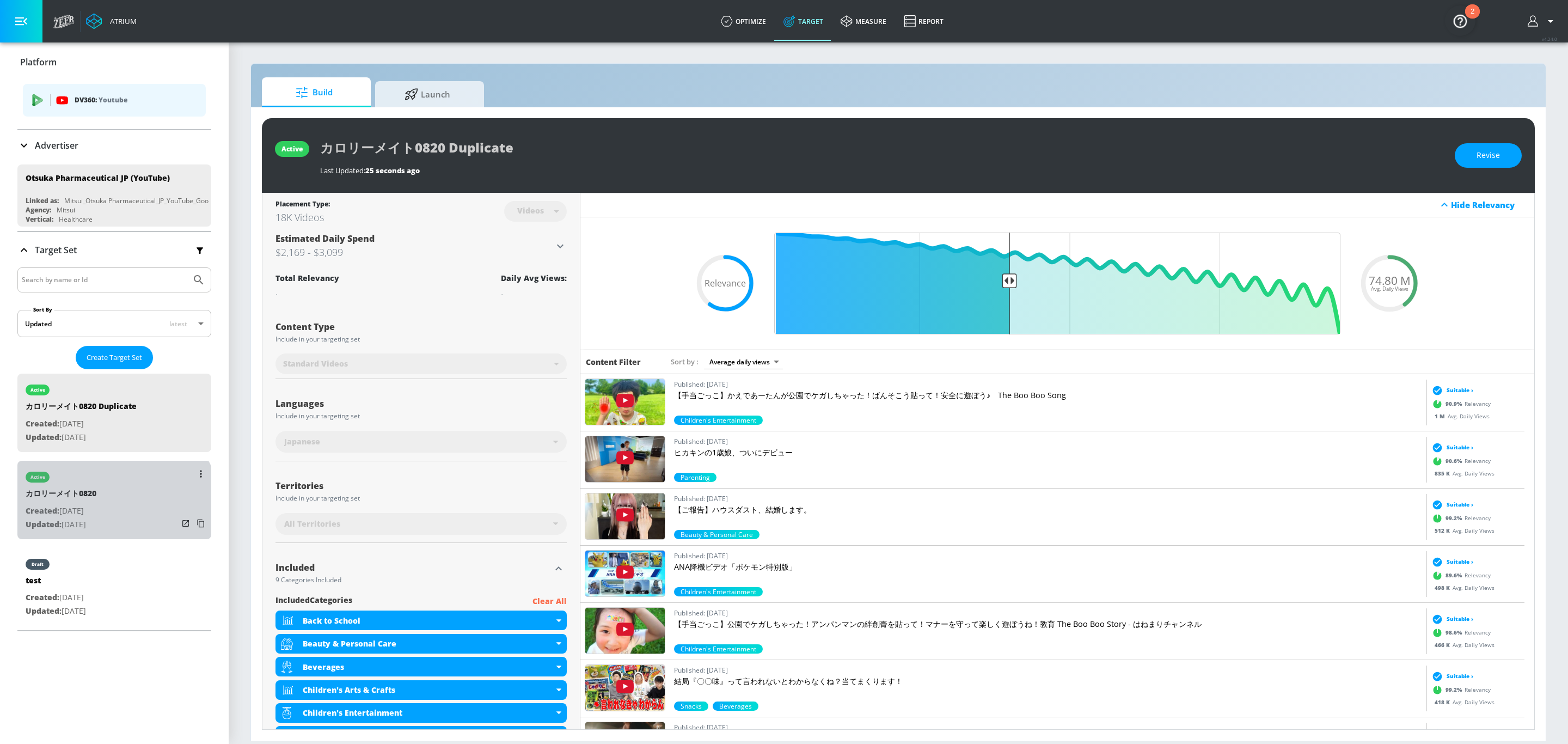
click at [113, 513] on div "active カロリーメイト0820 Created: [DATE] Updated: [DATE]" at bounding box center [114, 500] width 194 height 78
type input "カロリーメイト0820"
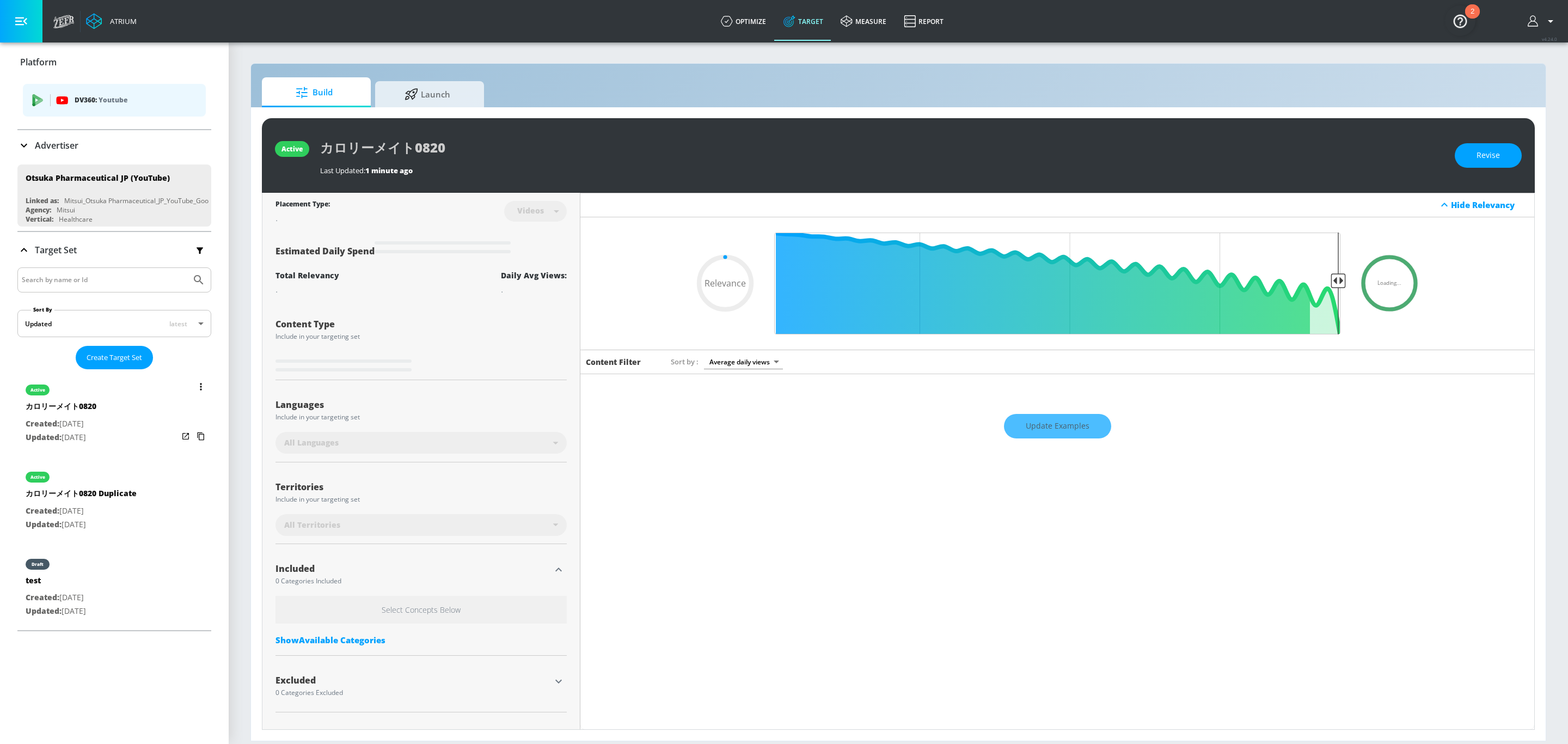
type input "0.05"
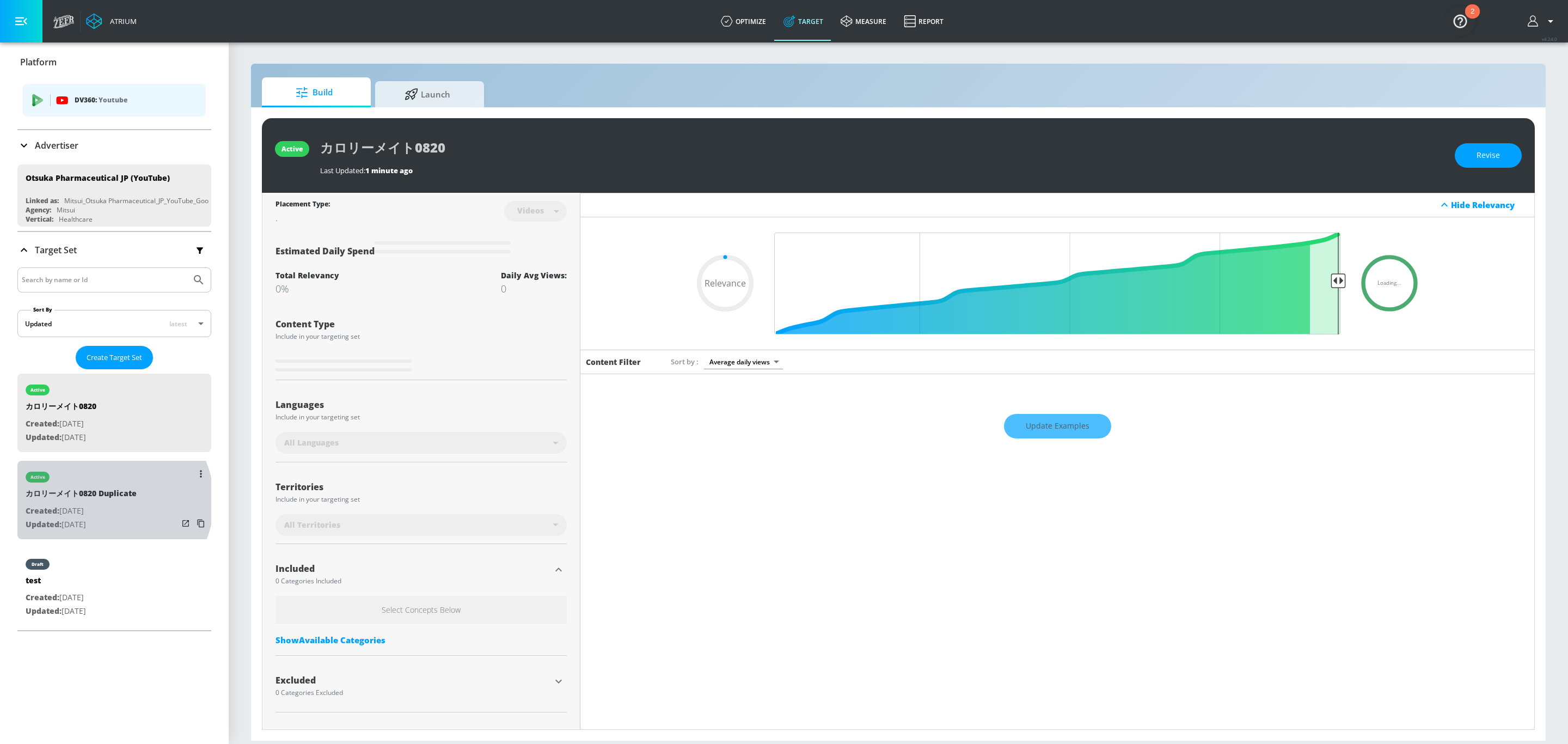
click at [111, 501] on div "カロリーメイト0820 Duplicate" at bounding box center [81, 496] width 111 height 16
type input "カロリーメイト0820 Duplicate"
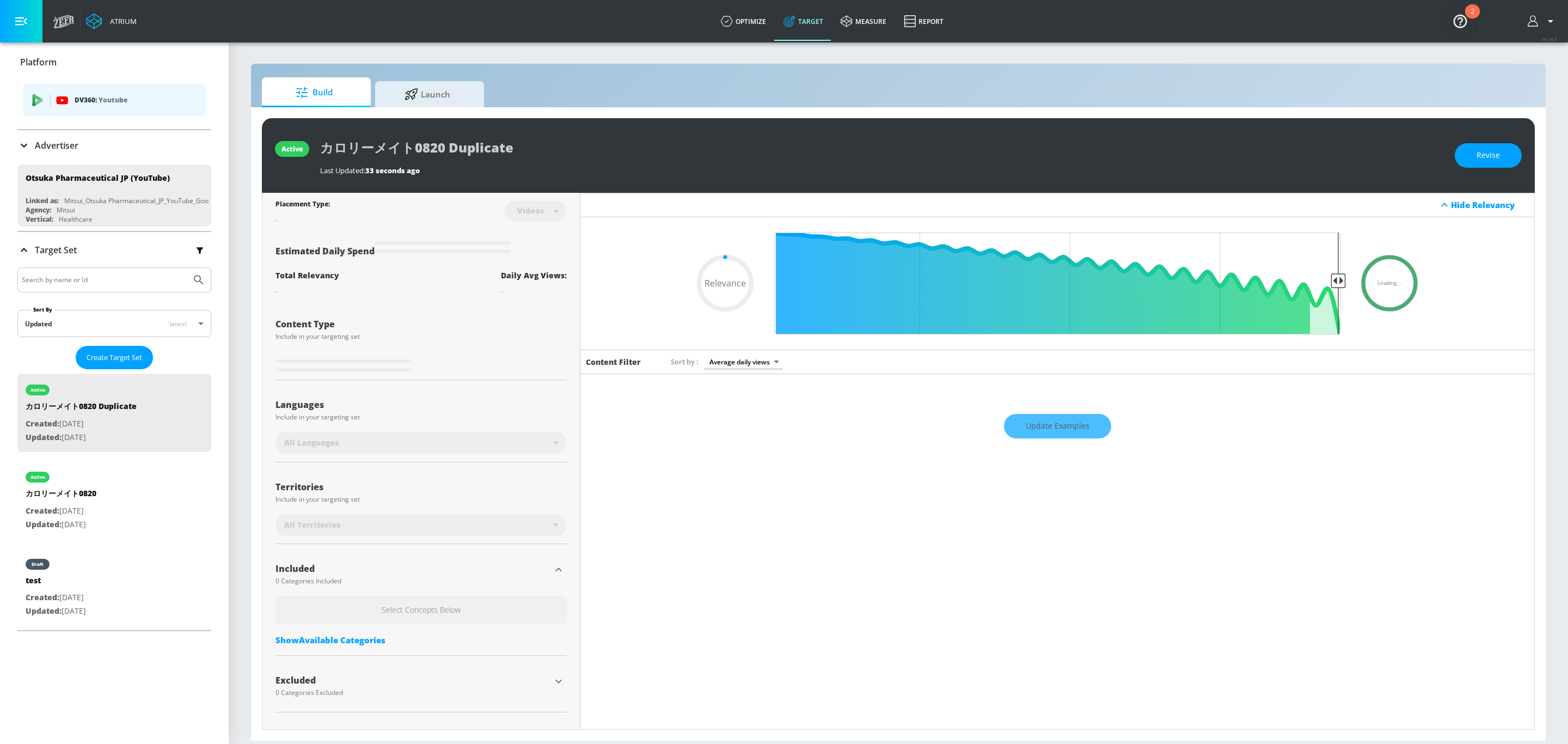
type input "0.6"
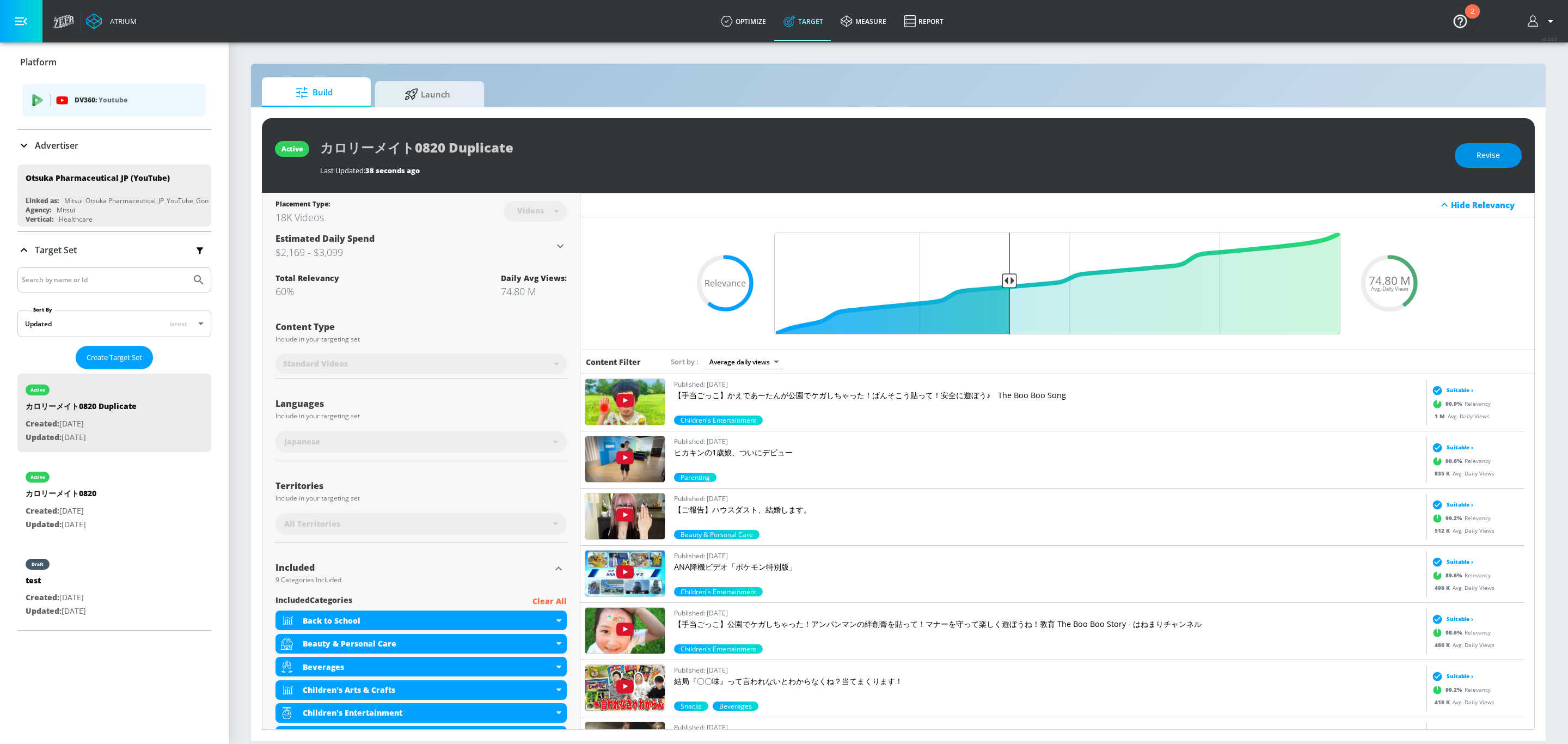
click at [1479, 157] on span "Revise" at bounding box center [1488, 156] width 23 height 14
click at [526, 149] on input "カロリーメイト0820 Duplicate" at bounding box center [456, 148] width 272 height 25
click at [1327, 147] on div "カロリーメイト0820 Instream" at bounding box center [863, 148] width 1086 height 25
click at [582, 151] on icon "button" at bounding box center [583, 147] width 10 height 10
click at [686, 152] on div "カロリーメイト0820 Instream" at bounding box center [863, 148] width 1086 height 25
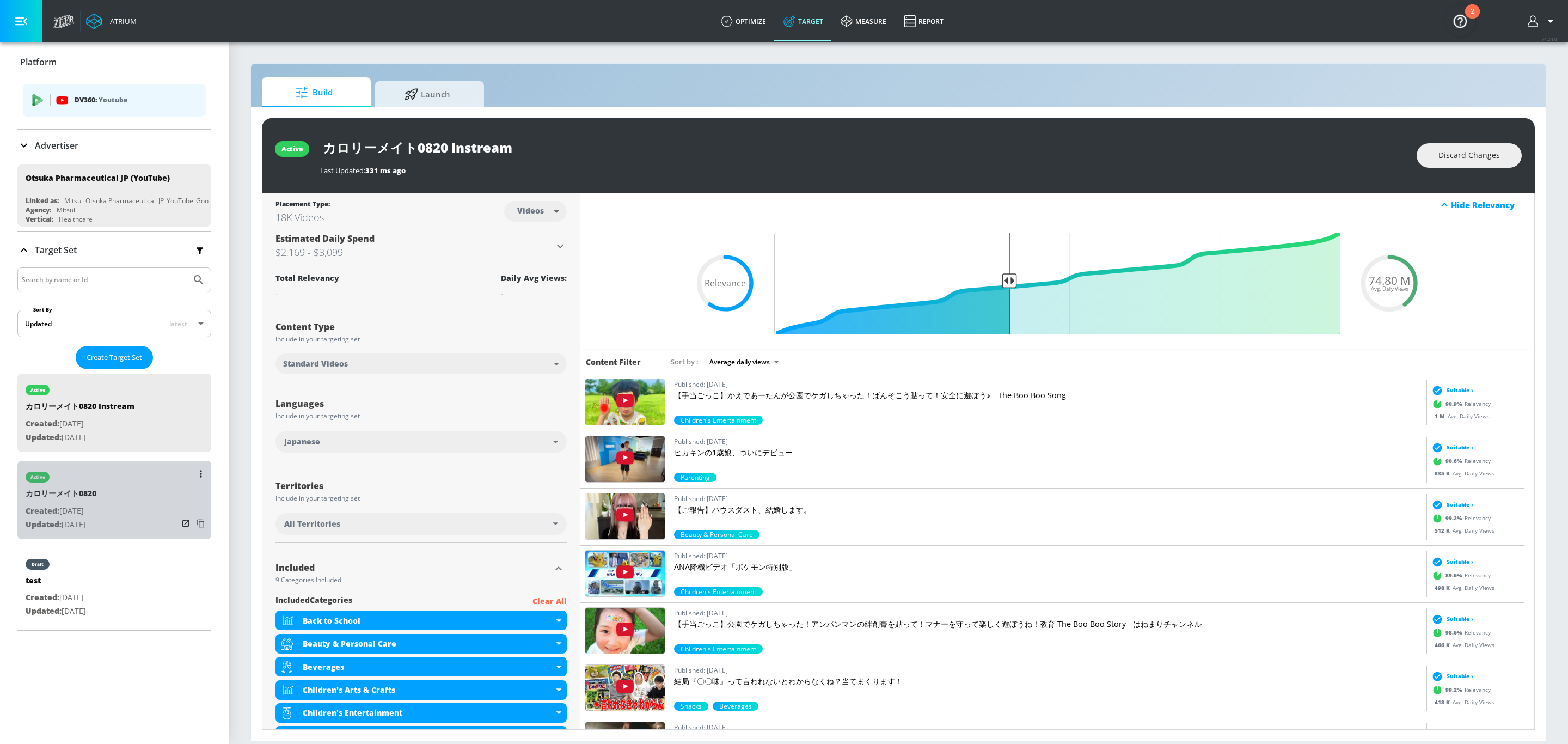
click at [124, 514] on div "active カロリーメイト0820 Created: [DATE] Updated: [DATE]" at bounding box center [114, 500] width 194 height 78
type input "カロリーメイト0820"
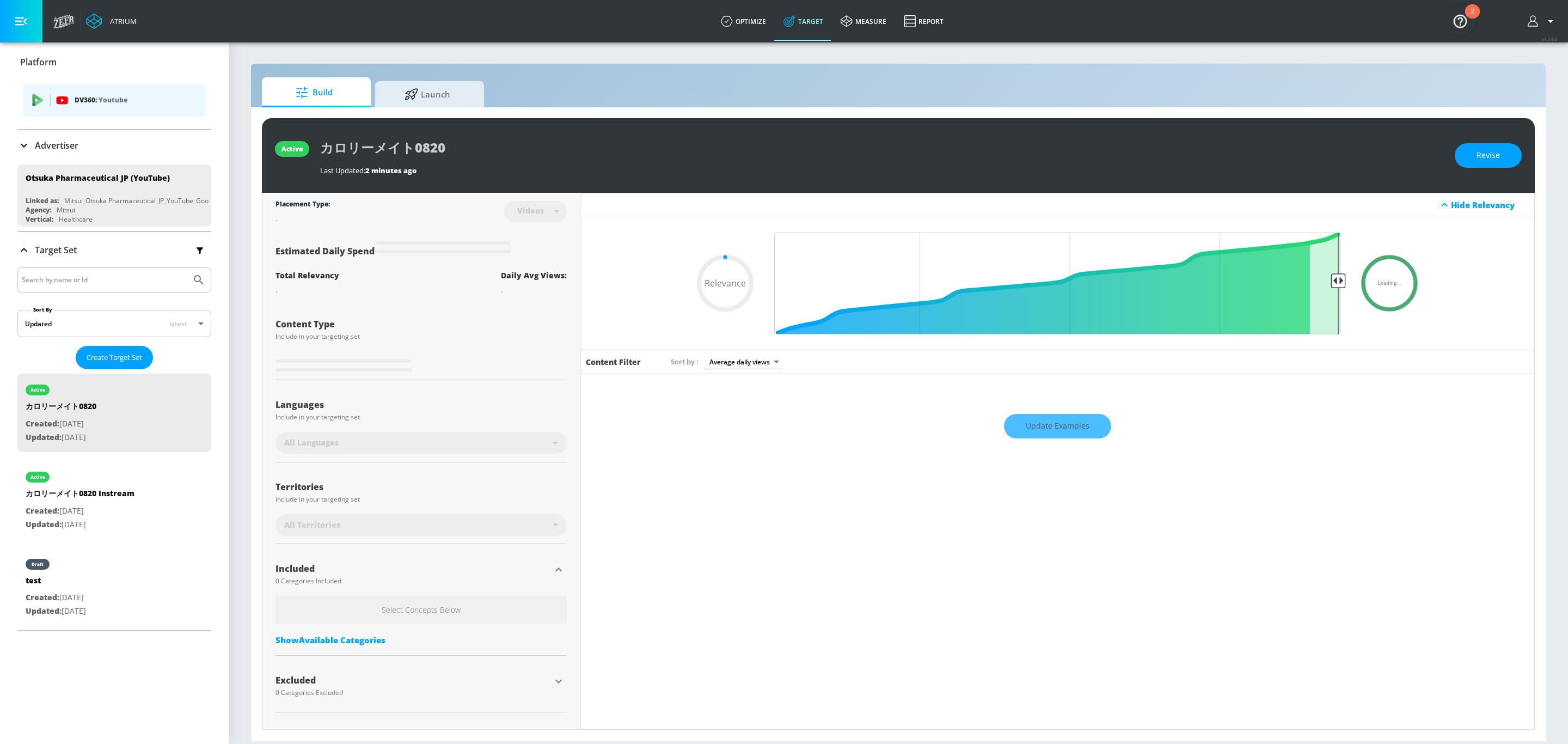
type input "0.6"
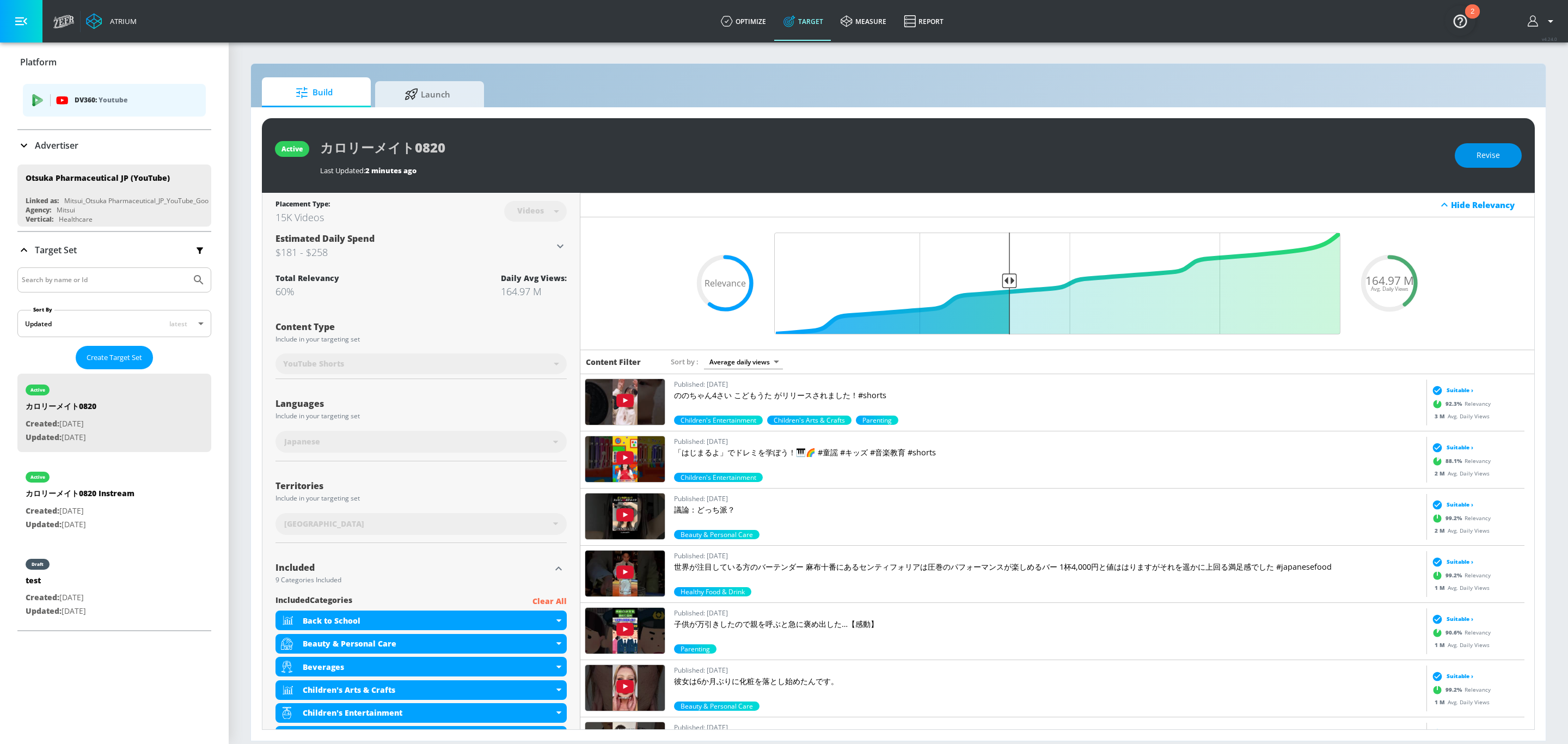
click at [1476, 144] on button "Revise" at bounding box center [1488, 156] width 67 height 25
click at [474, 156] on input "カロリーメイト0820" at bounding box center [456, 148] width 272 height 25
click at [587, 149] on icon "button" at bounding box center [583, 147] width 10 height 10
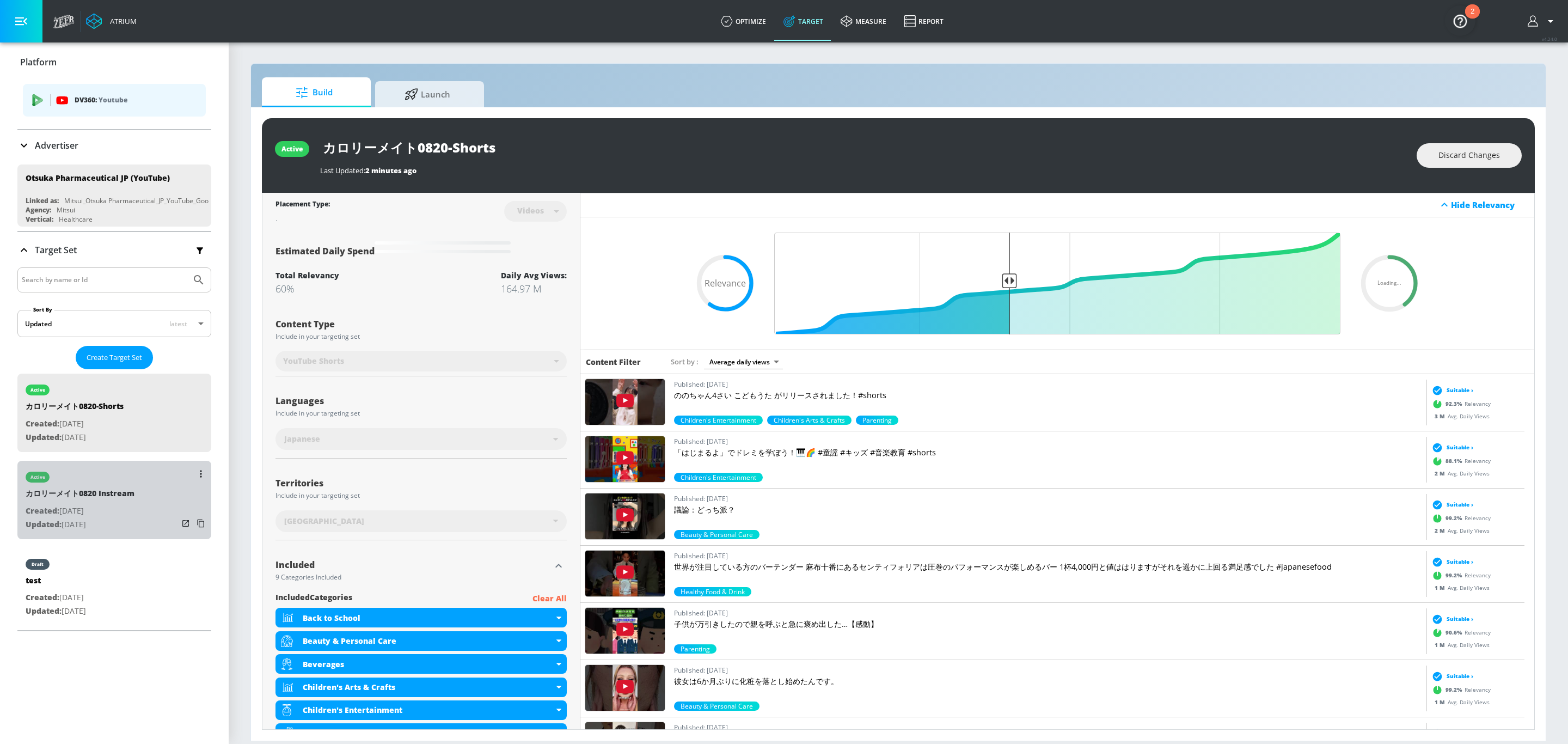
click at [147, 509] on div "active カロリーメイト0820 Instream Created: [DATE] Updated: [DATE]" at bounding box center [114, 500] width 194 height 78
type input "カロリーメイト0820 Instream"
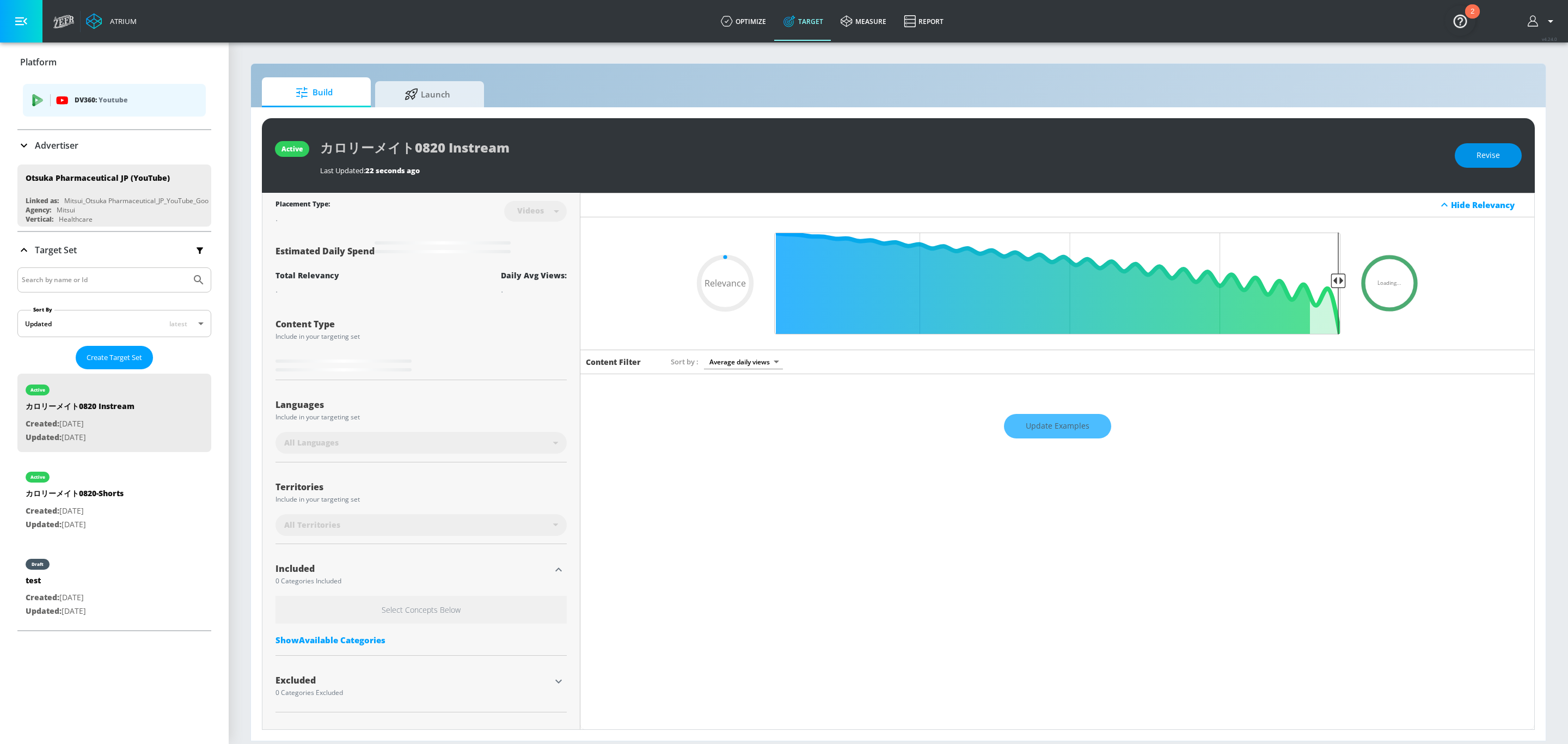
click at [1486, 156] on span "Revise" at bounding box center [1488, 156] width 23 height 14
type input "0.6"
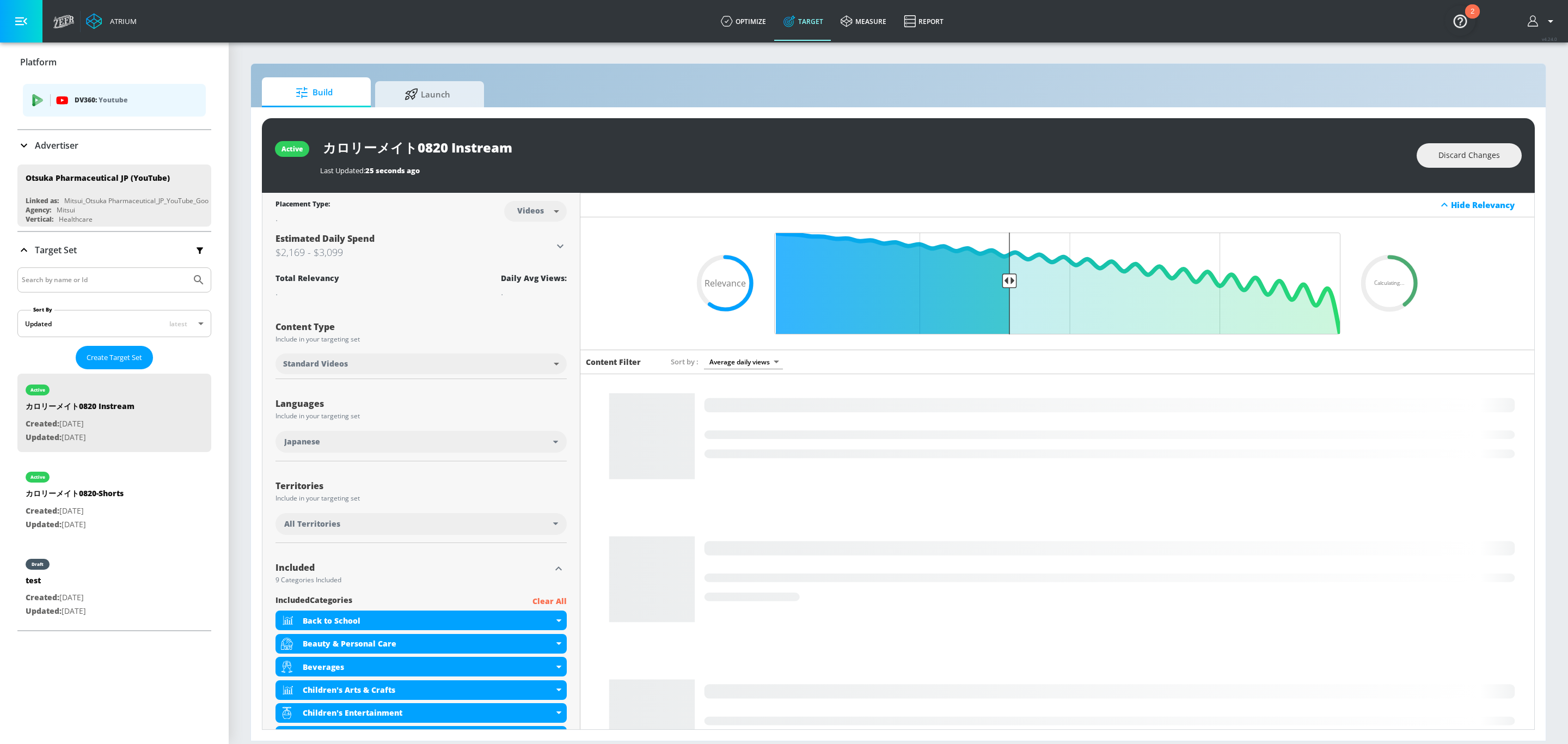
click at [448, 147] on input "カロリーメイト0820 Instream" at bounding box center [456, 148] width 272 height 25
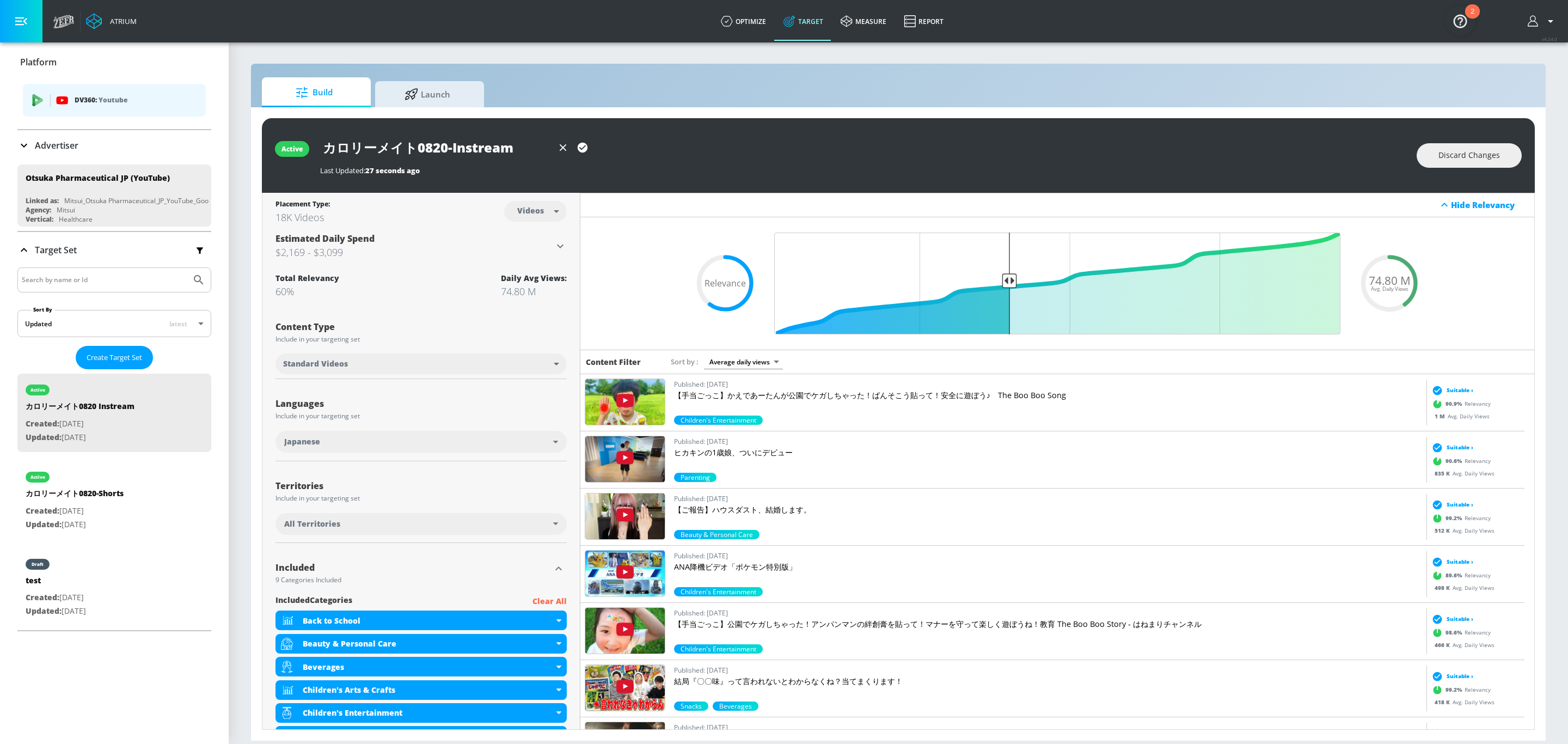
type input "カロリーメイト0820-Instream"
click at [584, 147] on icon "button" at bounding box center [583, 147] width 10 height 10
click at [413, 98] on icon at bounding box center [412, 92] width 14 height 12
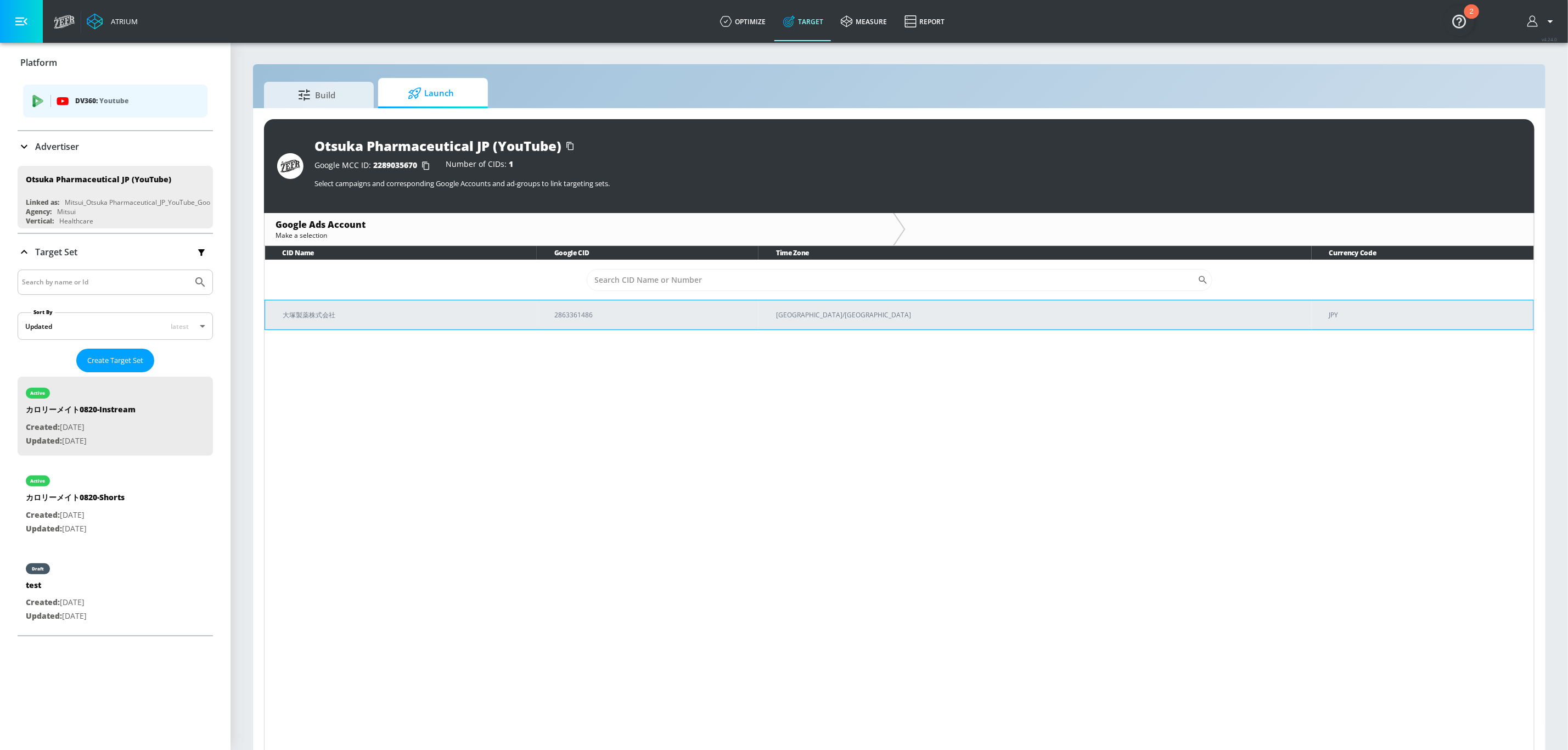
click at [399, 322] on td "大塚製薬株式会社" at bounding box center [401, 314] width 271 height 30
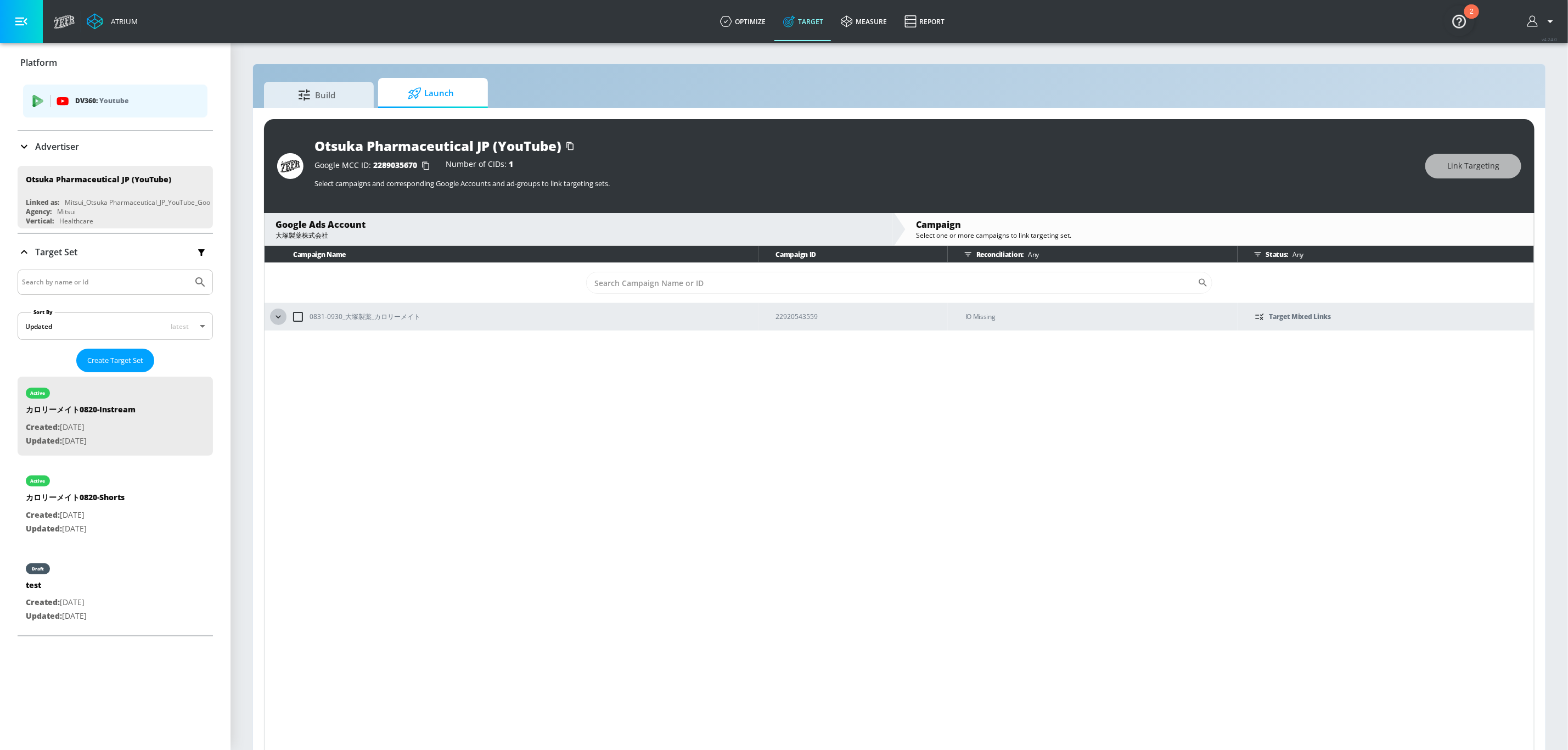
click at [281, 321] on icon "button" at bounding box center [278, 316] width 11 height 11
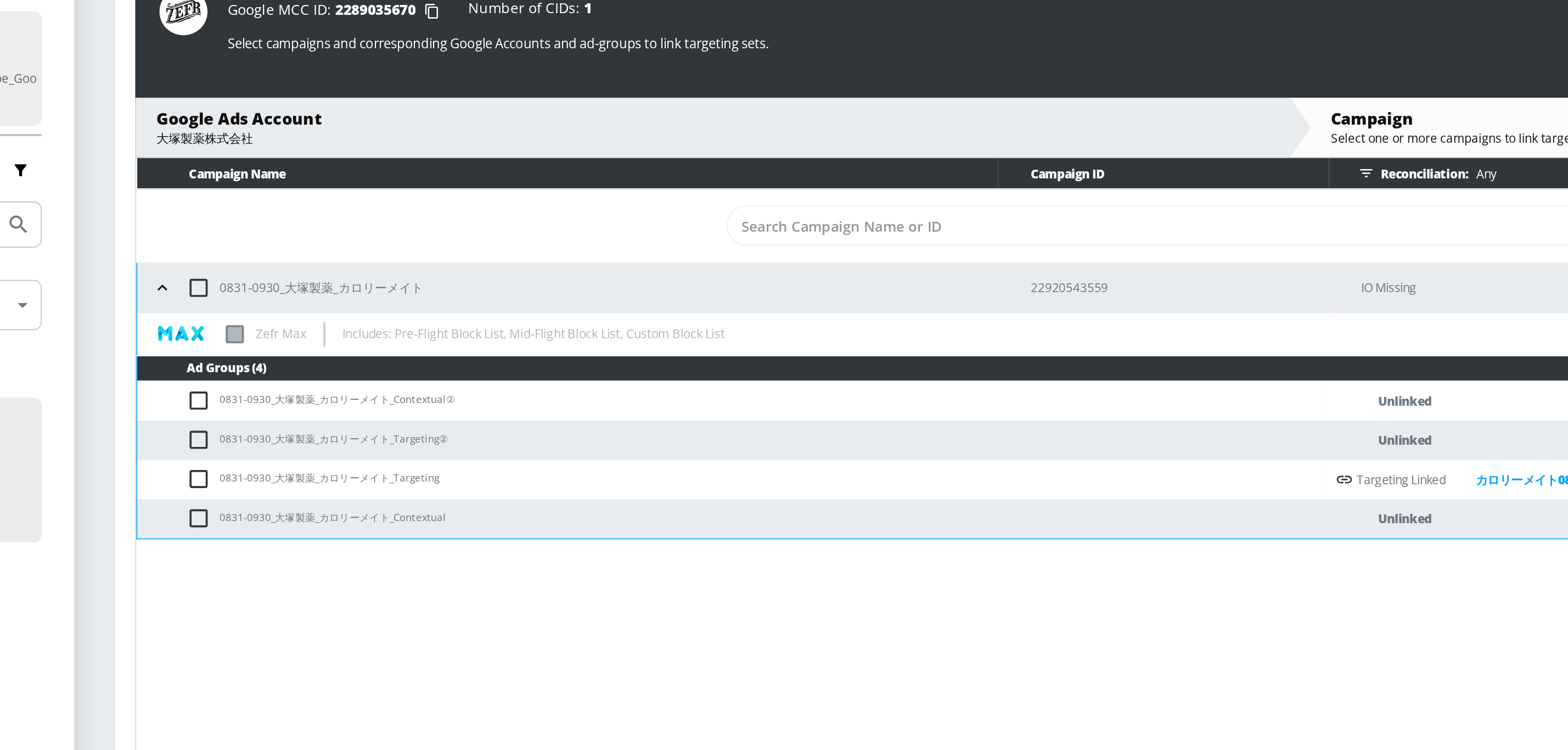
click at [303, 397] on input "checkbox" at bounding box center [301, 400] width 18 height 13
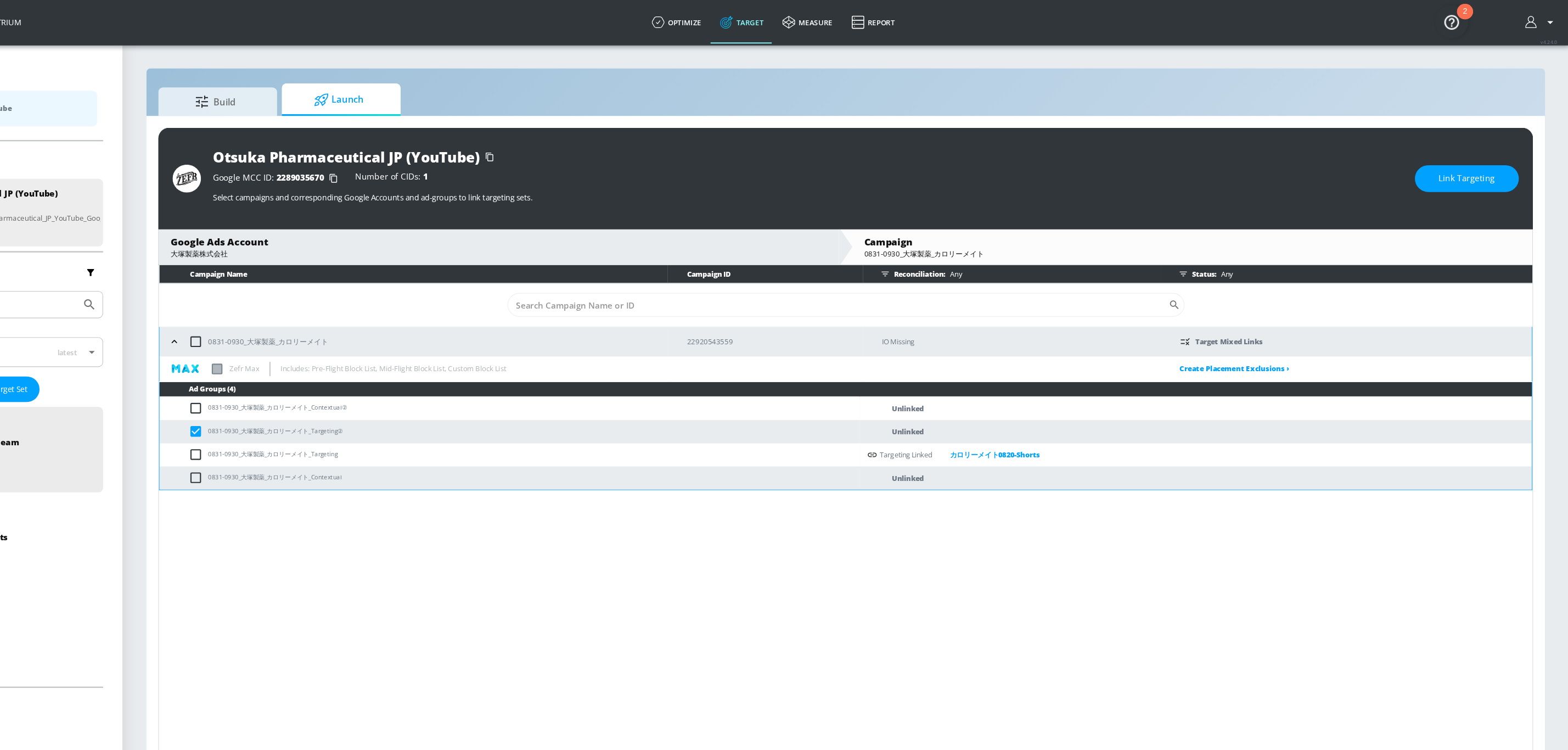
click at [1442, 163] on button "Link Targeting" at bounding box center [1473, 166] width 96 height 25
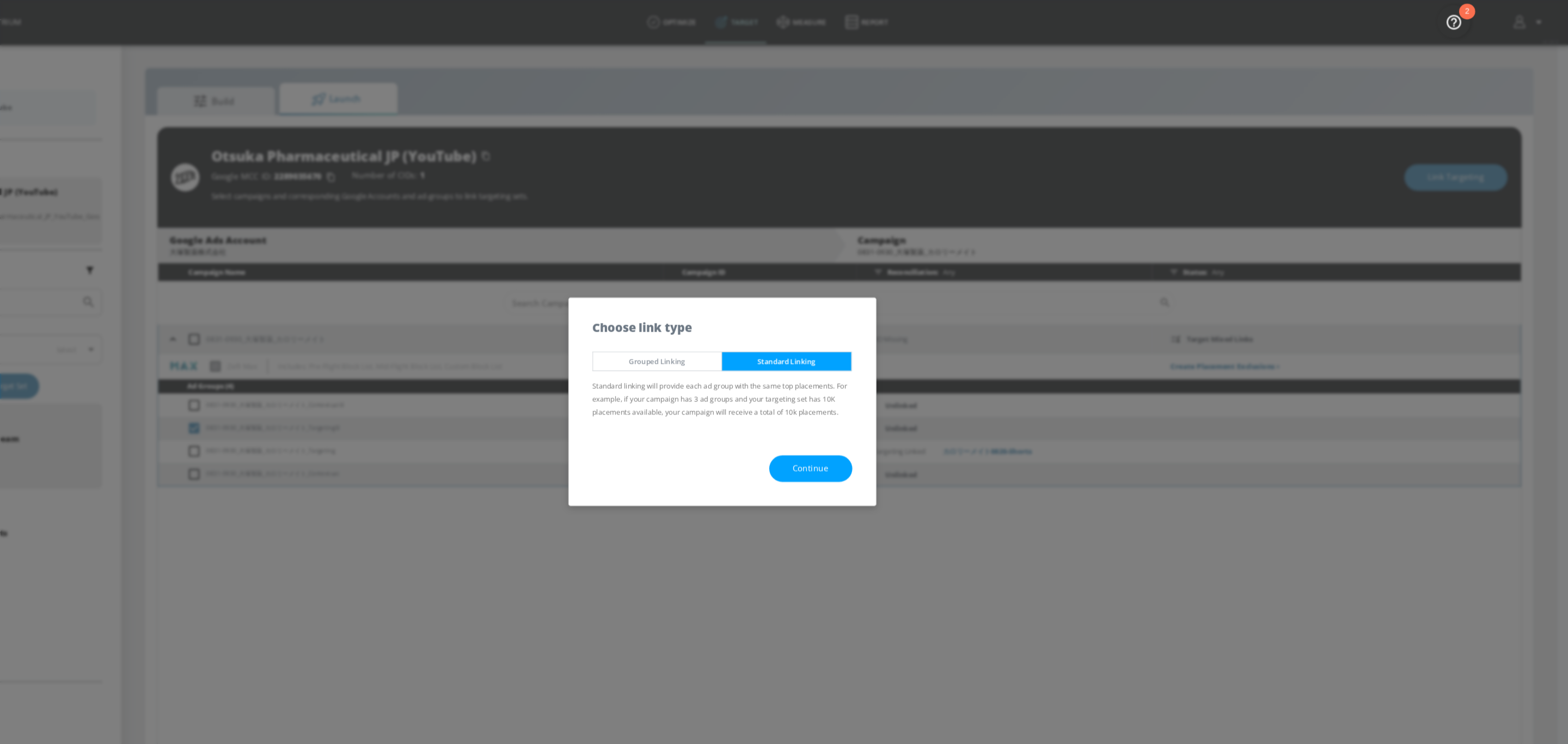
click at [862, 446] on div "Continue" at bounding box center [784, 434] width 284 height 68
click at [858, 438] on span "Continue" at bounding box center [866, 434] width 33 height 14
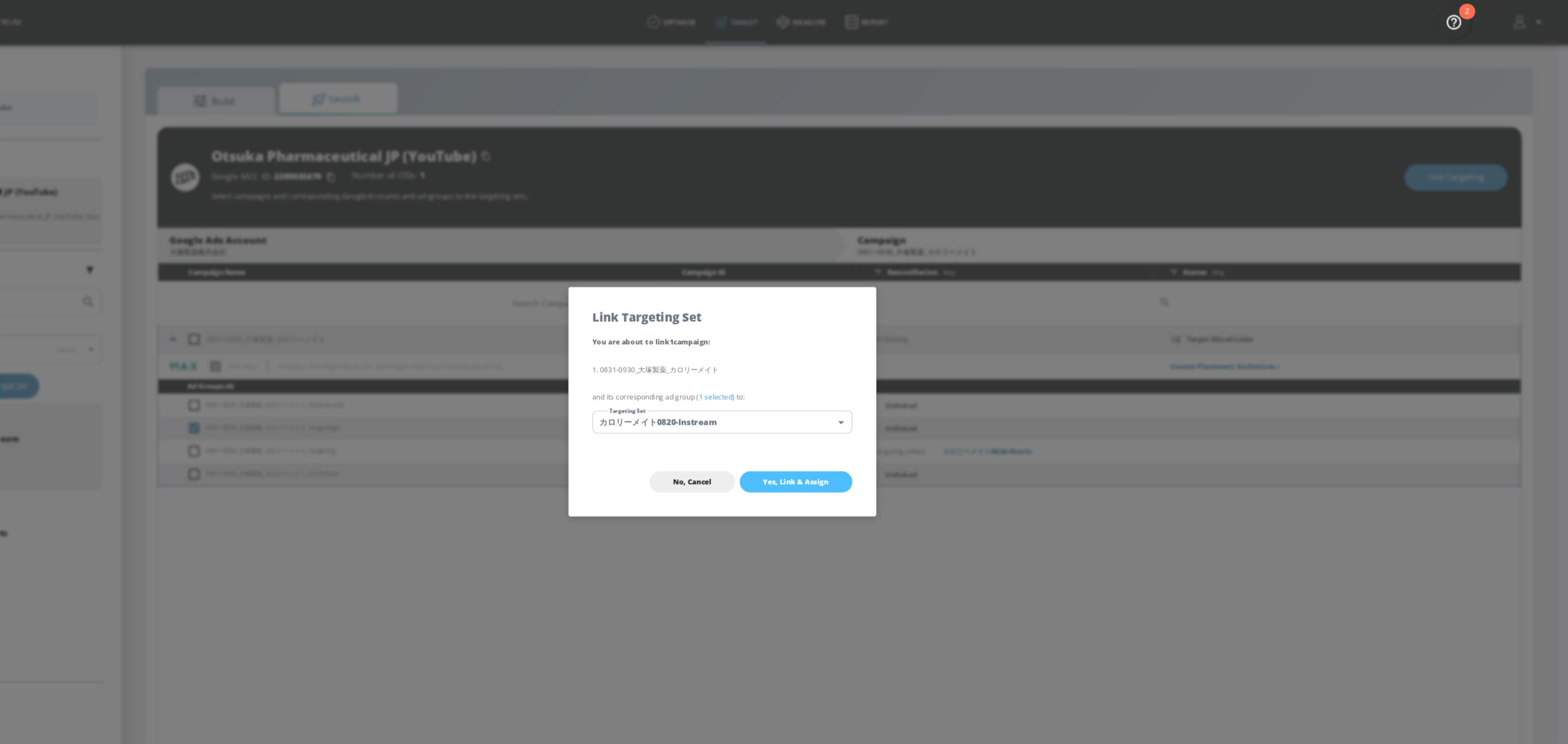
click at [862, 444] on span "Yes, Link & Assign" at bounding box center [852, 445] width 60 height 9
checkbox input "false"
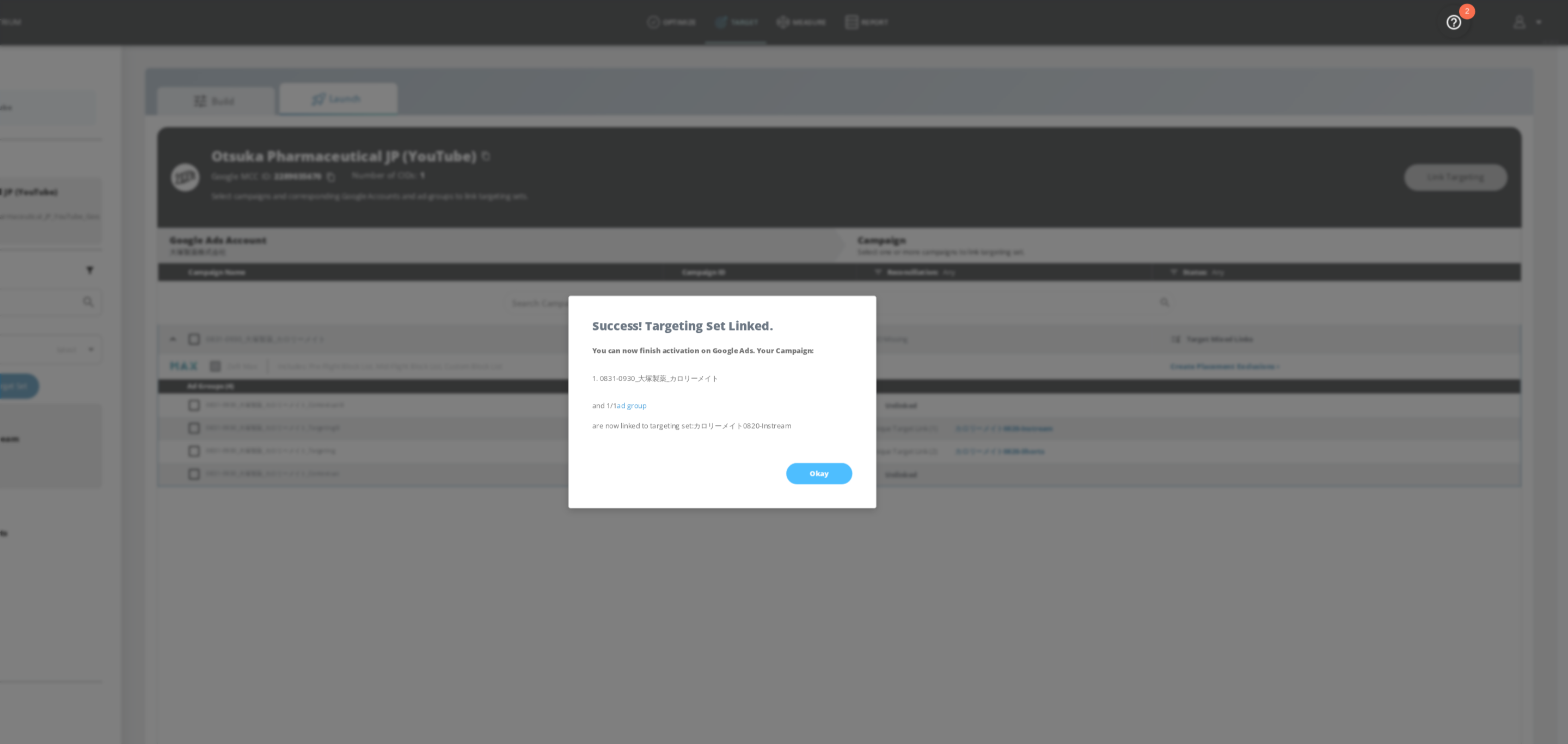
click at [869, 439] on span "Okay" at bounding box center [873, 438] width 17 height 9
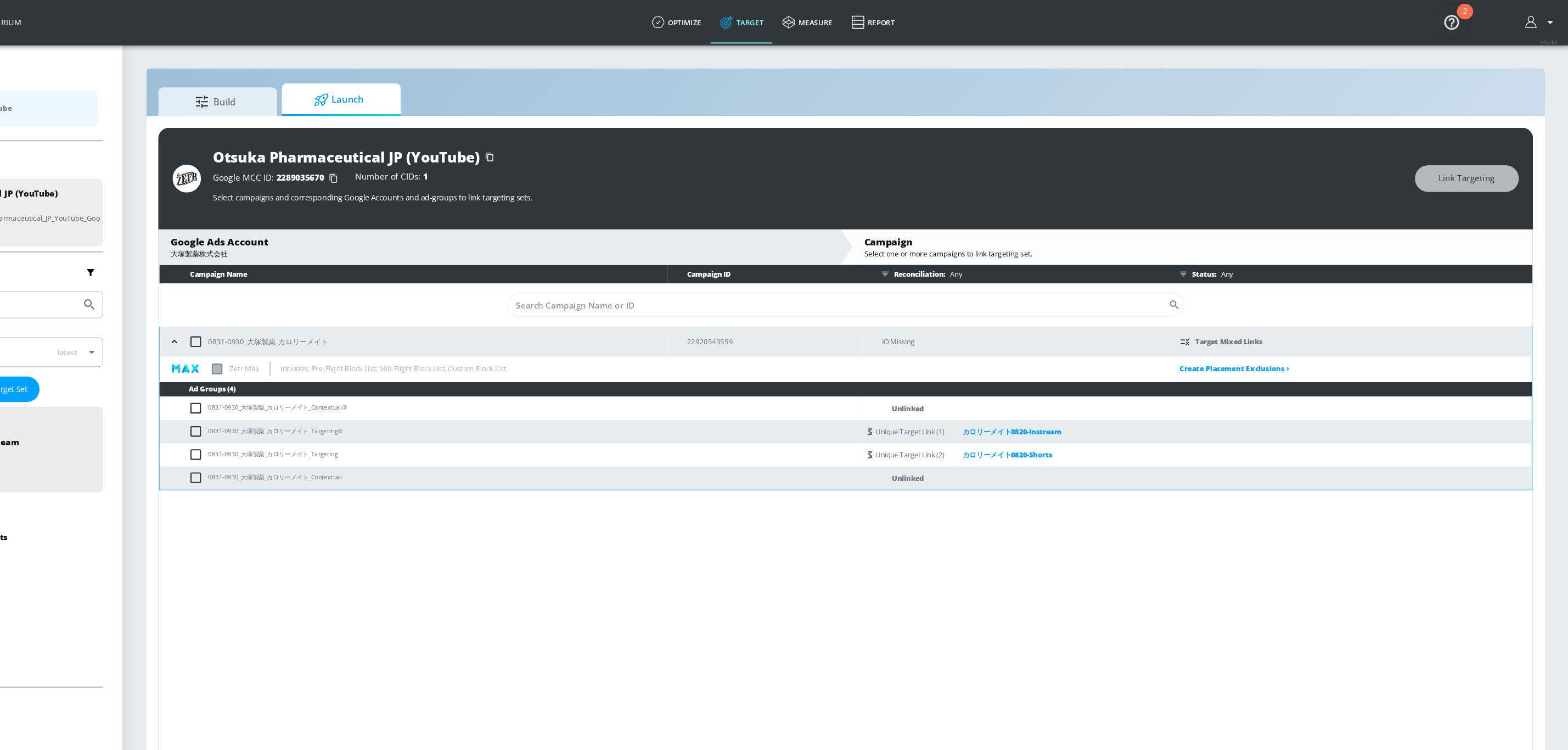
click at [833, 497] on div "Campaign Name Campaign ID Reconciliation: Any Status: Any ​ 0831-0930_大塚製薬_カロリー…" at bounding box center [898, 499] width 1270 height 509
